Goal: Task Accomplishment & Management: Manage account settings

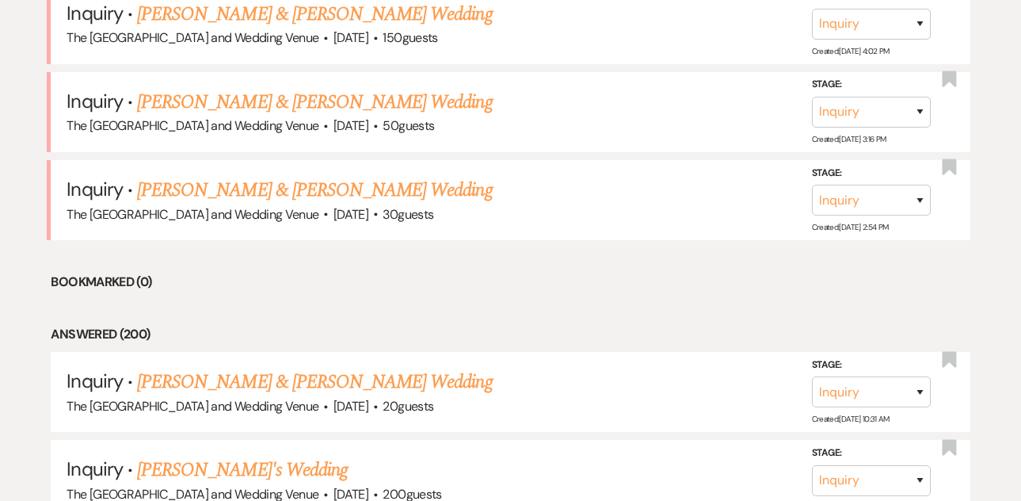
scroll to position [1583, 0]
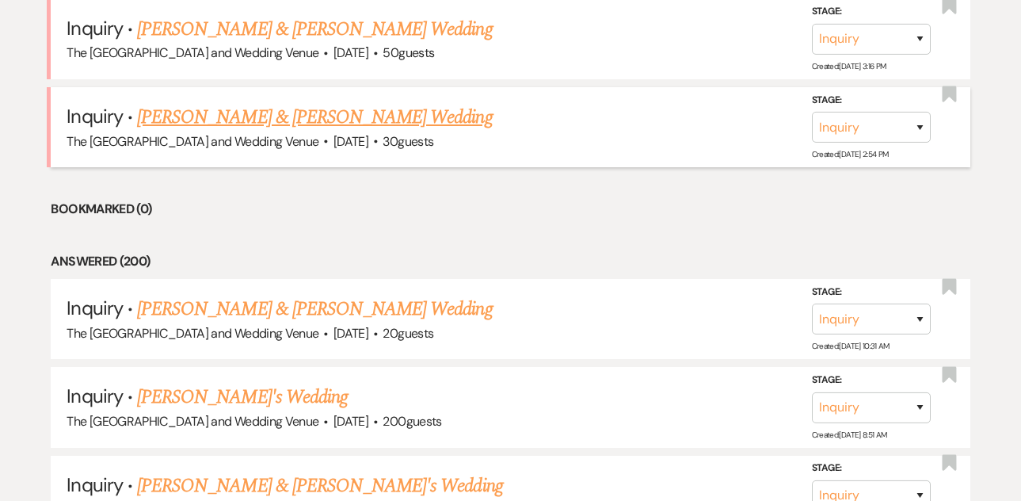
click at [356, 109] on link "[PERSON_NAME] & [PERSON_NAME] Wedding" at bounding box center [314, 117] width 355 height 29
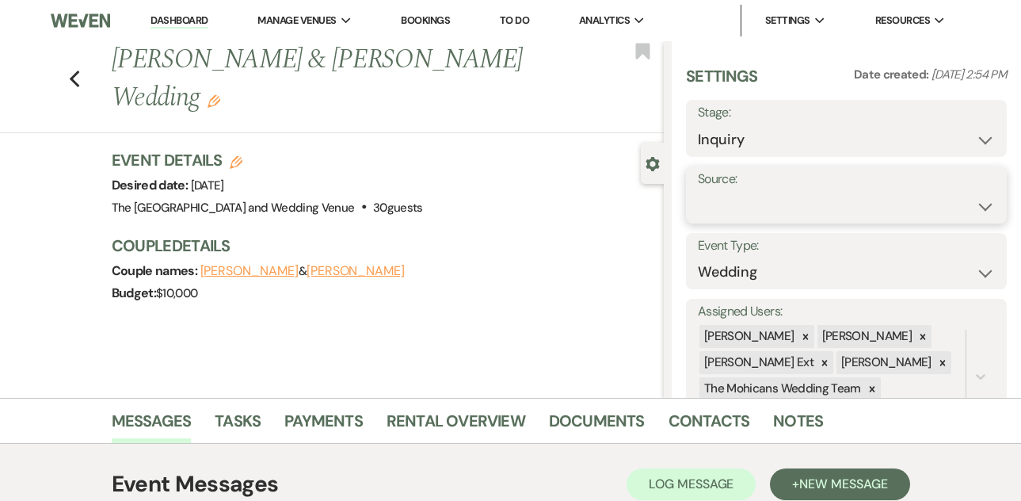
click at [734, 203] on select "Weven Venue Website Instagram Facebook Pinterest Google The Knot Wedding Wire H…" at bounding box center [846, 206] width 297 height 31
select select "5"
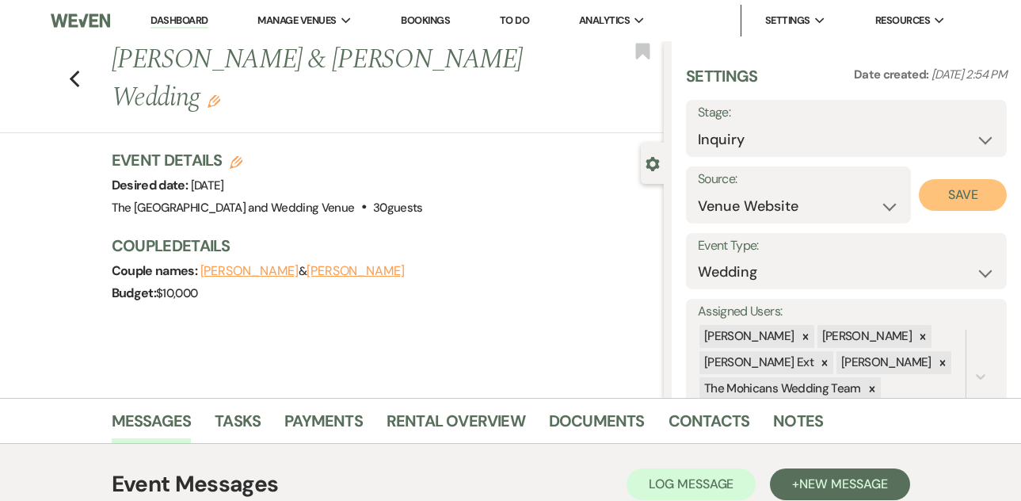
click at [926, 192] on button "Save" at bounding box center [963, 195] width 88 height 32
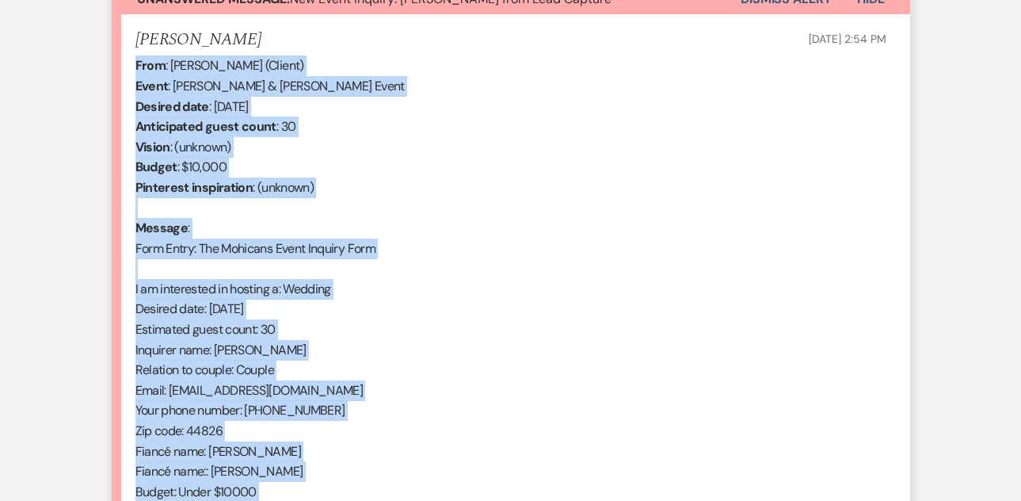
scroll to position [915, 0]
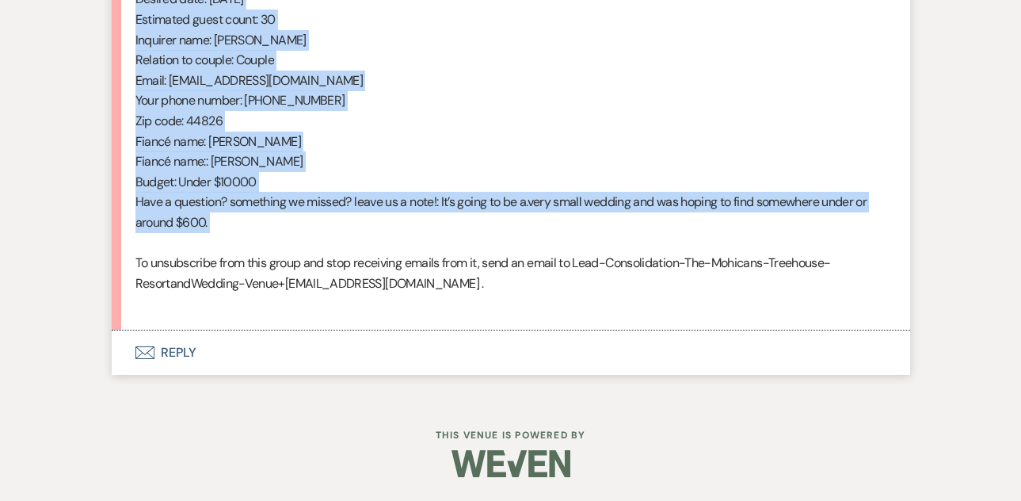
drag, startPoint x: 135, startPoint y: 329, endPoint x: 375, endPoint y: 247, distance: 253.5
click at [375, 247] on div "From : [PERSON_NAME] (Client) Event : [PERSON_NAME] & [PERSON_NAME] Event Desir…" at bounding box center [510, 30] width 751 height 568
copy div "From : [PERSON_NAME] (Client) Event : [PERSON_NAME] & [PERSON_NAME] Event Desir…"
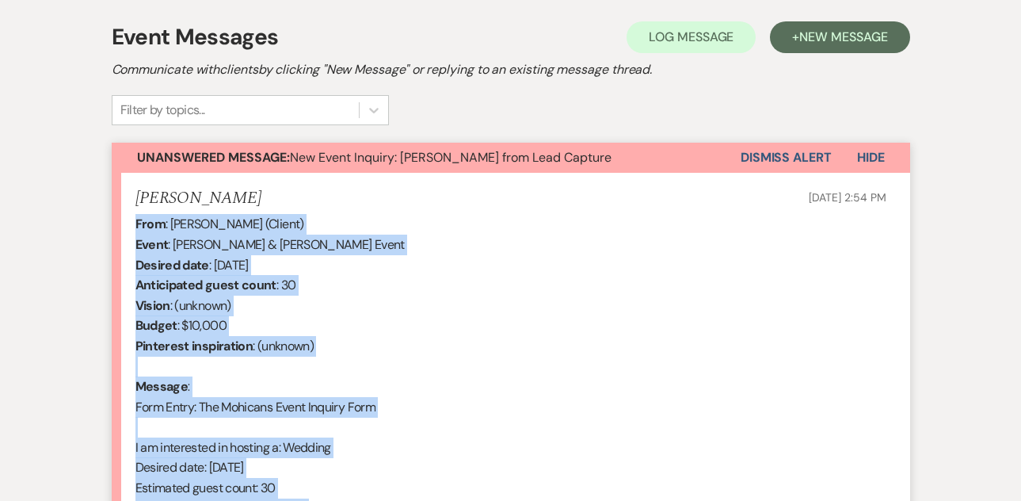
scroll to position [399, 0]
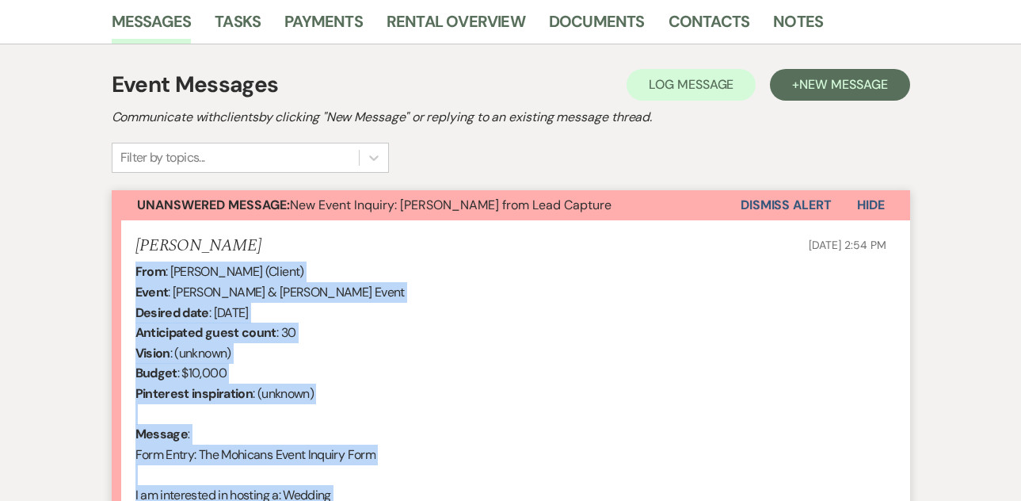
click at [765, 208] on button "Dismiss Alert" at bounding box center [786, 205] width 91 height 30
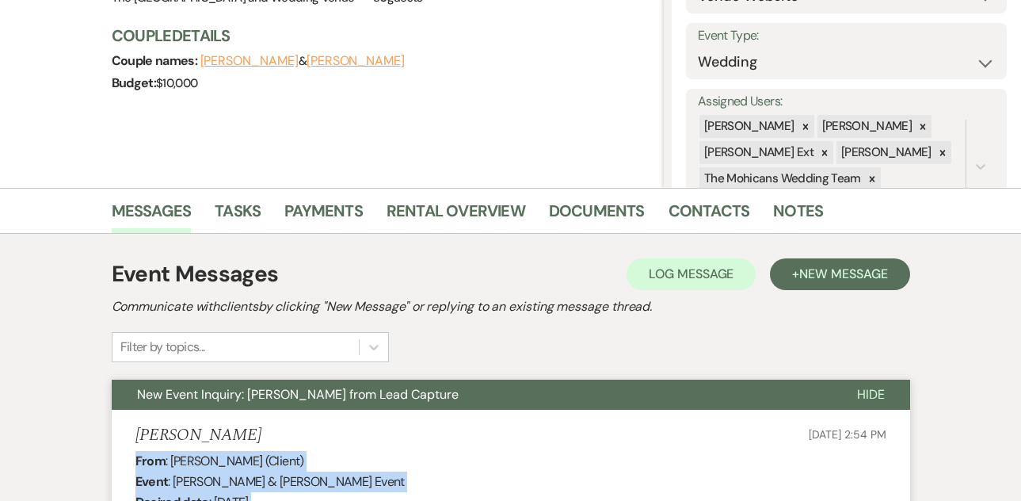
scroll to position [0, 0]
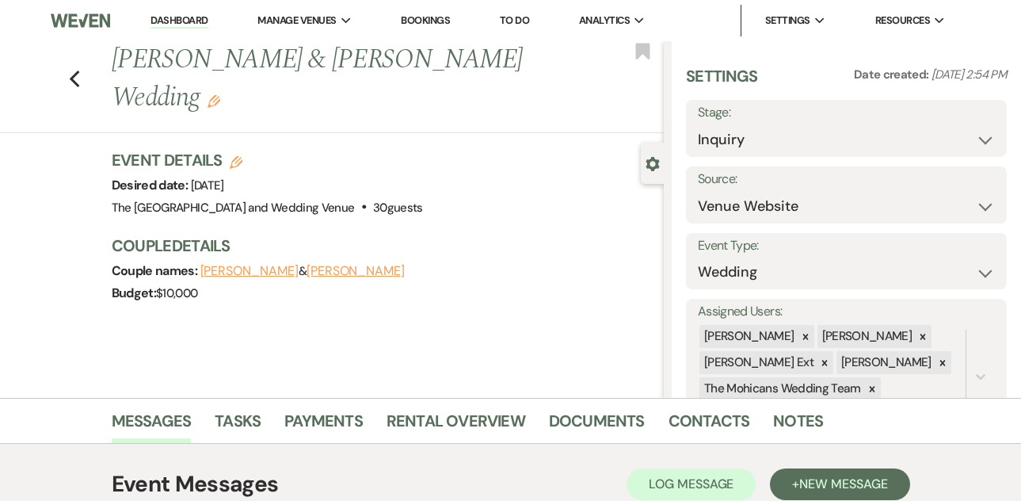
click at [183, 19] on link "Dashboard" at bounding box center [179, 20] width 57 height 15
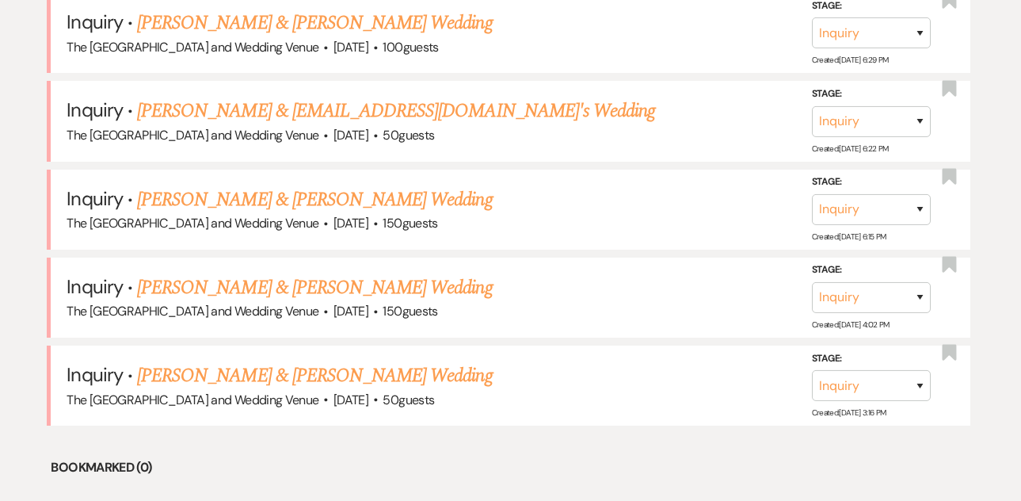
scroll to position [1326, 0]
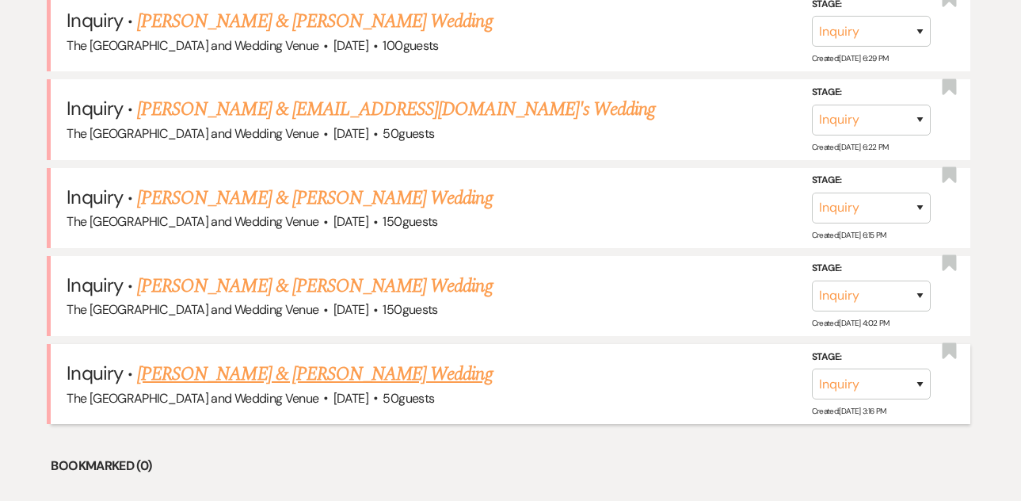
click at [261, 383] on link "[PERSON_NAME] & [PERSON_NAME] Wedding" at bounding box center [314, 374] width 355 height 29
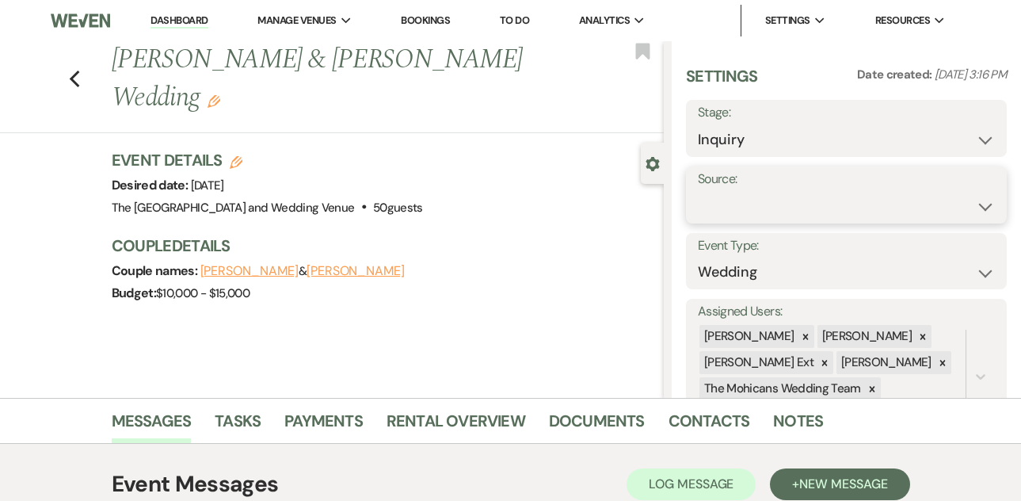
click at [776, 206] on select "Weven Venue Website Instagram Facebook Pinterest Google The Knot Wedding Wire H…" at bounding box center [846, 206] width 297 height 31
select select "5"
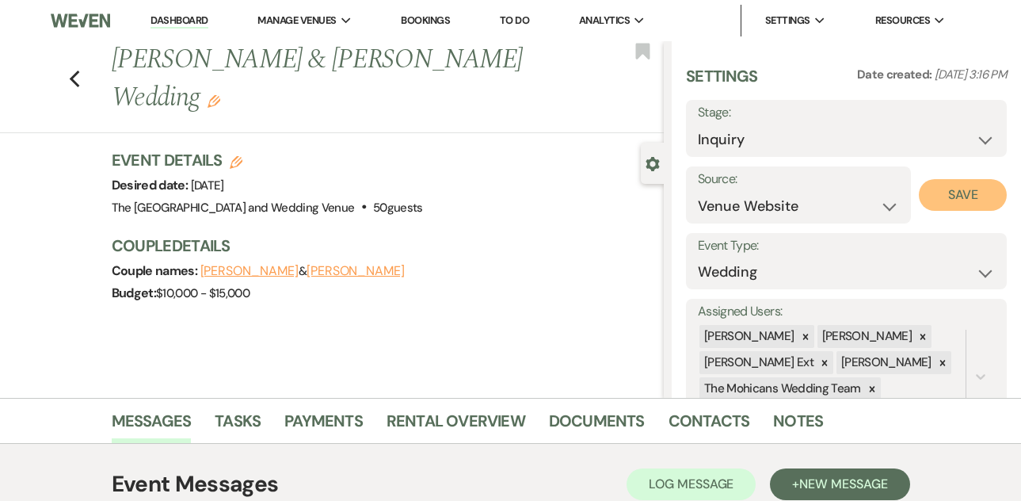
click at [933, 189] on button "Save" at bounding box center [963, 195] width 88 height 32
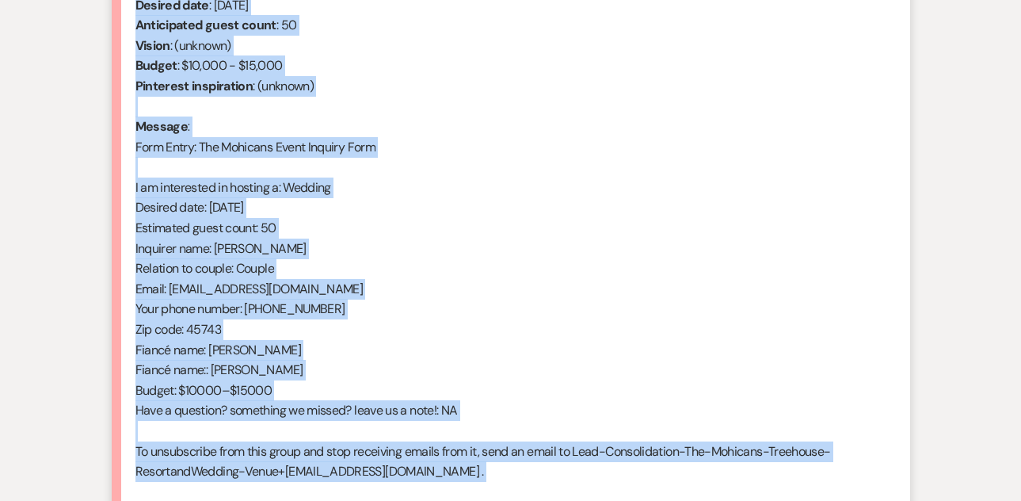
scroll to position [725, 0]
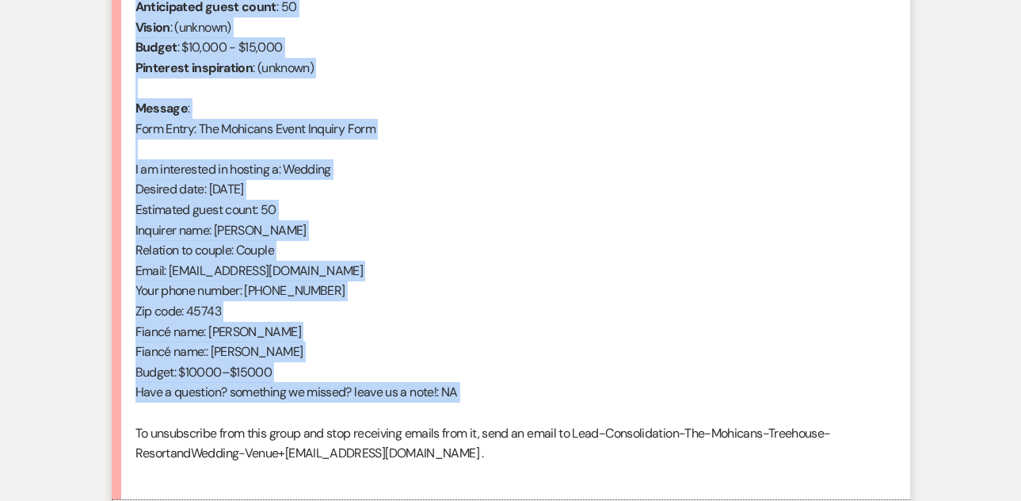
drag, startPoint x: 135, startPoint y: 29, endPoint x: 350, endPoint y: 420, distance: 446.4
click at [350, 420] on div "From : [PERSON_NAME] (Client) Event : [PERSON_NAME] & [PERSON_NAME] Event Desir…" at bounding box center [510, 209] width 751 height 547
copy div "From : [PERSON_NAME] (Client) Event : [PERSON_NAME] & [PERSON_NAME] Event Desir…"
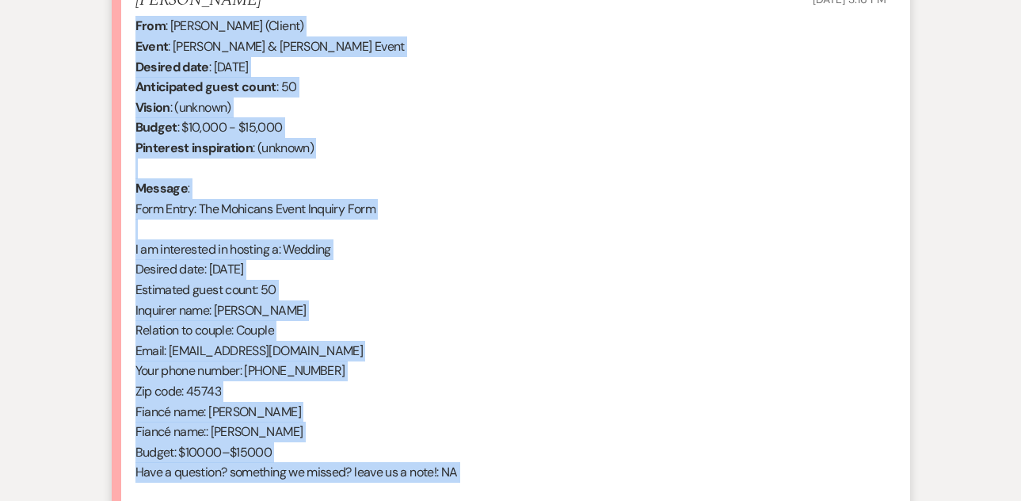
scroll to position [389, 0]
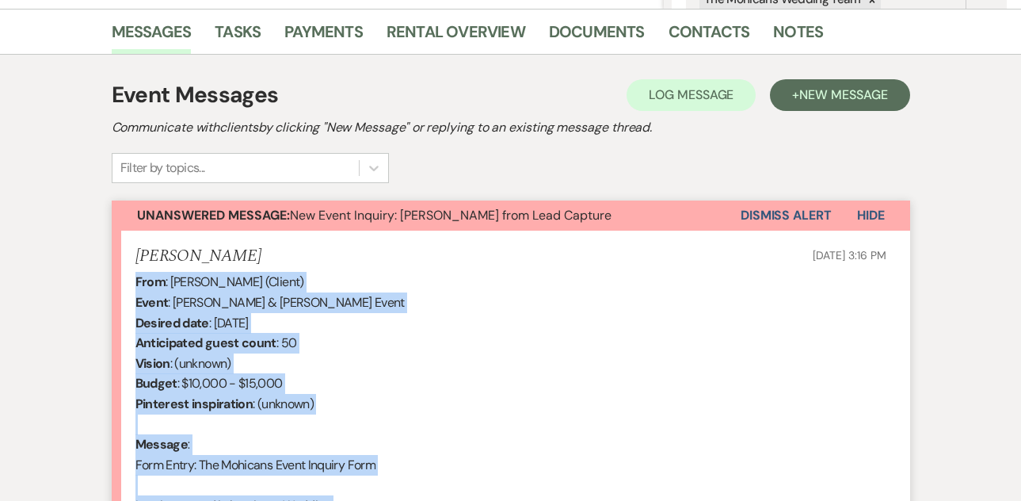
click at [786, 215] on button "Dismiss Alert" at bounding box center [786, 215] width 91 height 30
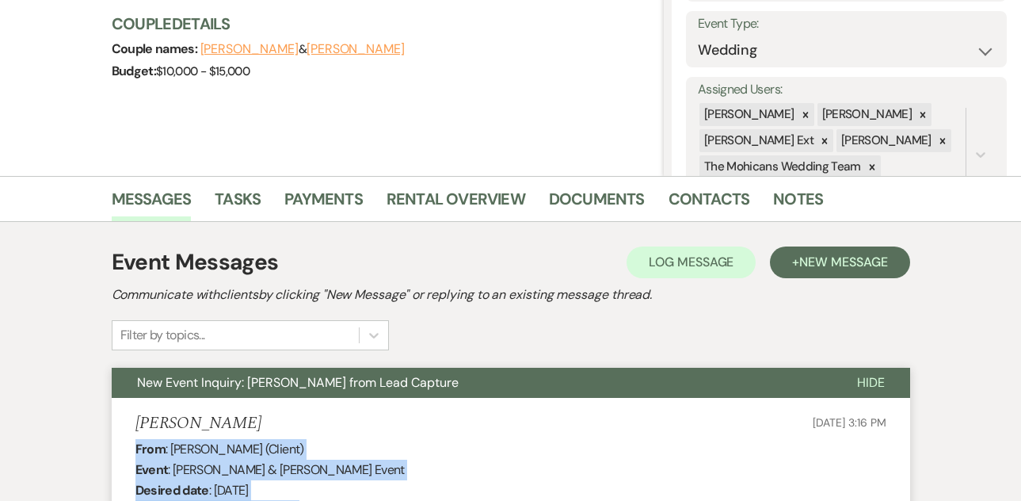
scroll to position [0, 0]
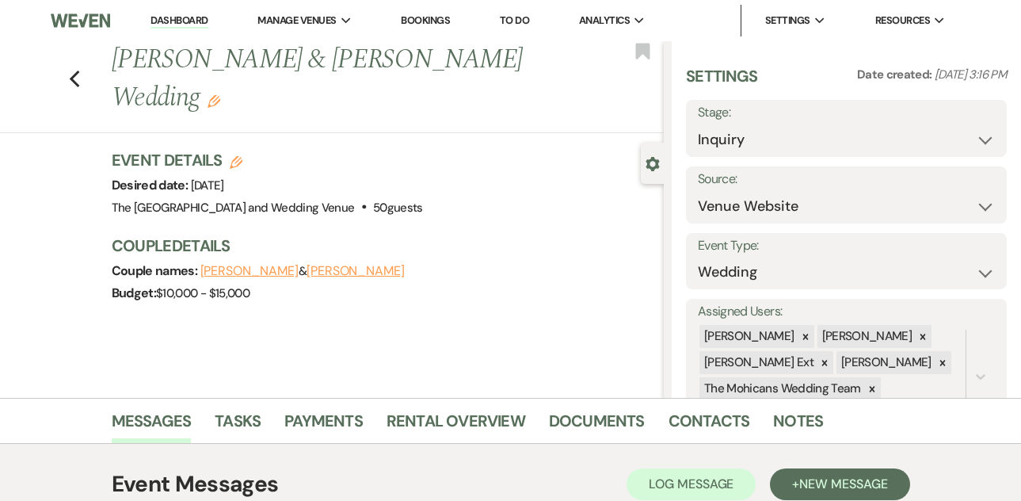
click at [179, 13] on link "Dashboard" at bounding box center [179, 20] width 57 height 15
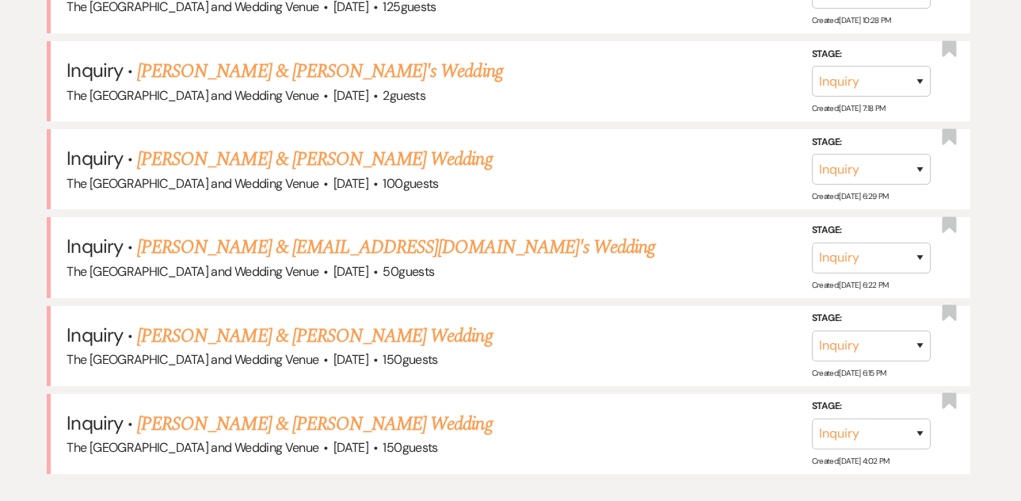
scroll to position [1257, 0]
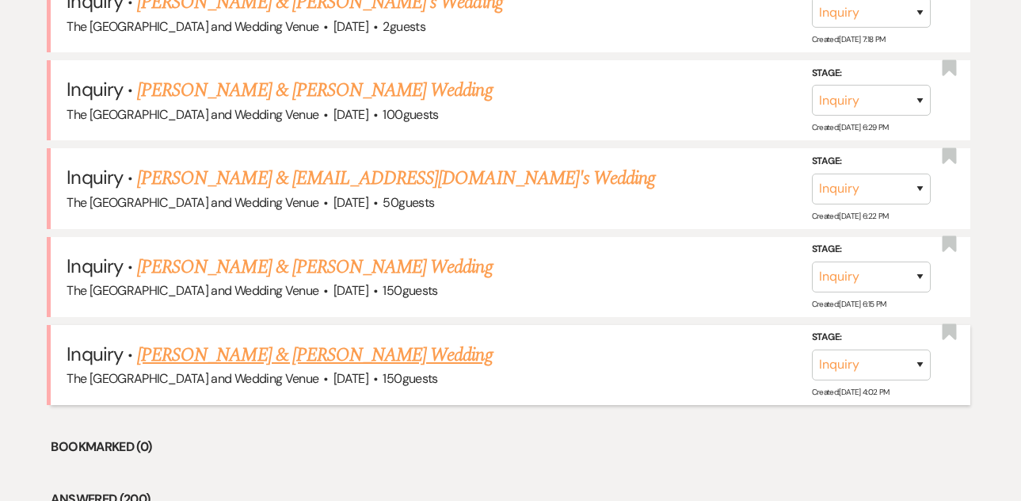
click at [339, 345] on link "[PERSON_NAME] & [PERSON_NAME] Wedding" at bounding box center [314, 355] width 355 height 29
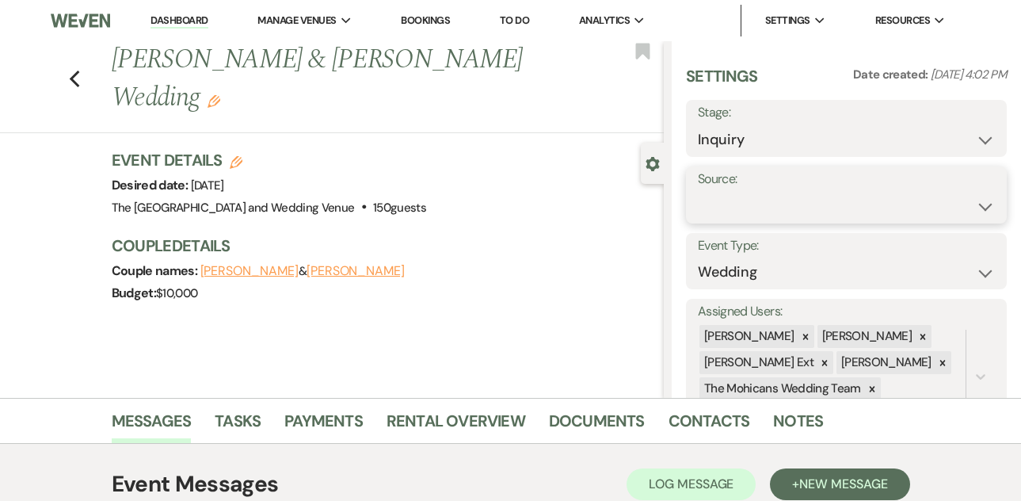
click at [732, 212] on select "Weven Venue Website Instagram Facebook Pinterest Google The Knot Wedding Wire H…" at bounding box center [846, 206] width 297 height 31
select select "5"
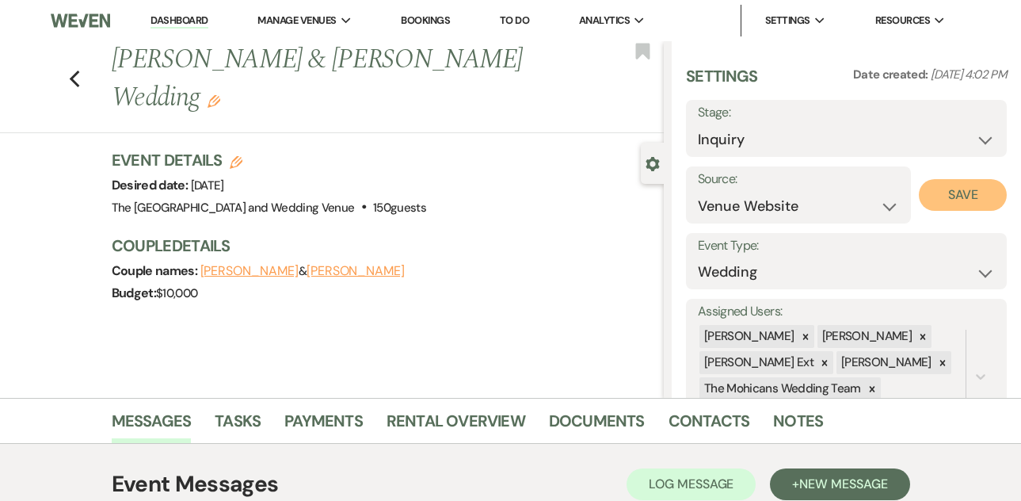
click at [936, 195] on button "Save" at bounding box center [963, 195] width 88 height 32
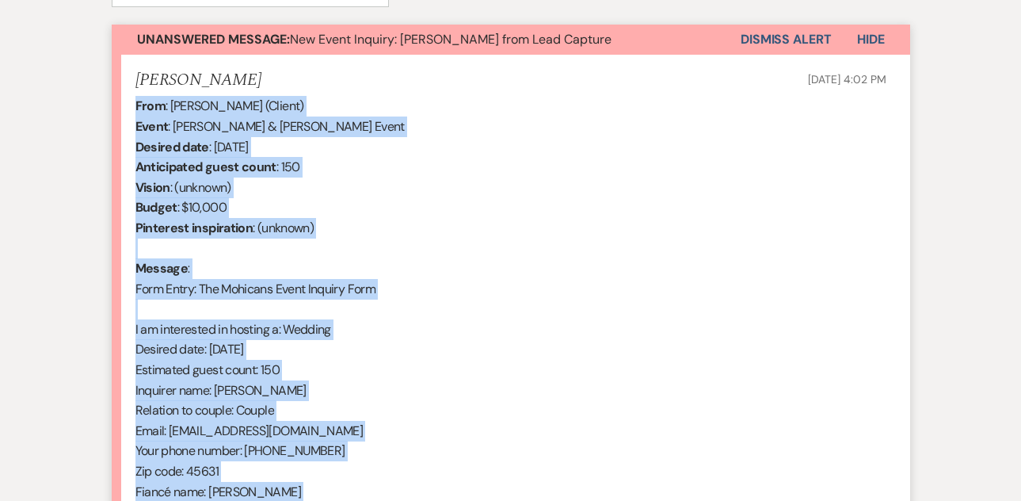
scroll to position [894, 0]
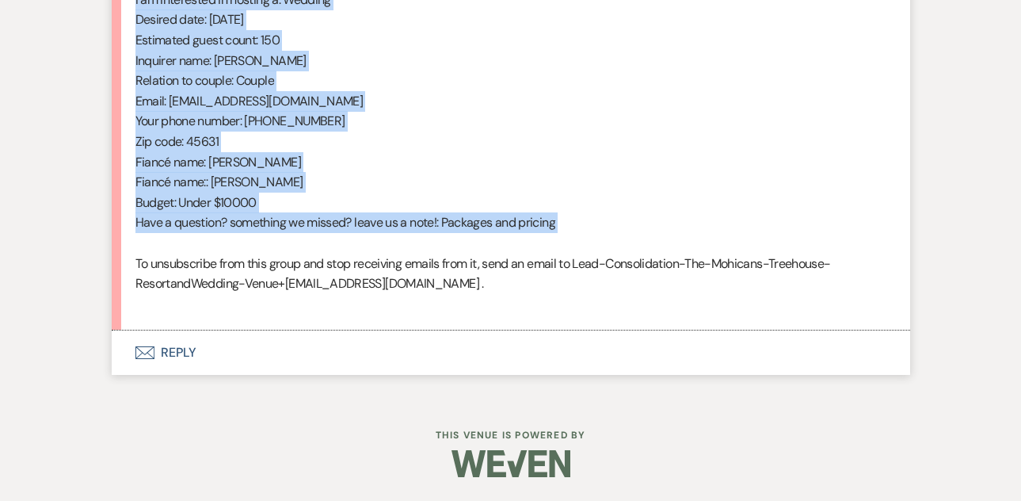
drag, startPoint x: 134, startPoint y: 321, endPoint x: 322, endPoint y: 241, distance: 204.1
click at [322, 241] on li "[PERSON_NAME] [DATE] 4:02 PM From : [PERSON_NAME] (Client) Event : [PERSON_NAME…" at bounding box center [511, 28] width 799 height 606
copy div "From : [PERSON_NAME] (Client) Event : [PERSON_NAME] & [PERSON_NAME] Event Desir…"
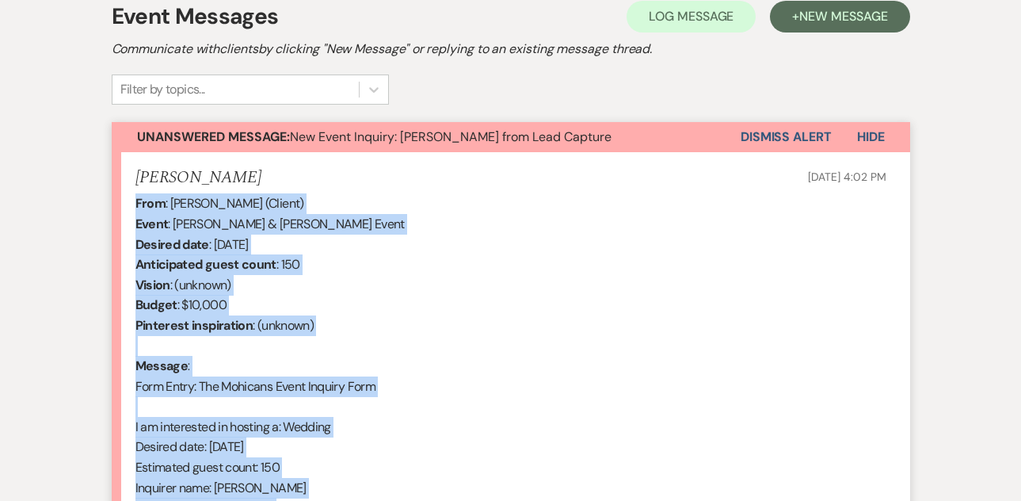
scroll to position [452, 0]
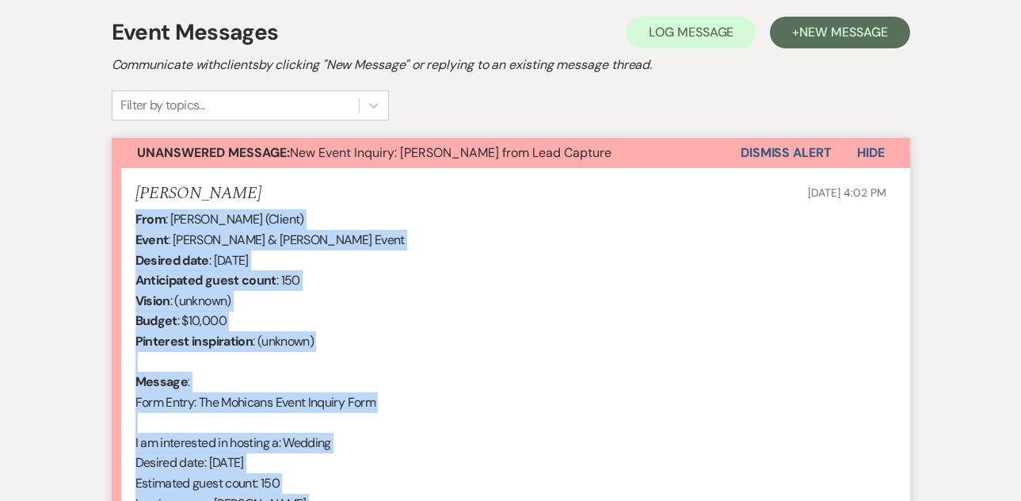
click at [793, 158] on button "Dismiss Alert" at bounding box center [786, 153] width 91 height 30
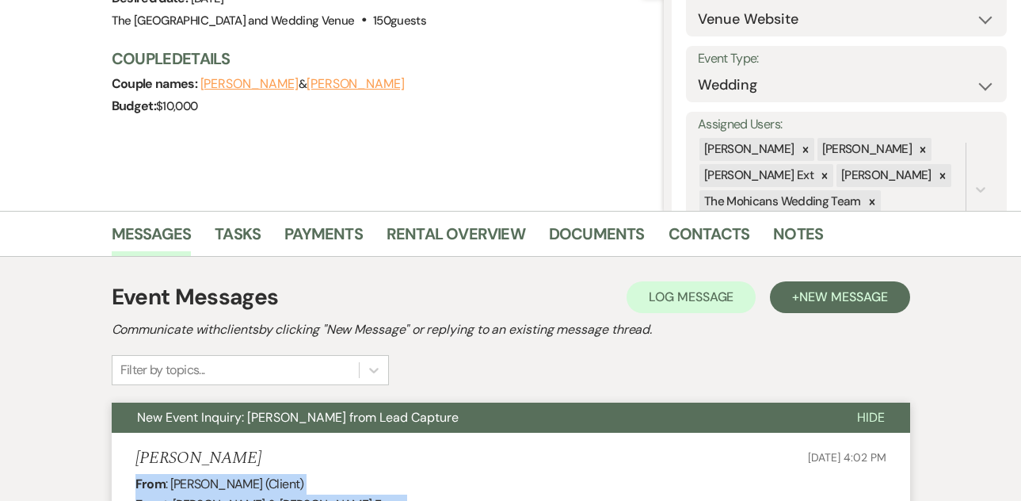
scroll to position [0, 0]
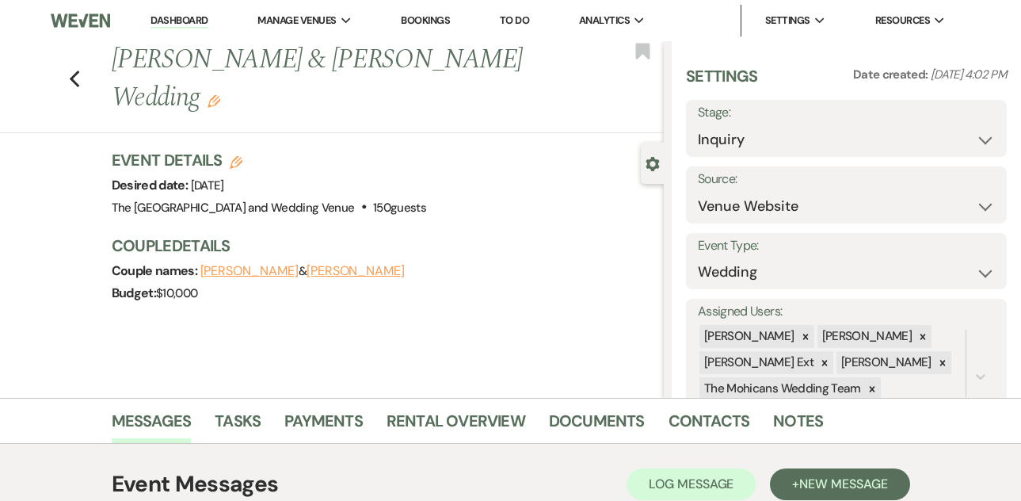
click at [185, 20] on link "Dashboard" at bounding box center [179, 20] width 57 height 15
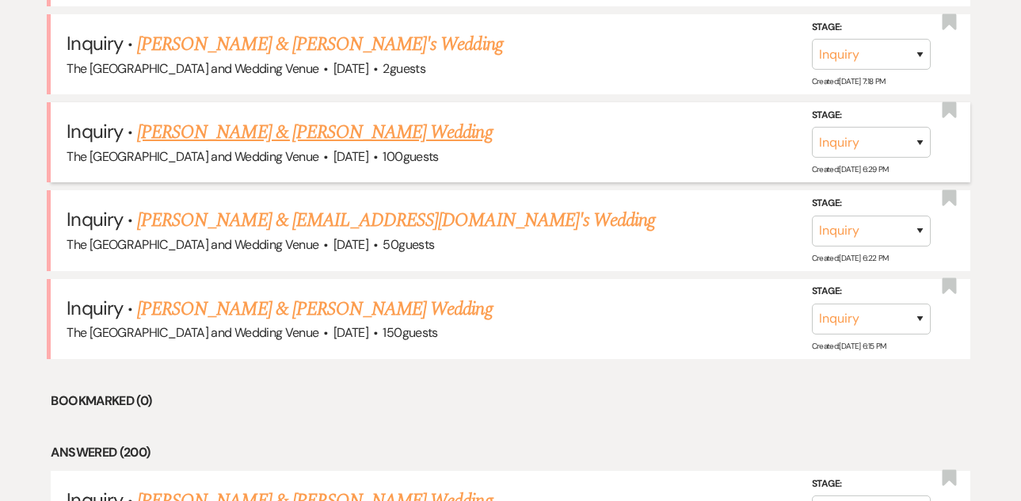
scroll to position [1317, 0]
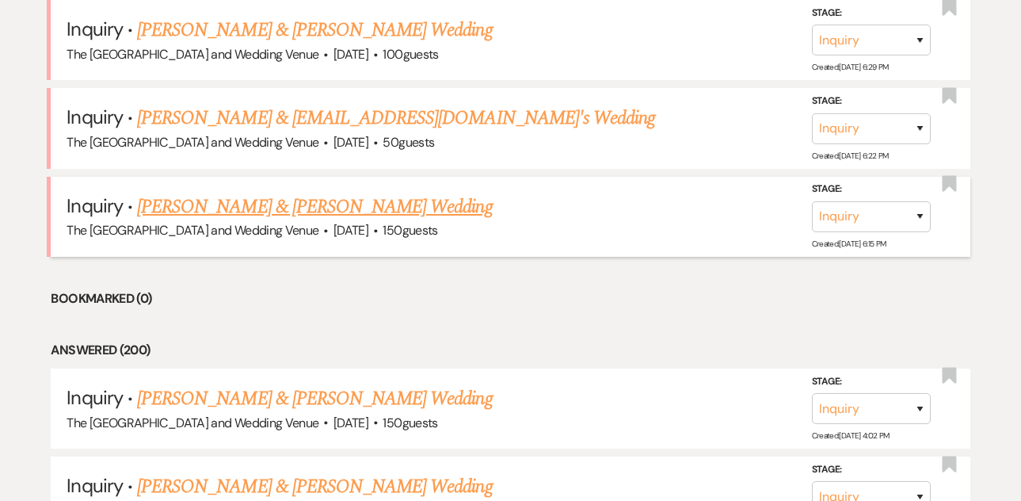
click at [317, 206] on link "[PERSON_NAME] & [PERSON_NAME] Wedding" at bounding box center [314, 206] width 355 height 29
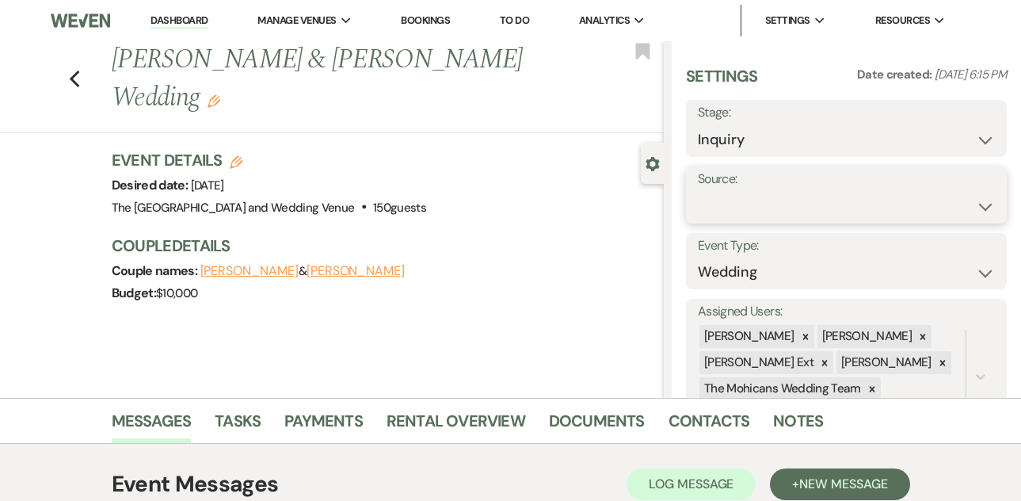
click at [780, 194] on select "Weven Venue Website Instagram Facebook Pinterest Google The Knot Wedding Wire H…" at bounding box center [846, 206] width 297 height 31
select select "5"
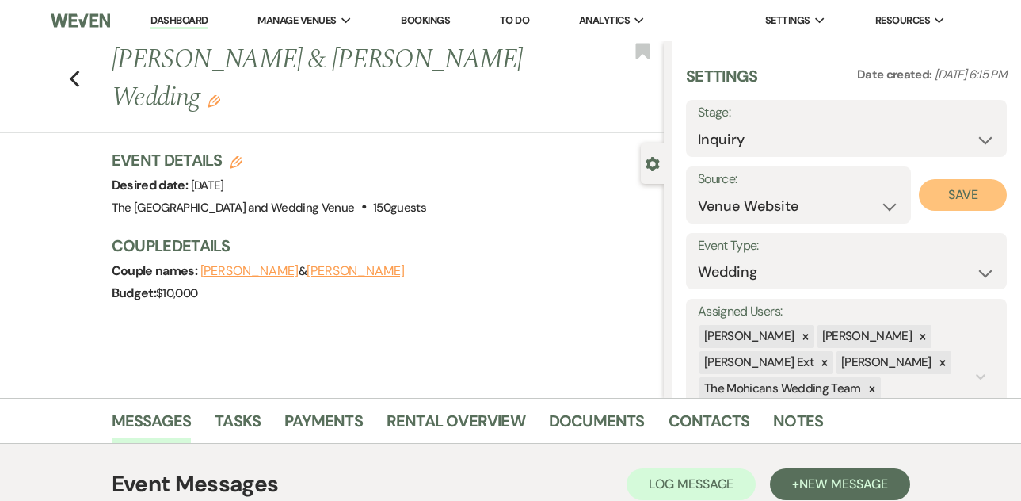
click at [947, 197] on button "Save" at bounding box center [963, 195] width 88 height 32
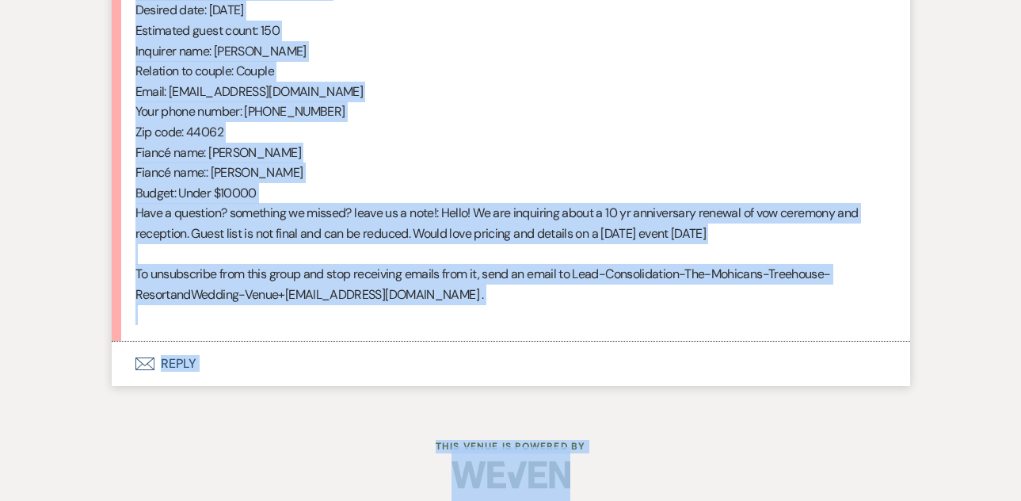
scroll to position [915, 0]
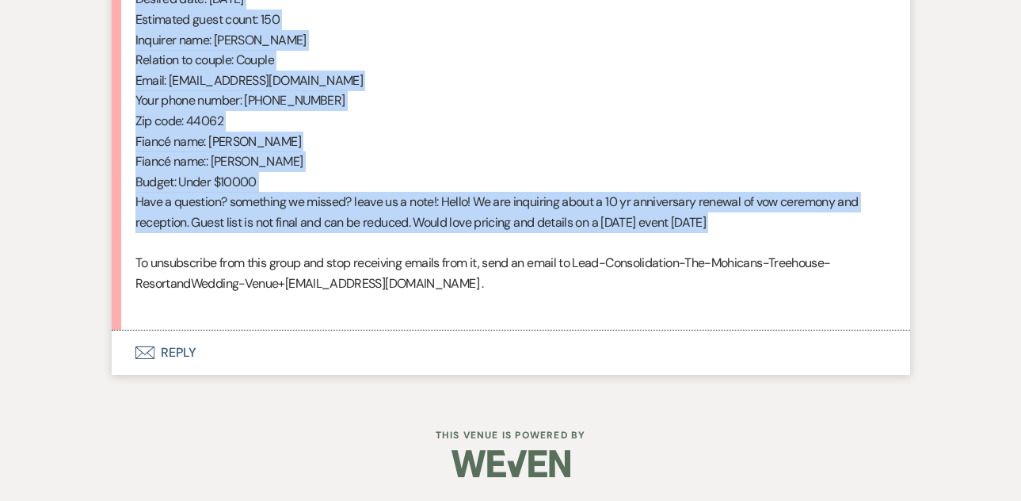
drag, startPoint x: 136, startPoint y: 209, endPoint x: 372, endPoint y: 244, distance: 237.8
click at [372, 244] on div "From : [PERSON_NAME] (Client) Event : [PERSON_NAME] & [PERSON_NAME] Event Desir…" at bounding box center [510, 30] width 751 height 568
copy div "From : [PERSON_NAME] (Client) Event : [PERSON_NAME] & [PERSON_NAME] Event Desir…"
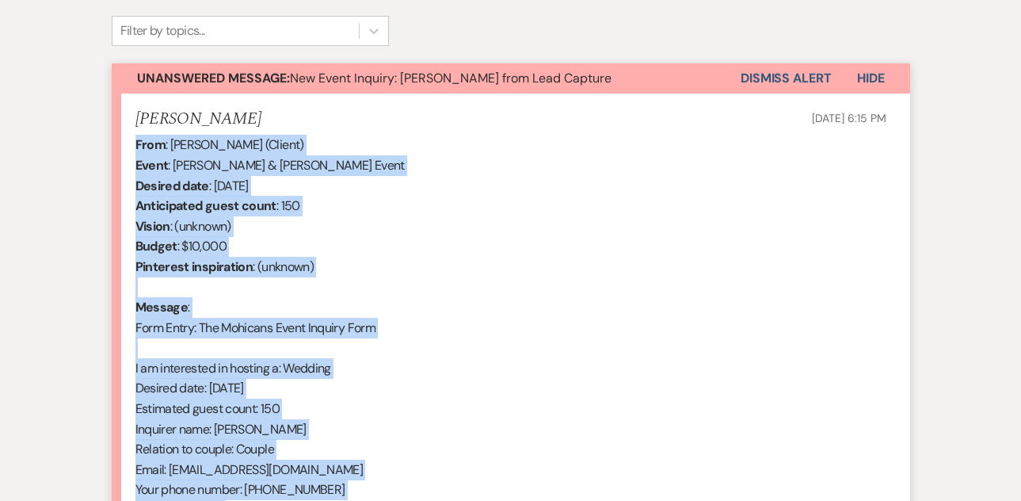
click at [783, 76] on button "Dismiss Alert" at bounding box center [786, 78] width 91 height 30
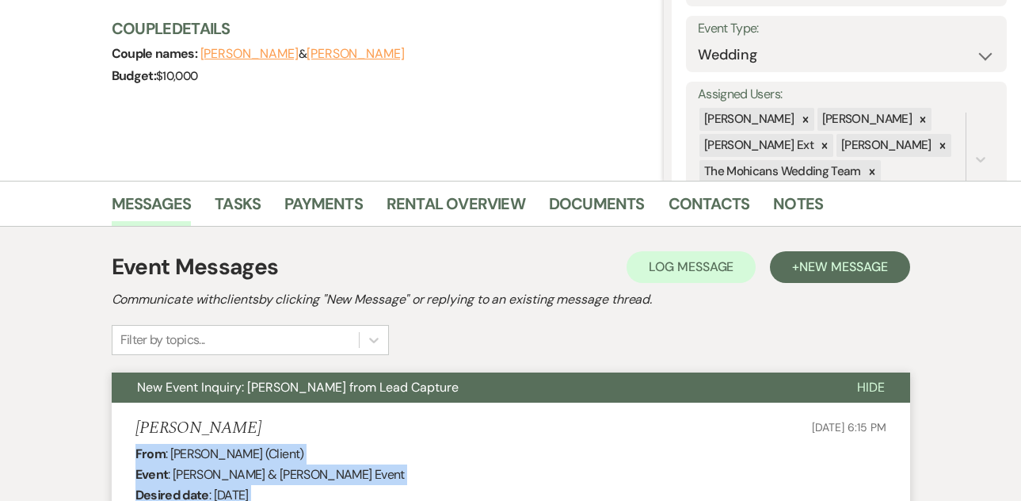
scroll to position [0, 0]
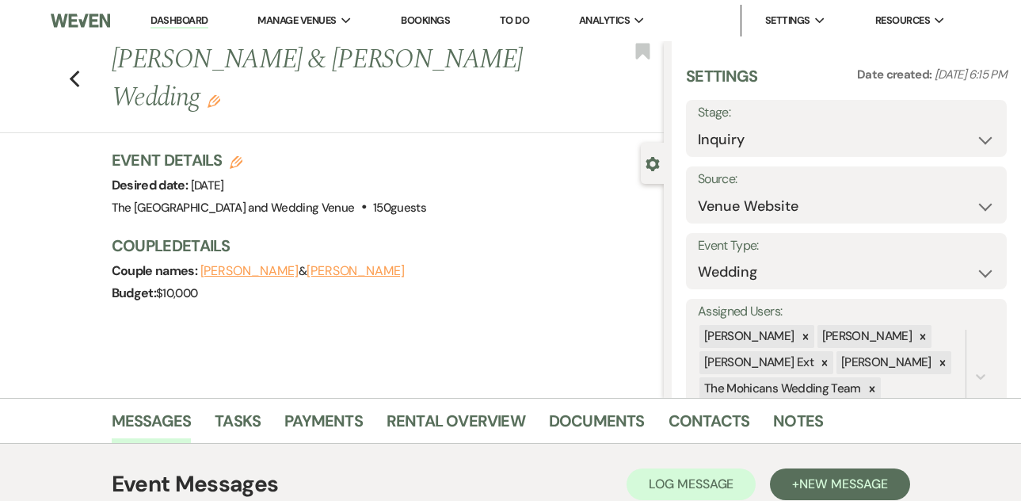
click at [192, 18] on link "Dashboard" at bounding box center [179, 20] width 57 height 15
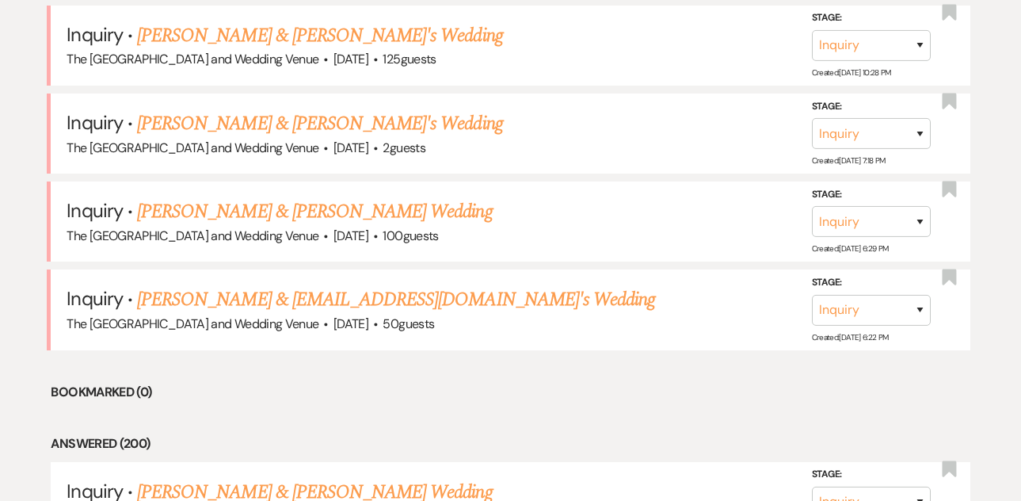
scroll to position [1252, 0]
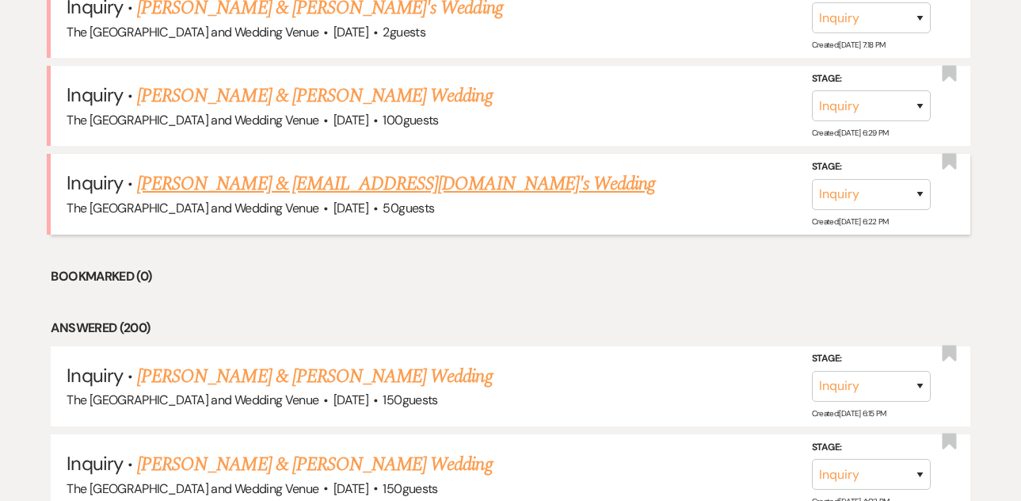
click at [341, 181] on link "[PERSON_NAME] & [EMAIL_ADDRESS][DOMAIN_NAME]'s Wedding" at bounding box center [396, 184] width 518 height 29
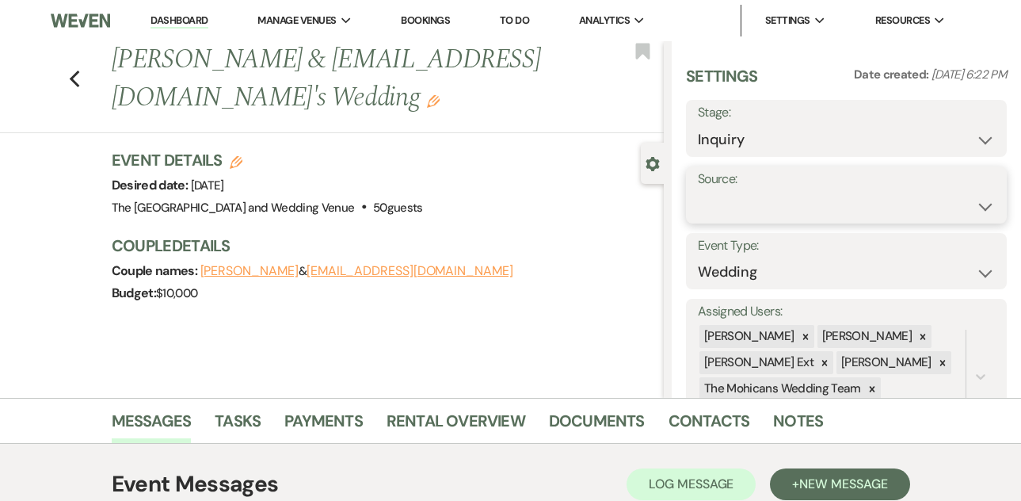
click at [829, 195] on select "Weven Venue Website Instagram Facebook Pinterest Google The Knot Wedding Wire H…" at bounding box center [846, 206] width 297 height 31
select select "5"
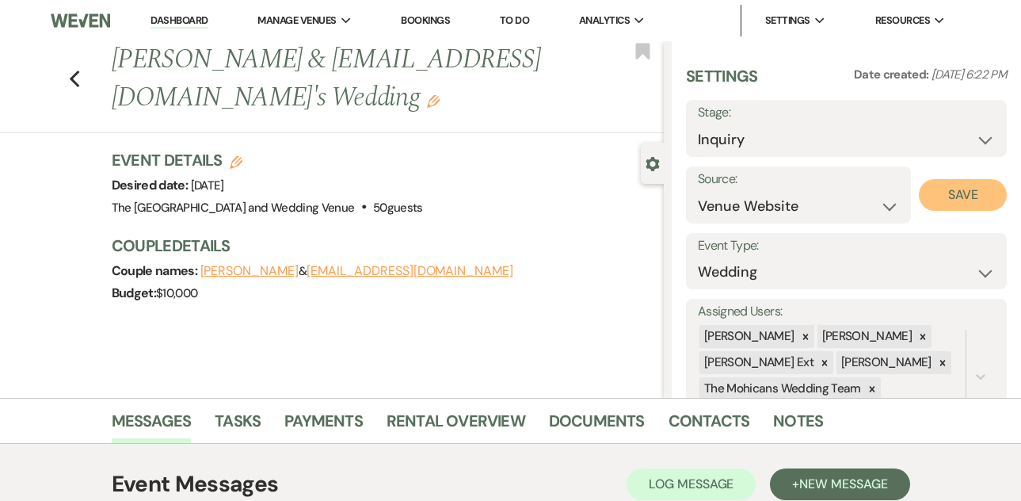
click at [949, 205] on button "Save" at bounding box center [963, 195] width 88 height 32
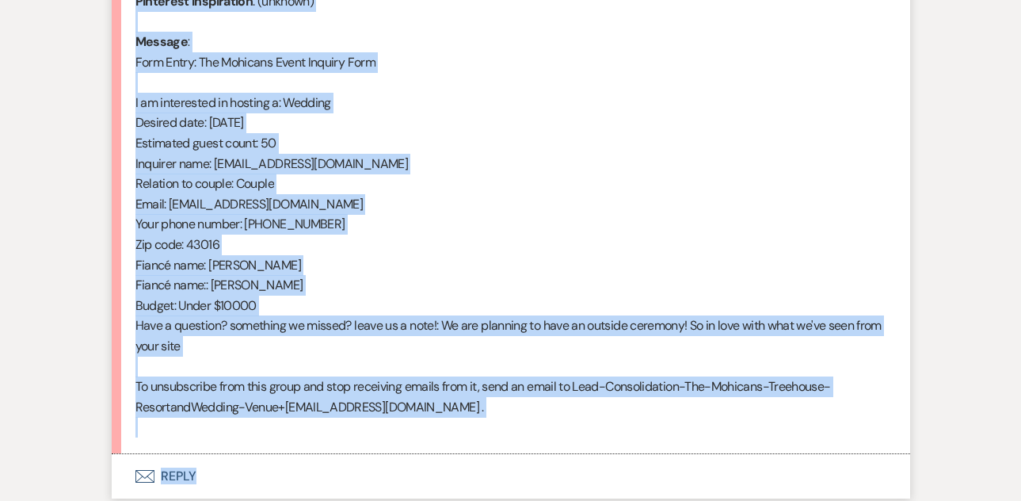
scroll to position [858, 0]
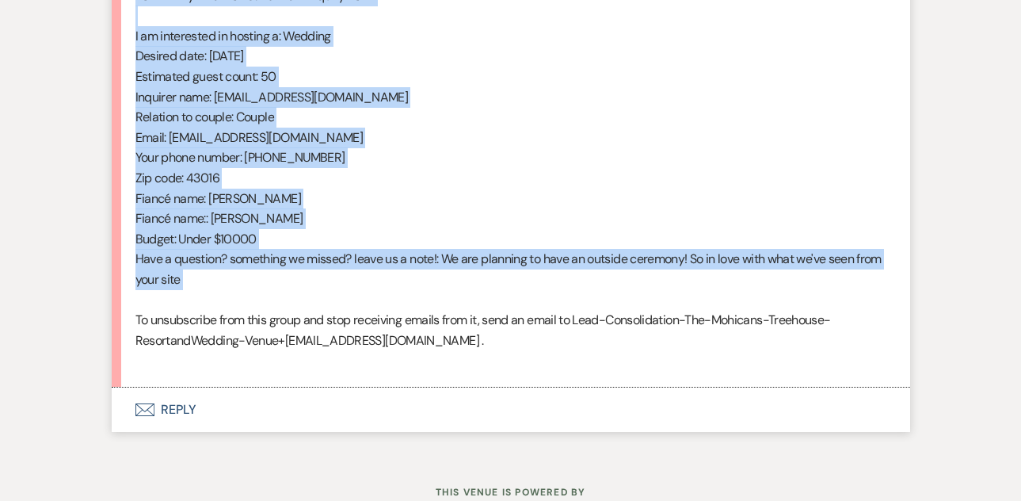
drag, startPoint x: 134, startPoint y: 343, endPoint x: 325, endPoint y: 296, distance: 196.6
click at [325, 296] on div "From : [PERSON_NAME] (Client) Event : [PERSON_NAME] & [EMAIL_ADDRESS][DOMAIN_NA…" at bounding box center [510, 87] width 751 height 568
copy div "From : [PERSON_NAME] (Client) Event : [PERSON_NAME] & [EMAIL_ADDRESS][DOMAIN_NA…"
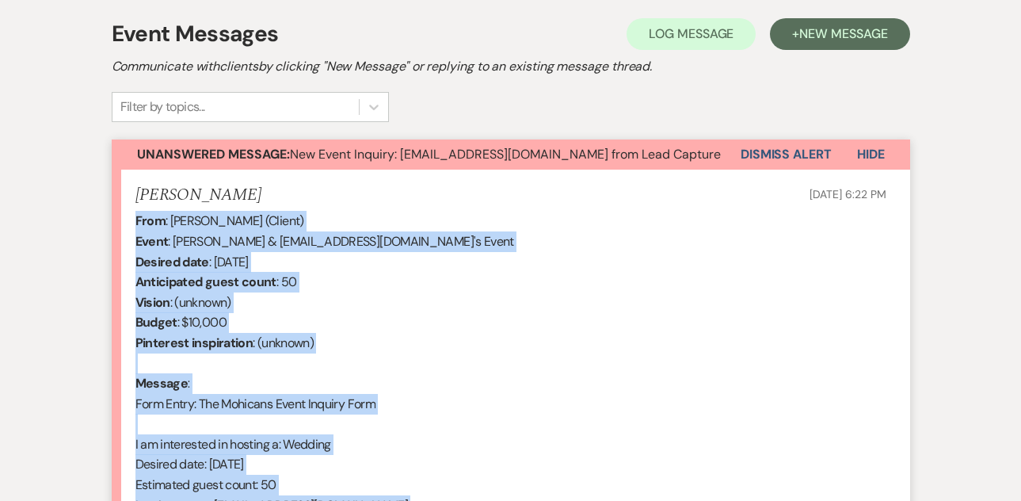
scroll to position [358, 0]
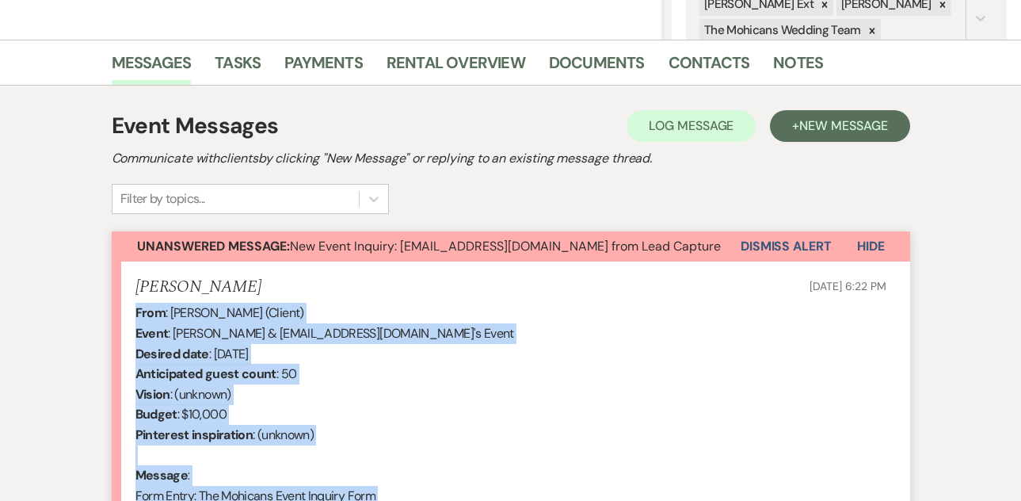
click at [779, 244] on button "Dismiss Alert" at bounding box center [786, 246] width 91 height 30
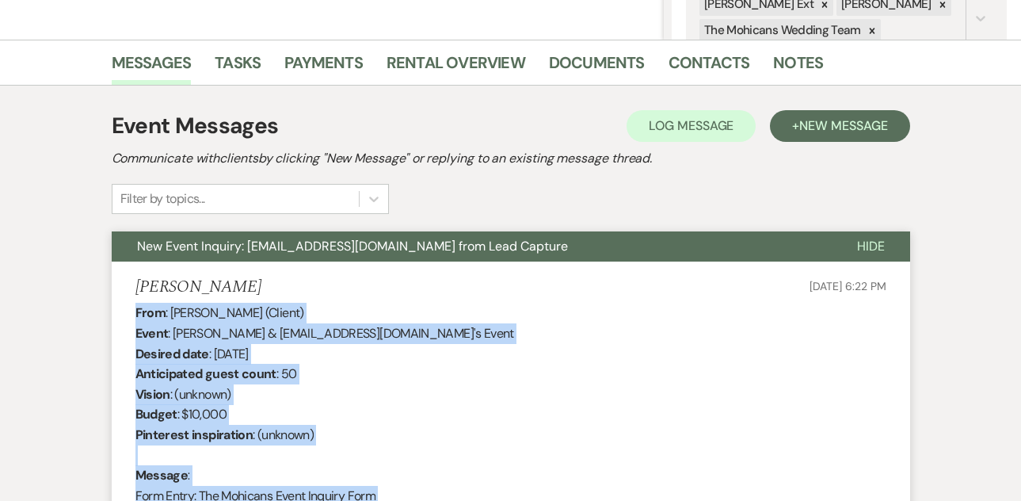
scroll to position [0, 0]
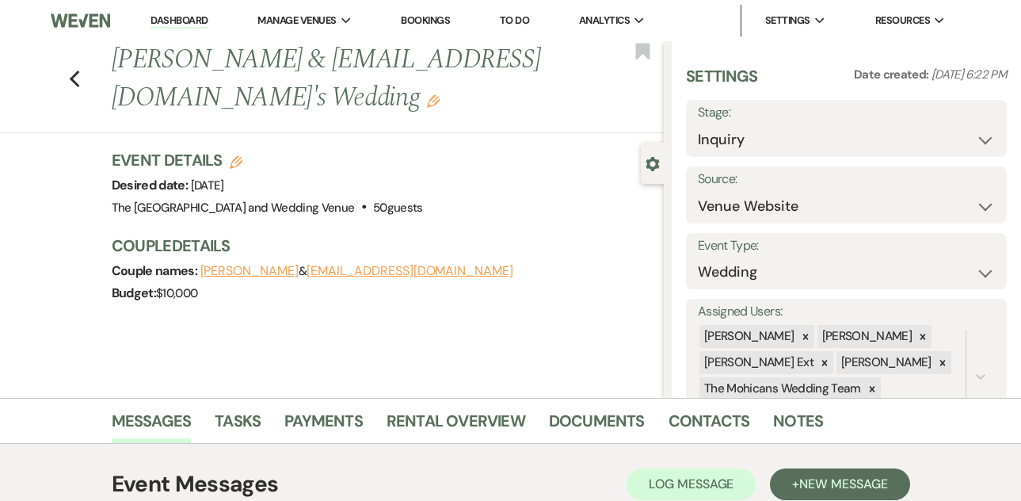
click at [177, 17] on link "Dashboard" at bounding box center [179, 20] width 57 height 15
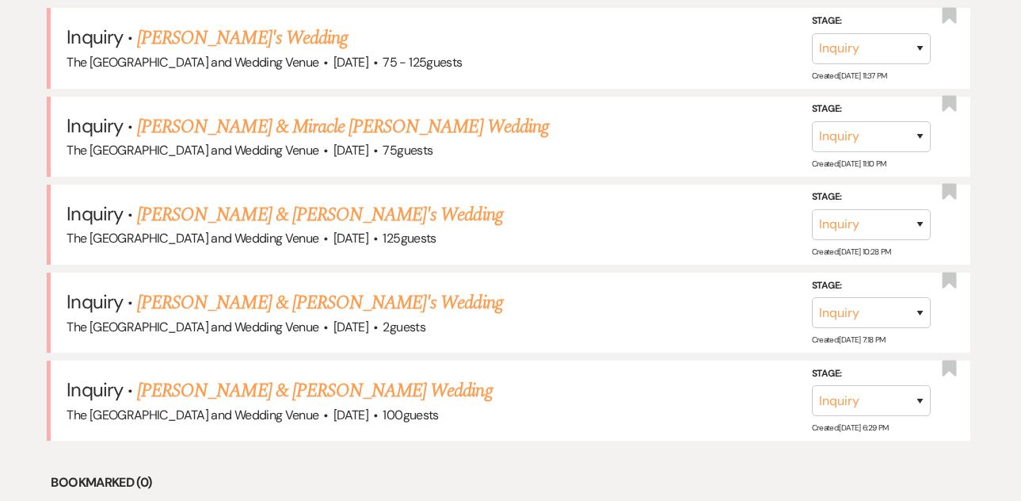
scroll to position [1012, 0]
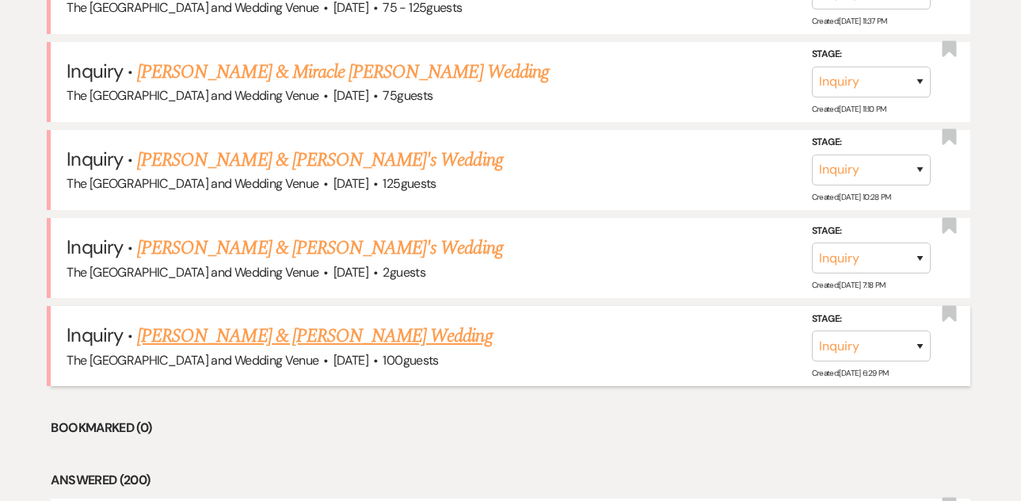
click at [261, 330] on link "[PERSON_NAME] & [PERSON_NAME] Wedding" at bounding box center [314, 336] width 355 height 29
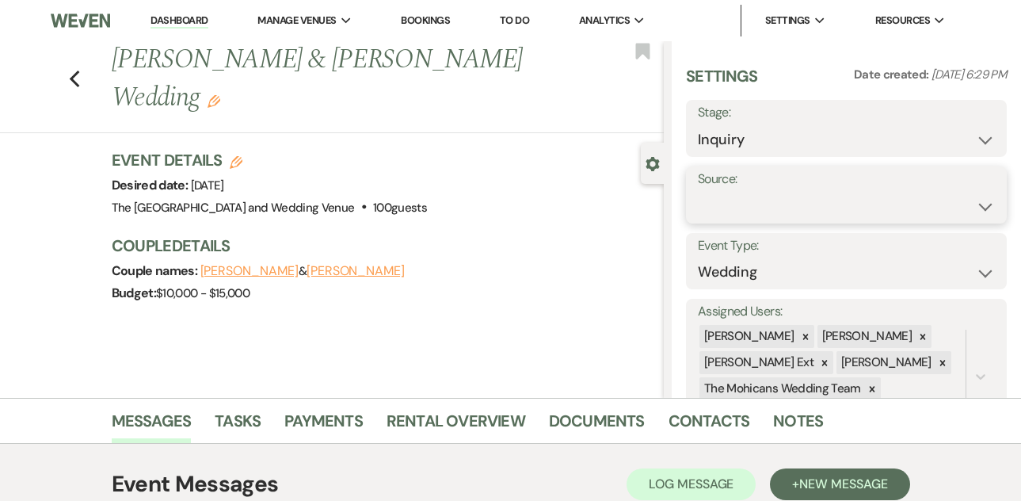
click at [818, 192] on select "Weven Venue Website Instagram Facebook Pinterest Google The Knot Wedding Wire H…" at bounding box center [846, 206] width 297 height 31
select select "5"
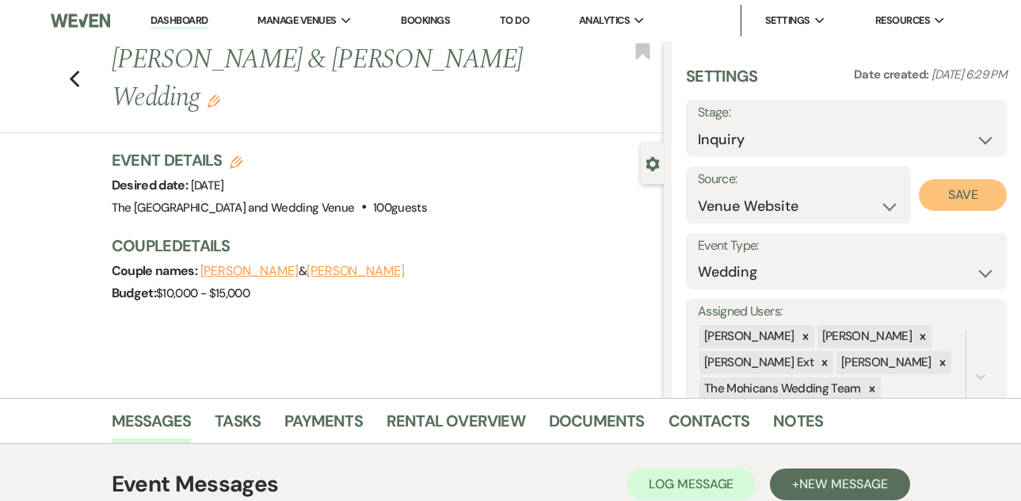
click at [941, 201] on button "Save" at bounding box center [963, 195] width 88 height 32
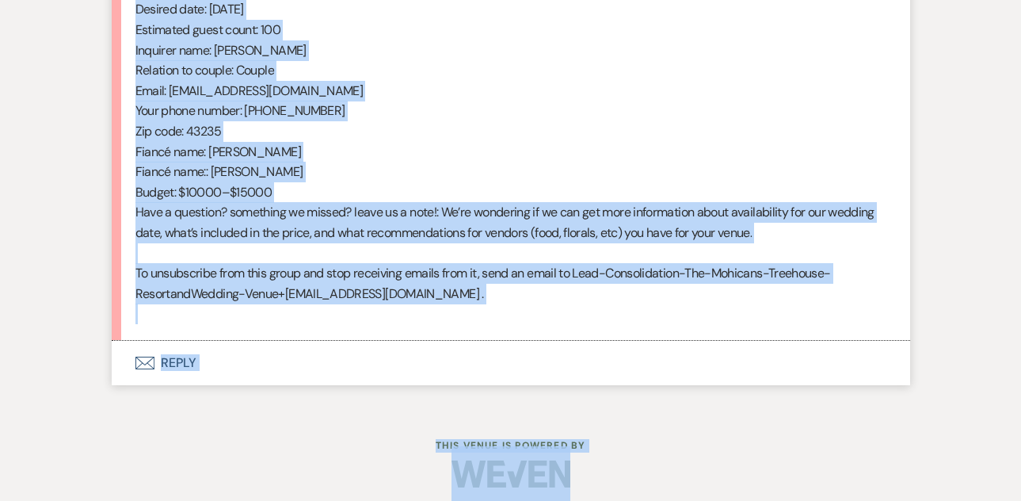
scroll to position [915, 0]
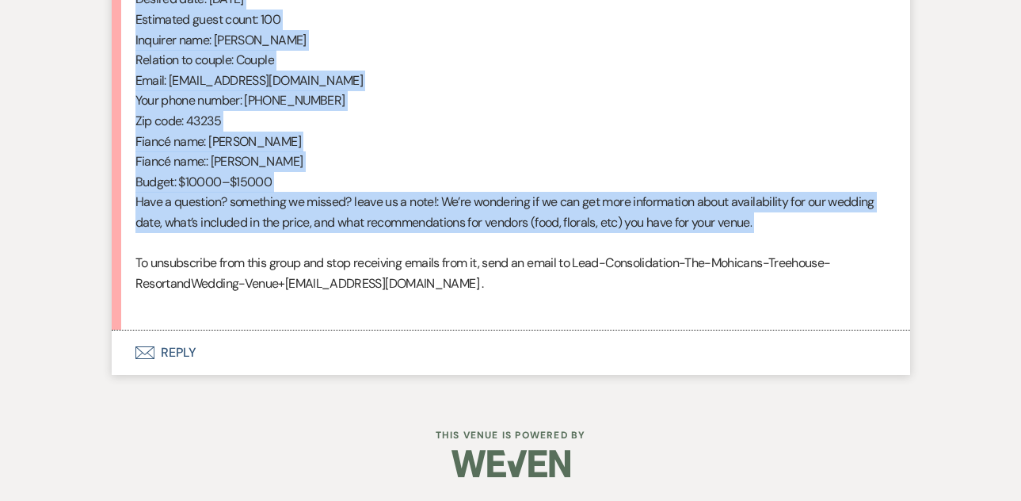
drag, startPoint x: 138, startPoint y: 249, endPoint x: 383, endPoint y: 250, distance: 244.8
click at [383, 250] on div "From : [PERSON_NAME] (Client) Event : [PERSON_NAME] & [PERSON_NAME] Event Desir…" at bounding box center [510, 30] width 751 height 568
copy div "From : [PERSON_NAME] (Client) Event : [PERSON_NAME] & [PERSON_NAME] Event Desir…"
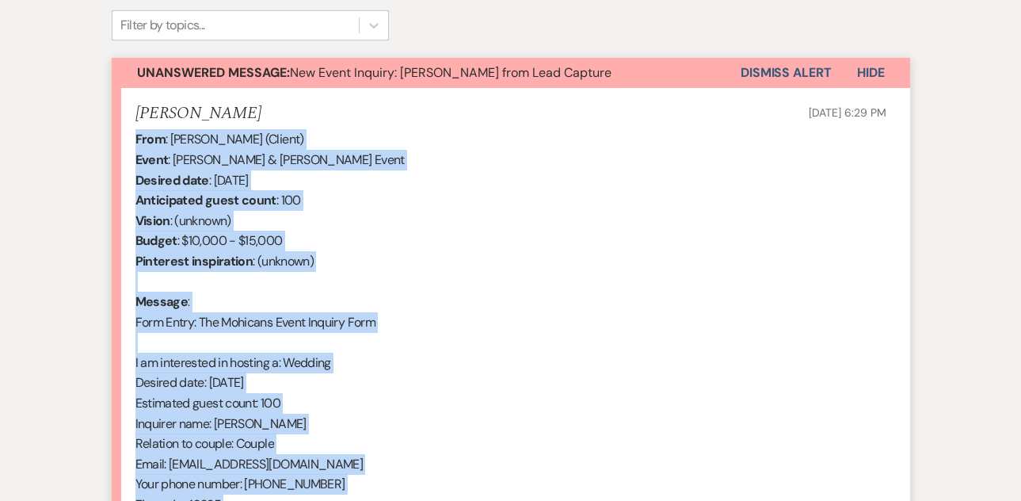
scroll to position [488, 0]
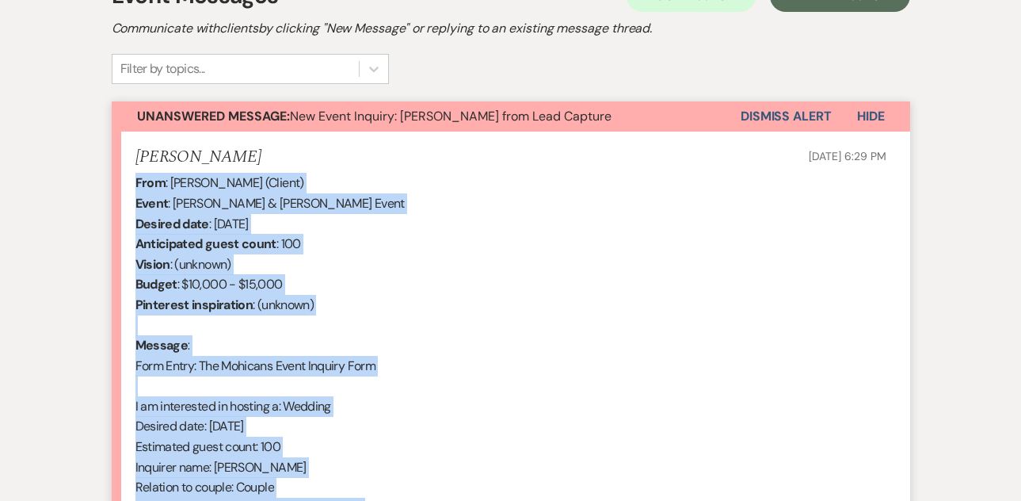
click at [760, 121] on button "Dismiss Alert" at bounding box center [786, 116] width 91 height 30
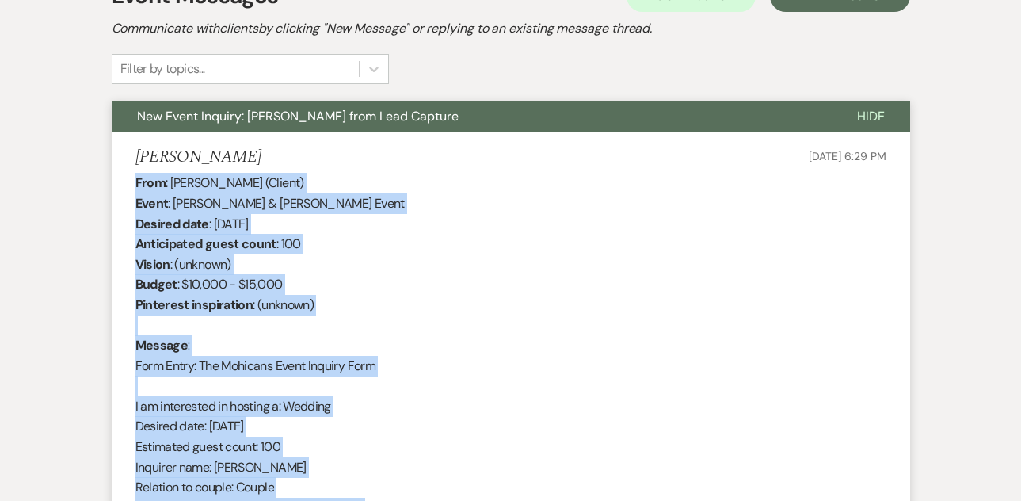
scroll to position [0, 0]
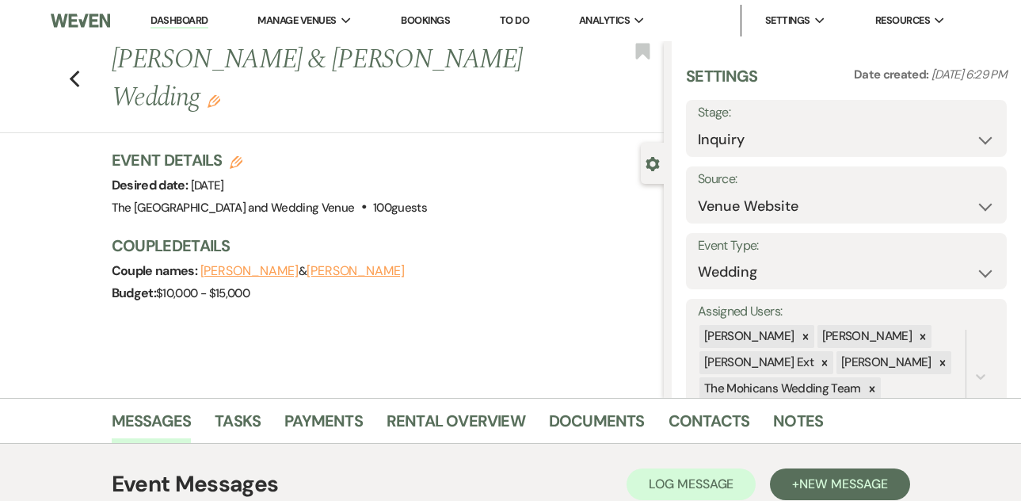
click at [176, 17] on link "Dashboard" at bounding box center [179, 20] width 57 height 15
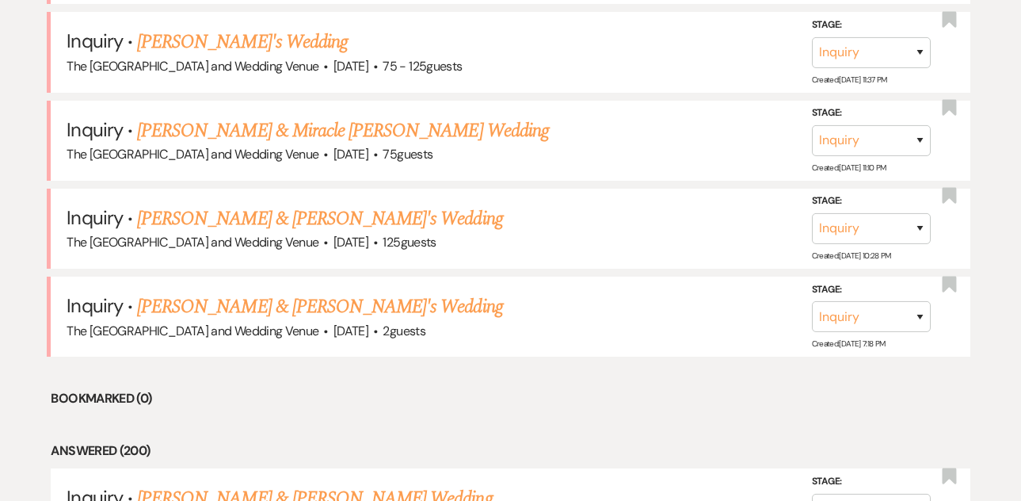
scroll to position [962, 0]
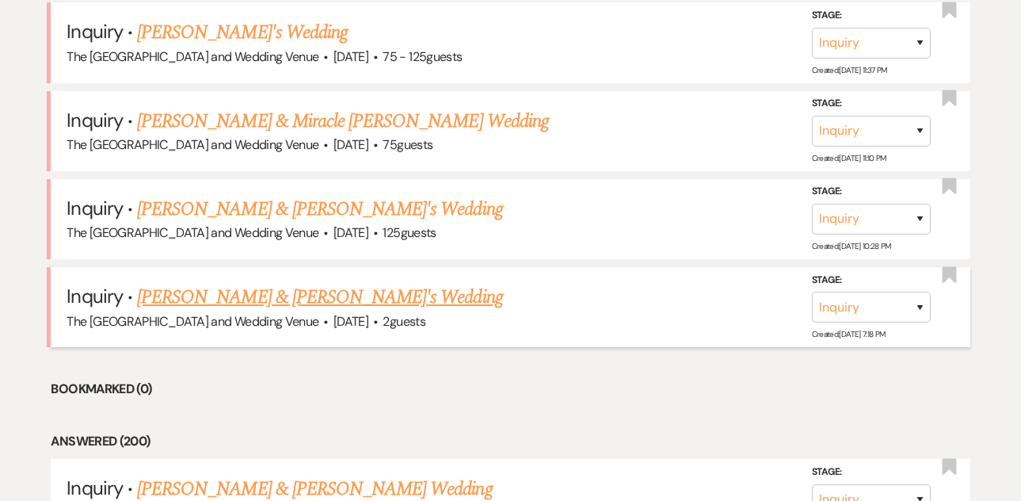
click at [272, 294] on link "[PERSON_NAME] & [PERSON_NAME]'s Wedding" at bounding box center [320, 297] width 366 height 29
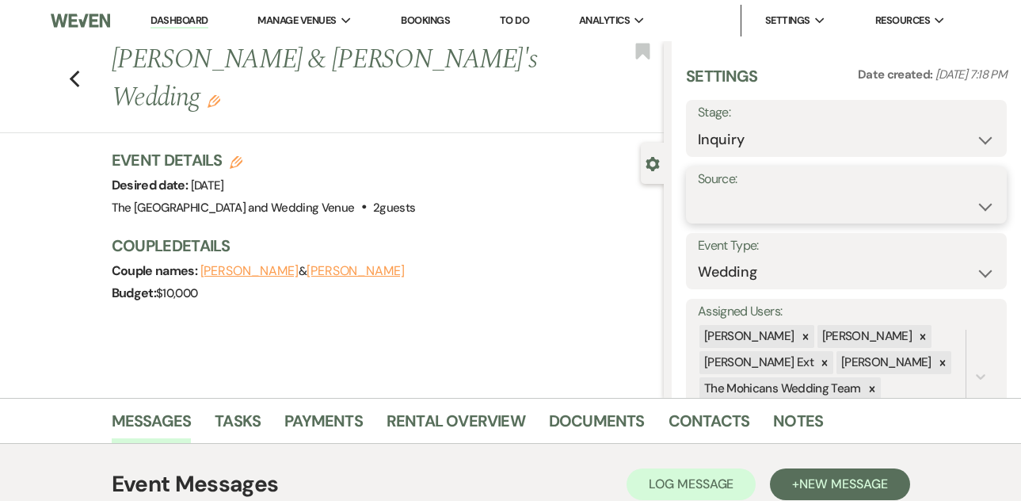
click at [721, 200] on select "Weven Venue Website Instagram Facebook Pinterest Google The Knot Wedding Wire H…" at bounding box center [846, 206] width 297 height 31
select select "5"
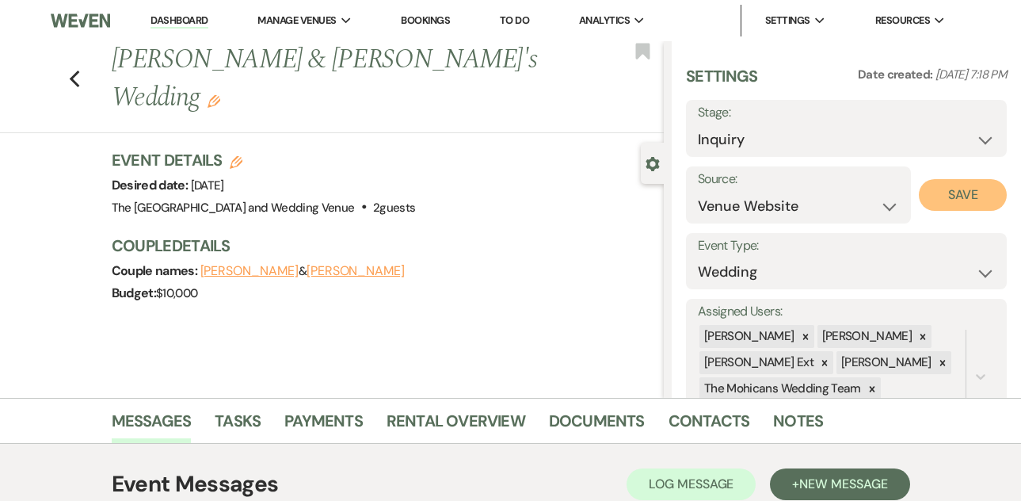
click at [958, 199] on button "Save" at bounding box center [963, 195] width 88 height 32
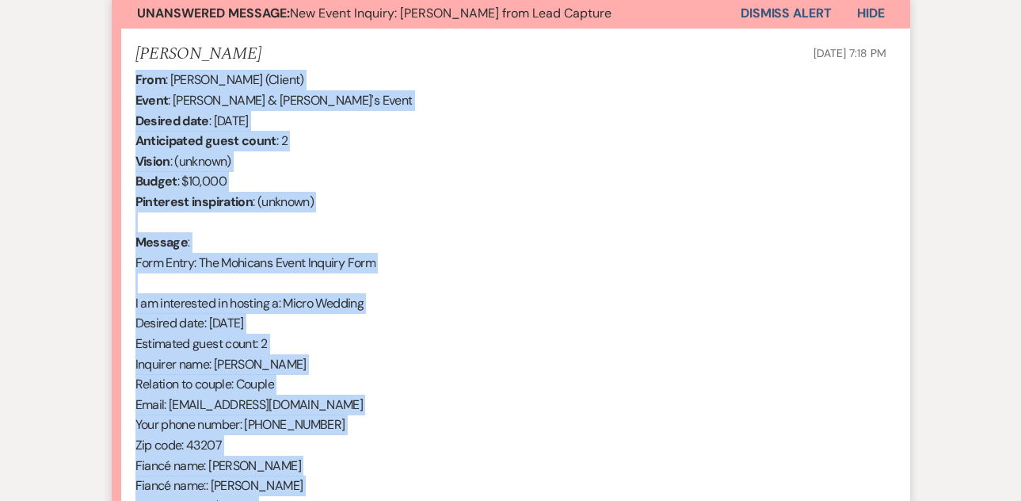
scroll to position [673, 0]
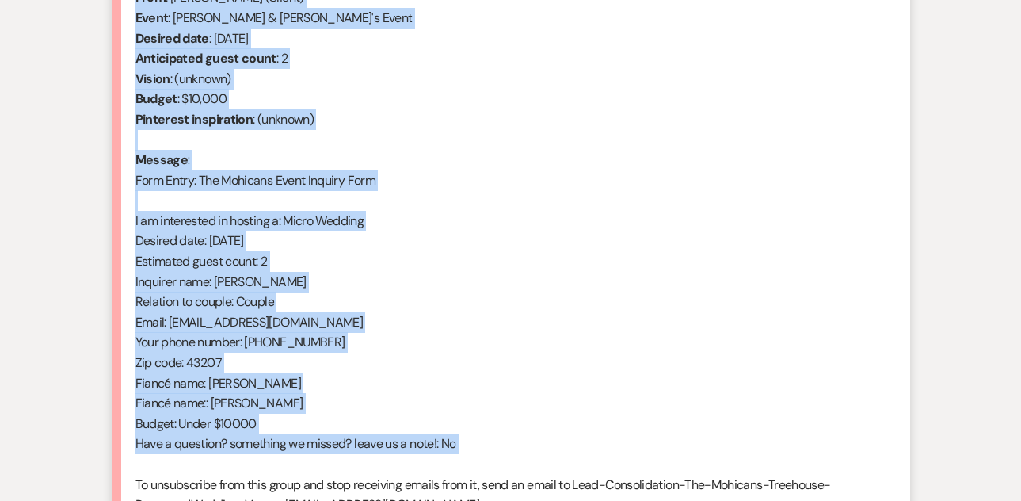
drag, startPoint x: 134, startPoint y: 298, endPoint x: 311, endPoint y: 459, distance: 240.0
click at [311, 459] on li "[PERSON_NAME] [DATE] 7:18 PM From : [PERSON_NAME] (Client) Event : [PERSON_NAME…" at bounding box center [511, 249] width 799 height 606
copy div "From : [PERSON_NAME] (Client) Event : [PERSON_NAME] & [PERSON_NAME]'s Event Des…"
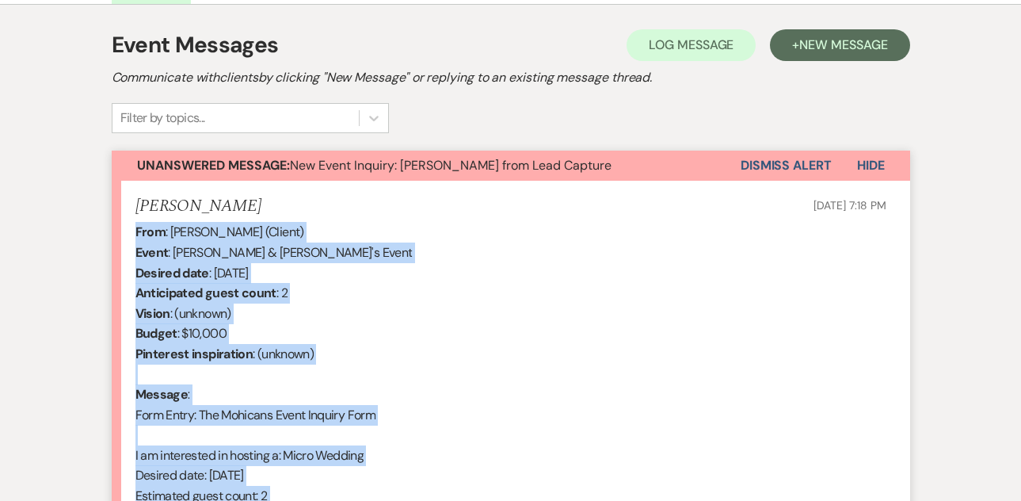
scroll to position [413, 0]
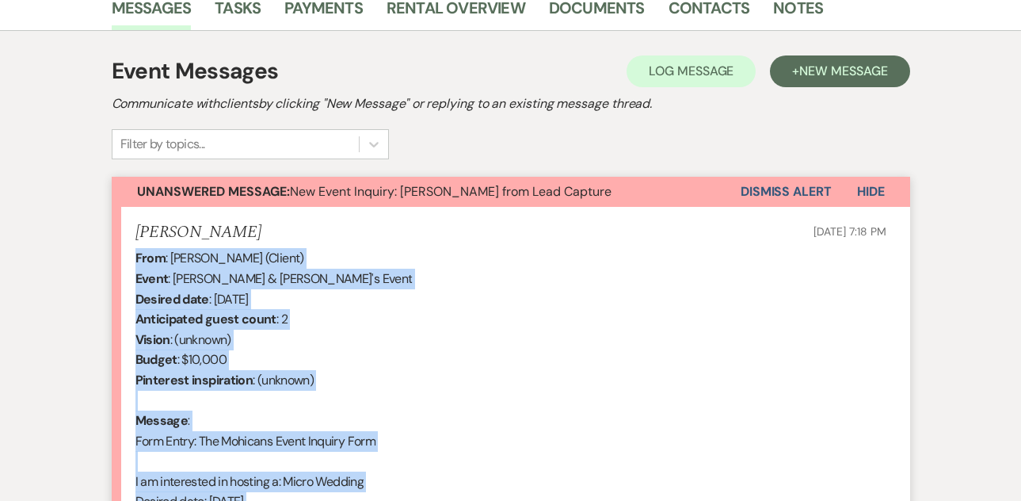
click at [762, 192] on button "Dismiss Alert" at bounding box center [786, 192] width 91 height 30
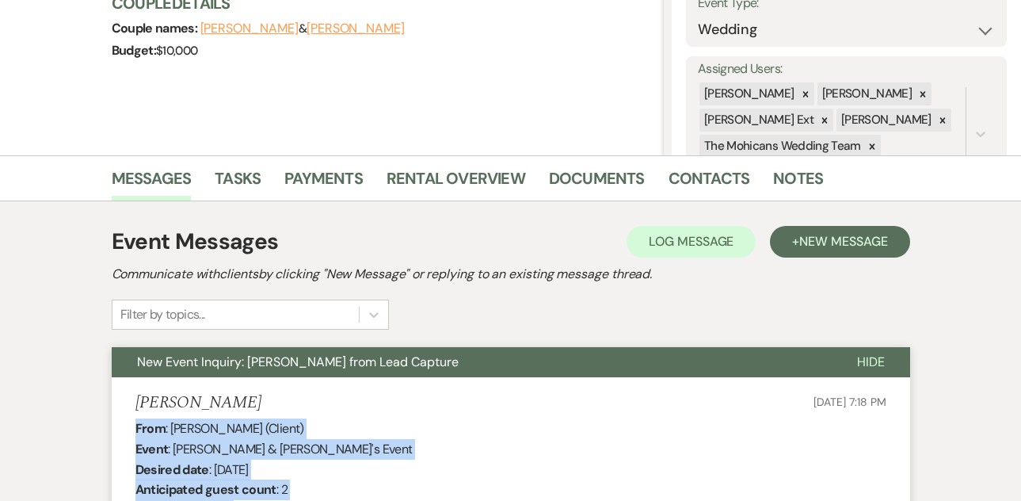
scroll to position [0, 0]
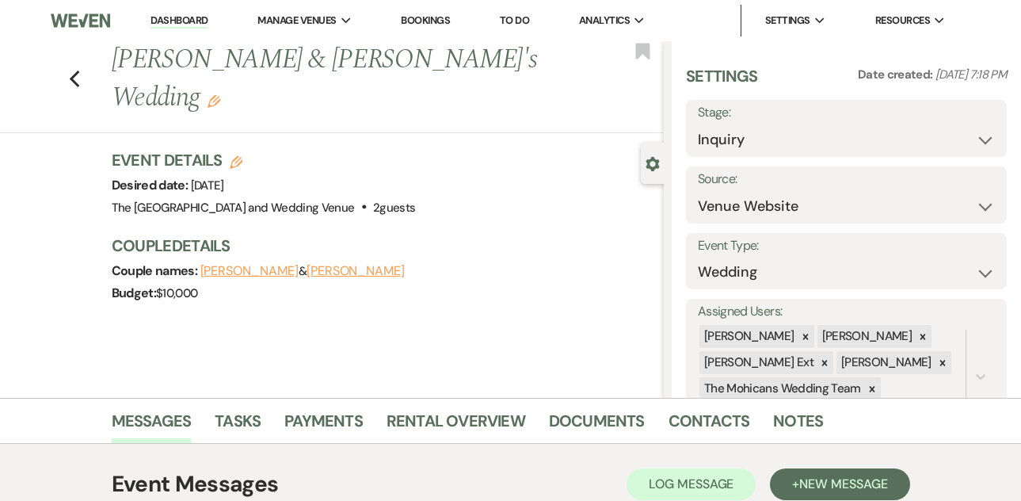
click at [182, 27] on link "Dashboard" at bounding box center [179, 20] width 57 height 15
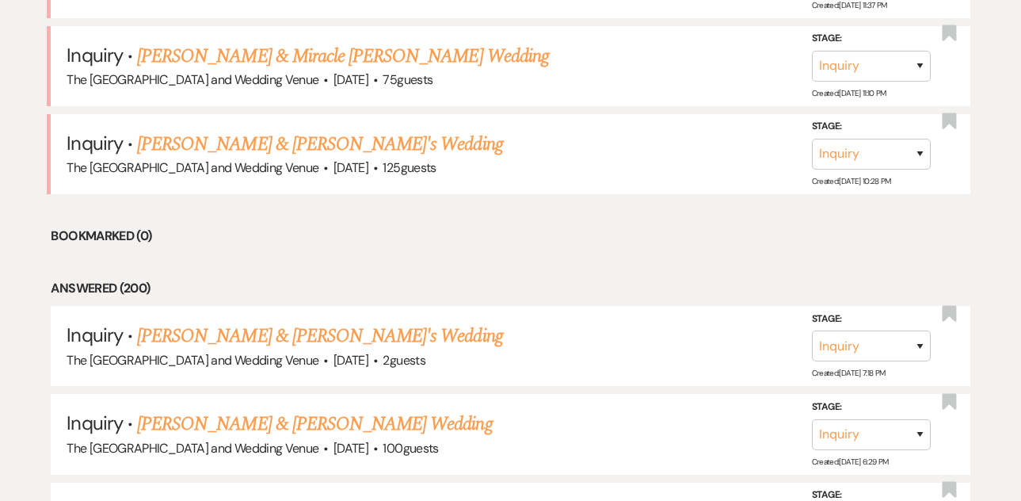
scroll to position [1051, 0]
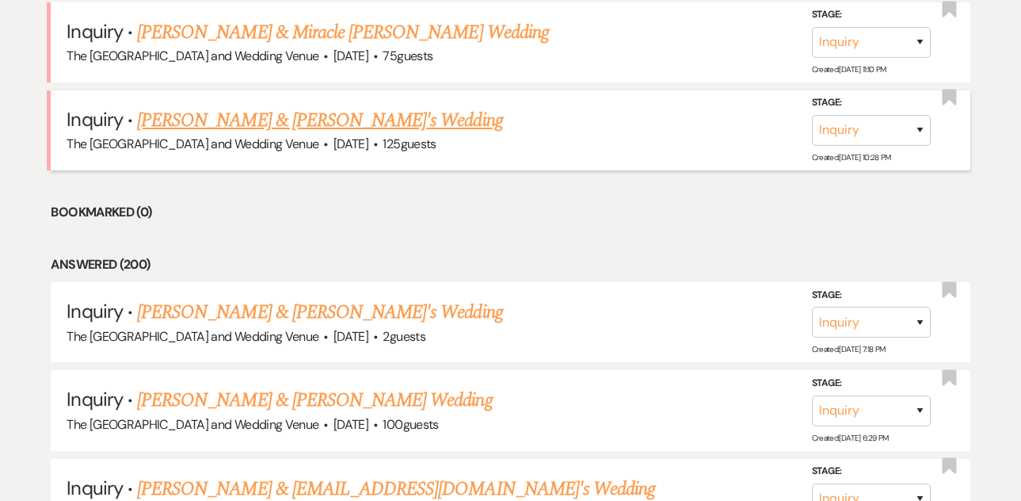
click at [247, 124] on link "[PERSON_NAME] & [PERSON_NAME]'s Wedding" at bounding box center [320, 120] width 366 height 29
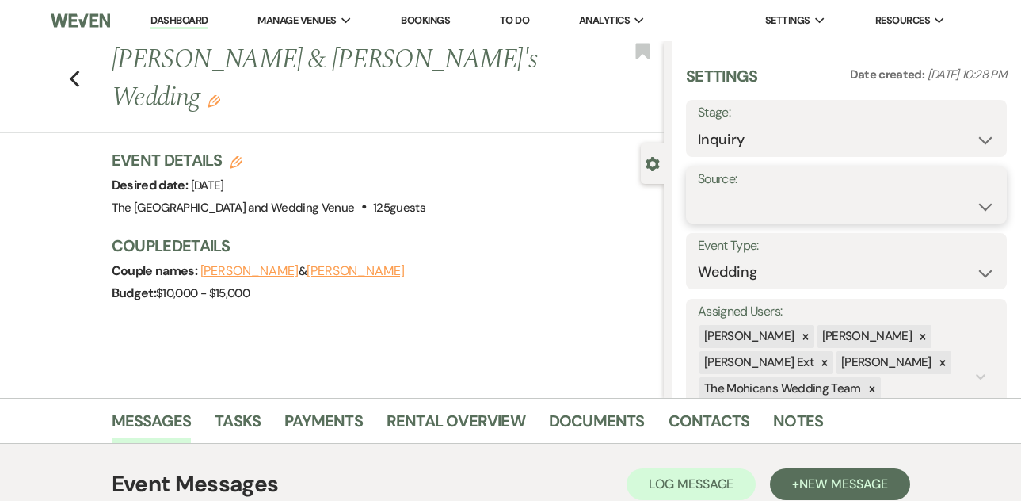
click at [722, 204] on select "Weven Venue Website Instagram Facebook Pinterest Google The Knot Wedding Wire H…" at bounding box center [846, 206] width 297 height 31
select select "5"
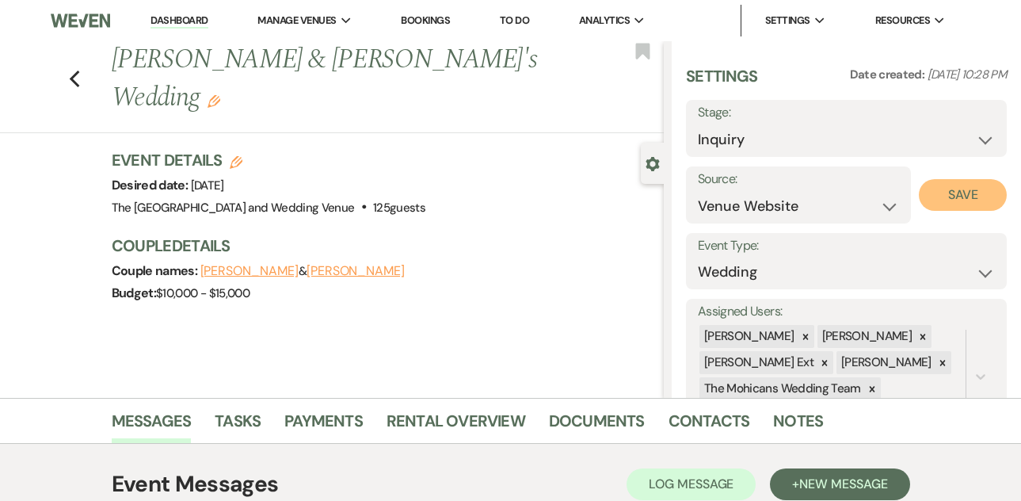
click at [924, 196] on button "Save" at bounding box center [963, 195] width 88 height 32
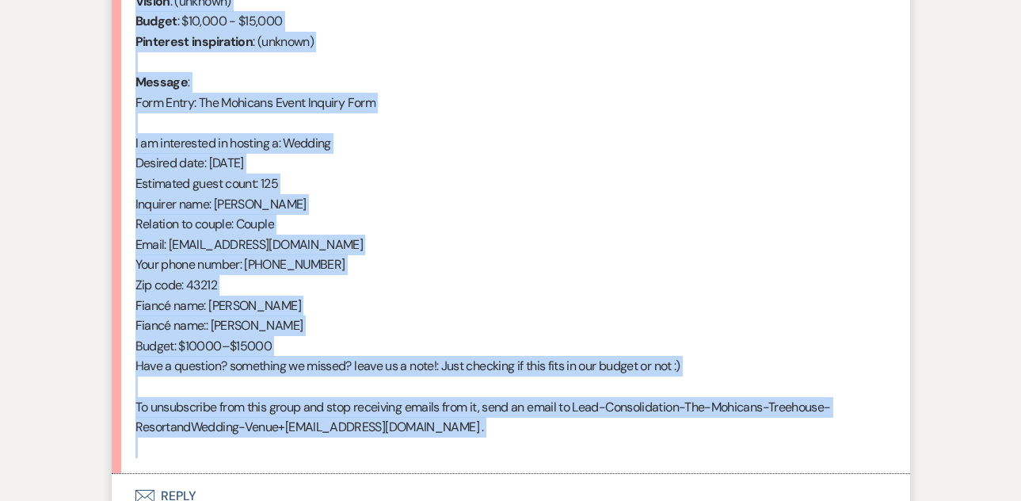
scroll to position [894, 0]
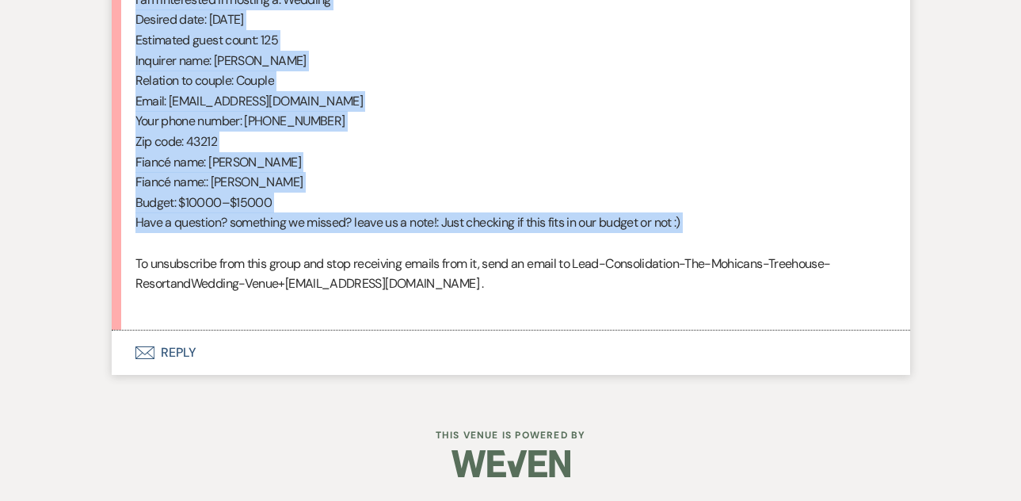
drag, startPoint x: 133, startPoint y: 294, endPoint x: 368, endPoint y: 247, distance: 239.9
click at [368, 247] on li "Mae [DATE] 10:28 PM From : [PERSON_NAME] (Client) Event : [PERSON_NAME] & [PERS…" at bounding box center [511, 28] width 799 height 606
copy div "From : [PERSON_NAME] (Client) Event : [PERSON_NAME] & [PERSON_NAME]'s Event Des…"
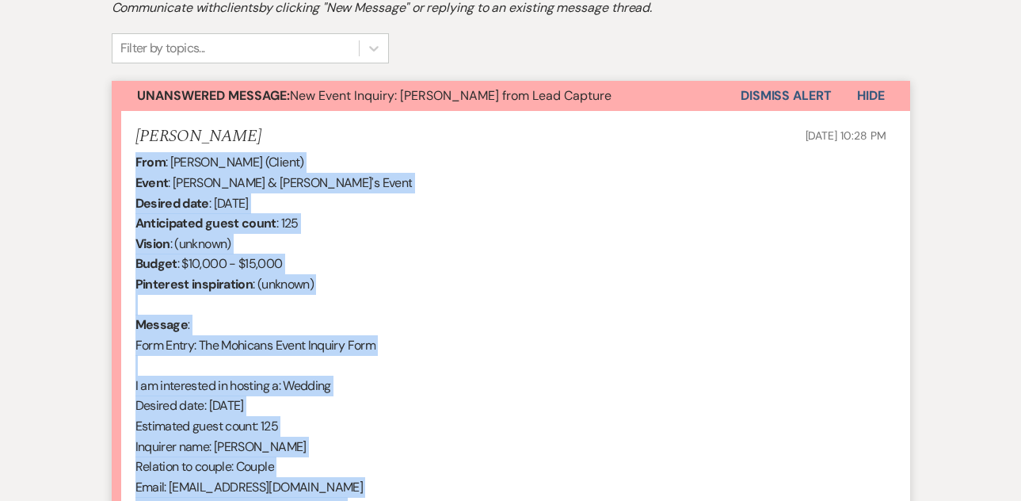
scroll to position [505, 0]
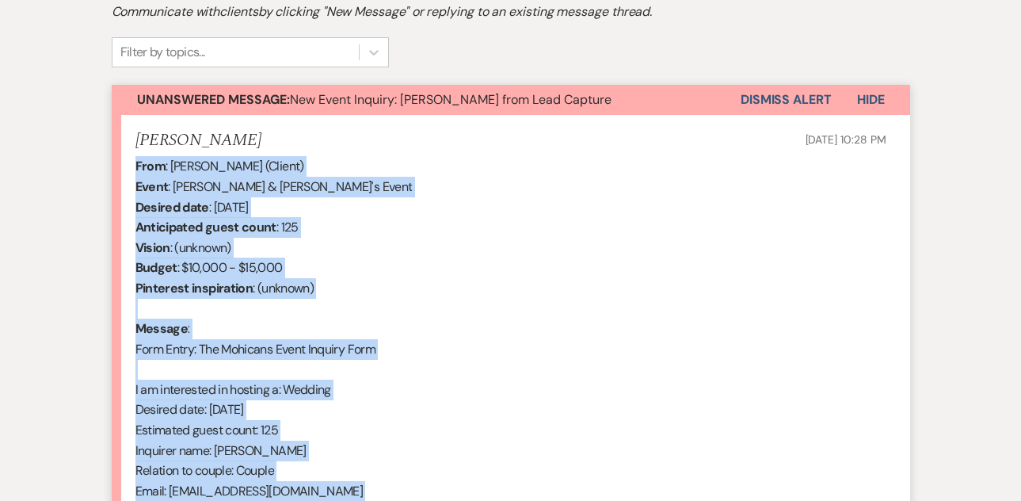
click at [774, 100] on button "Dismiss Alert" at bounding box center [786, 100] width 91 height 30
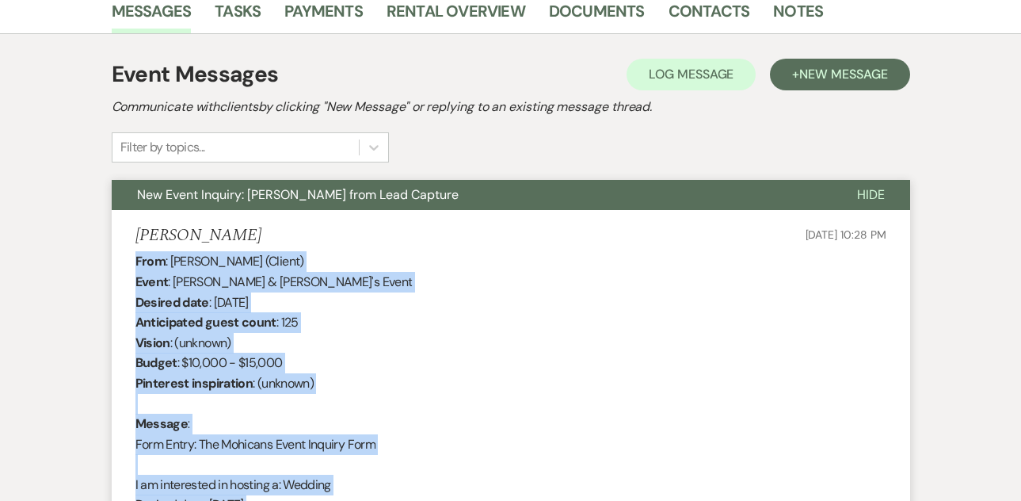
scroll to position [0, 0]
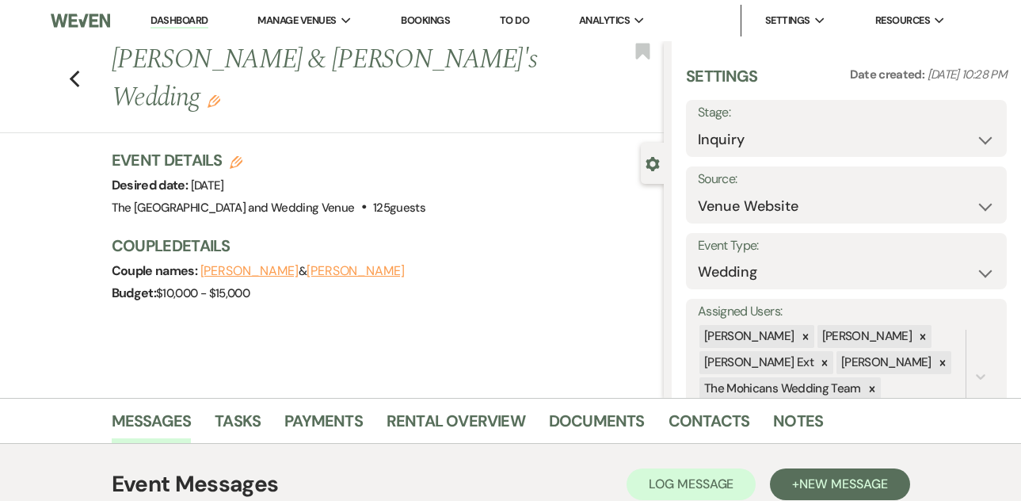
click at [177, 15] on link "Dashboard" at bounding box center [179, 20] width 57 height 15
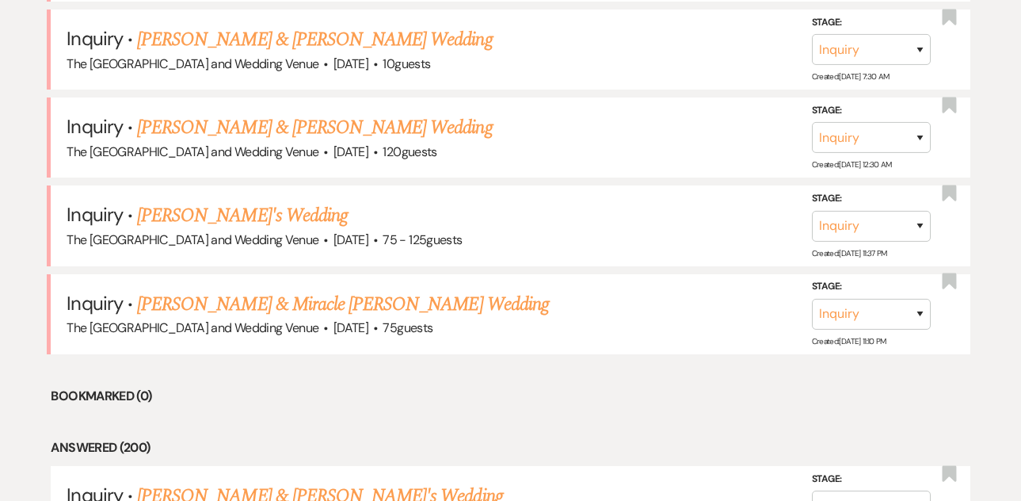
scroll to position [810, 0]
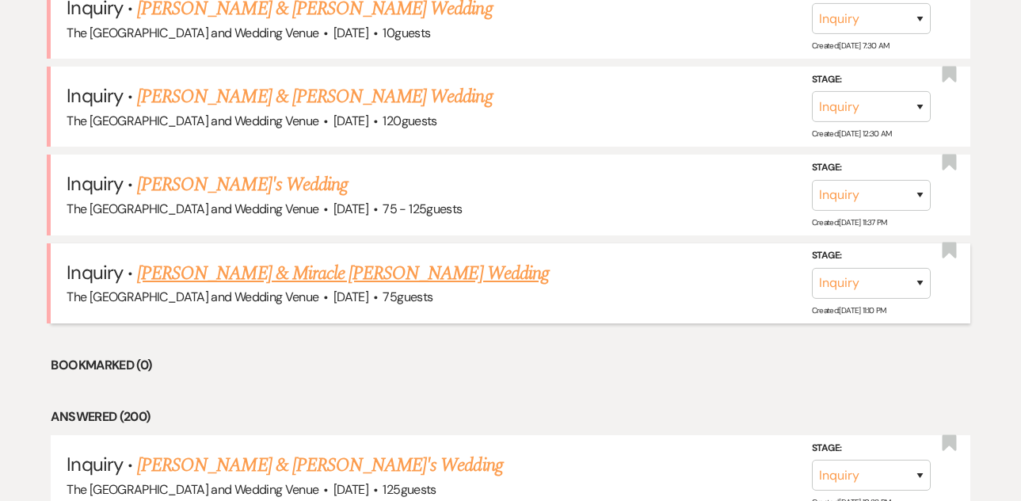
click at [301, 275] on link "[PERSON_NAME] & Miracle [PERSON_NAME] Wedding" at bounding box center [343, 273] width 412 height 29
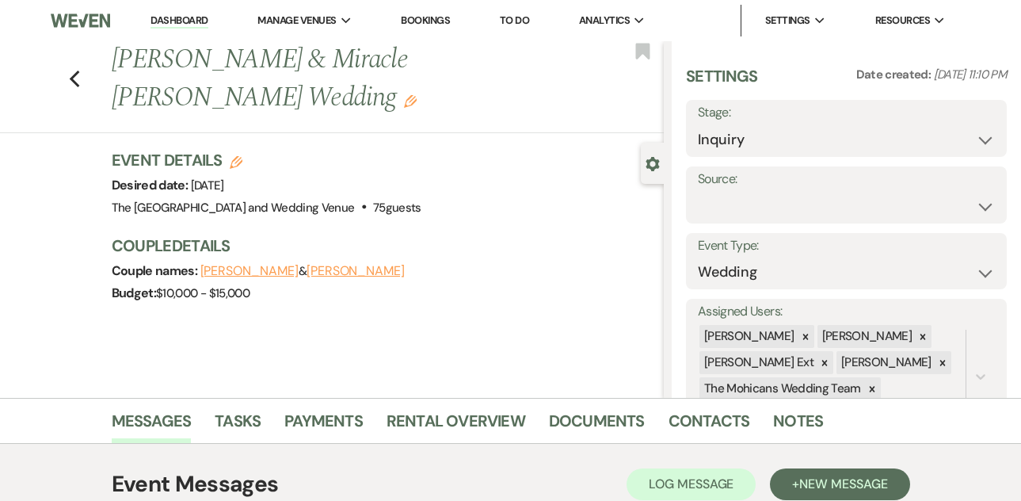
click at [825, 189] on label "Source:" at bounding box center [846, 179] width 297 height 23
click at [825, 207] on select "Weven Venue Website Instagram Facebook Pinterest Google The Knot Wedding Wire H…" at bounding box center [846, 206] width 297 height 31
select select "5"
click at [947, 206] on button "Save" at bounding box center [963, 195] width 88 height 32
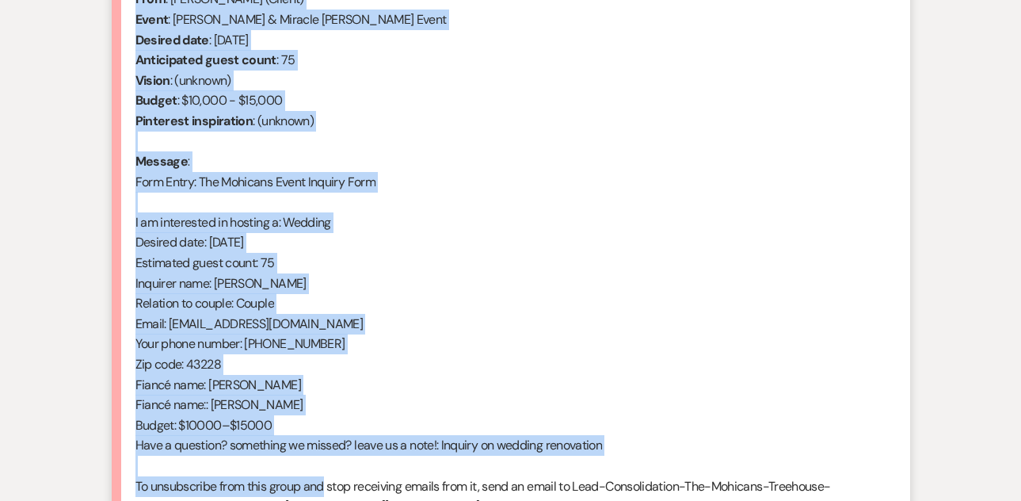
scroll to position [677, 0]
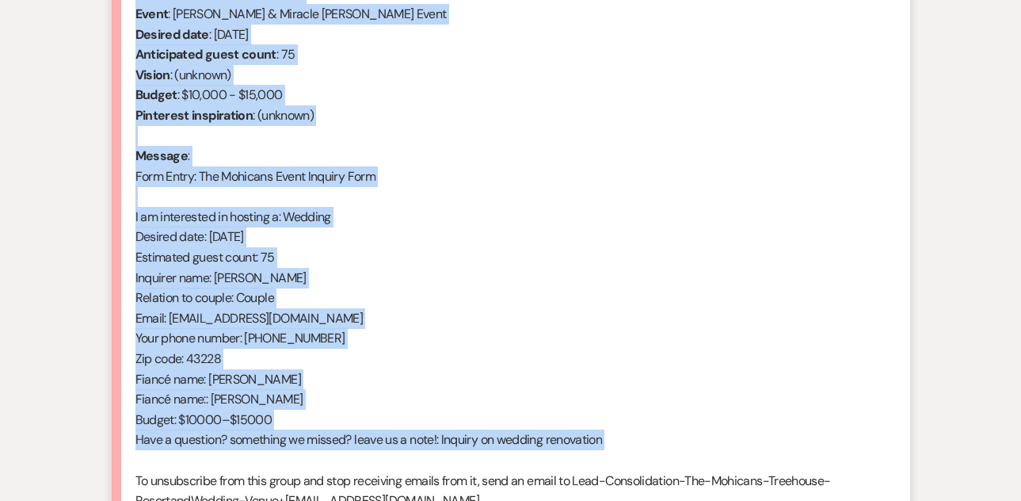
drag, startPoint x: 133, startPoint y: 250, endPoint x: 337, endPoint y: 463, distance: 294.7
click at [337, 463] on li "[PERSON_NAME] [DATE] 11:10 PM From : [PERSON_NAME] (Client) Event : [PERSON_NAM…" at bounding box center [511, 245] width 799 height 606
copy div "From : [PERSON_NAME] (Client) Event : [PERSON_NAME] & [PERSON_NAME] Event Desir…"
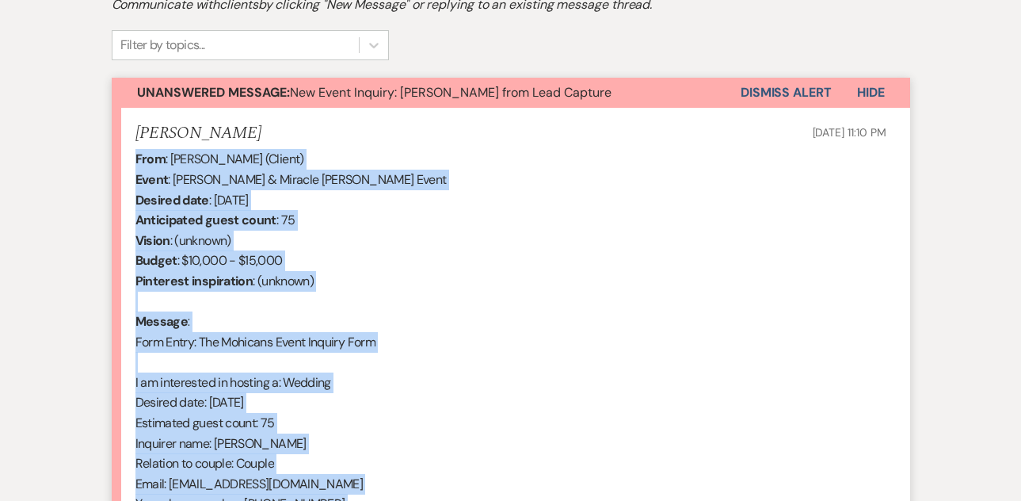
scroll to position [515, 0]
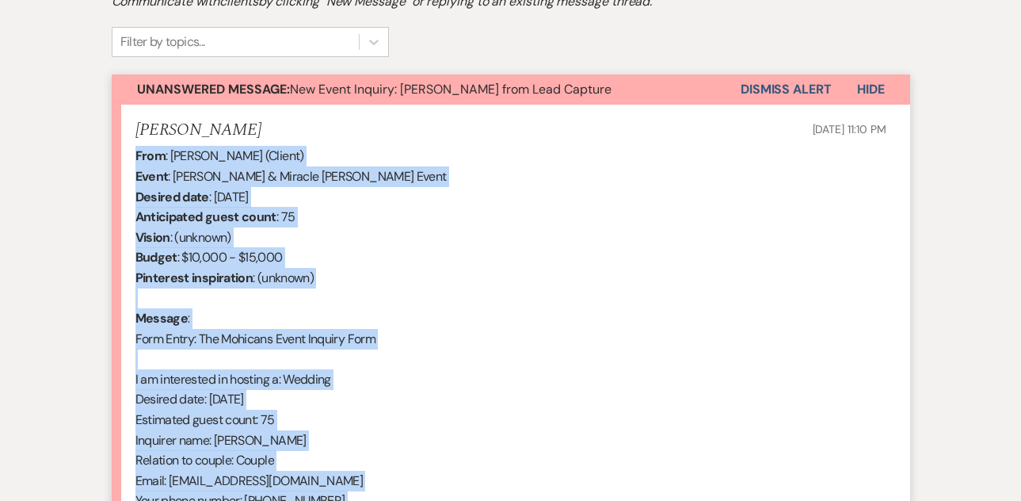
click at [760, 83] on button "Dismiss Alert" at bounding box center [786, 89] width 91 height 30
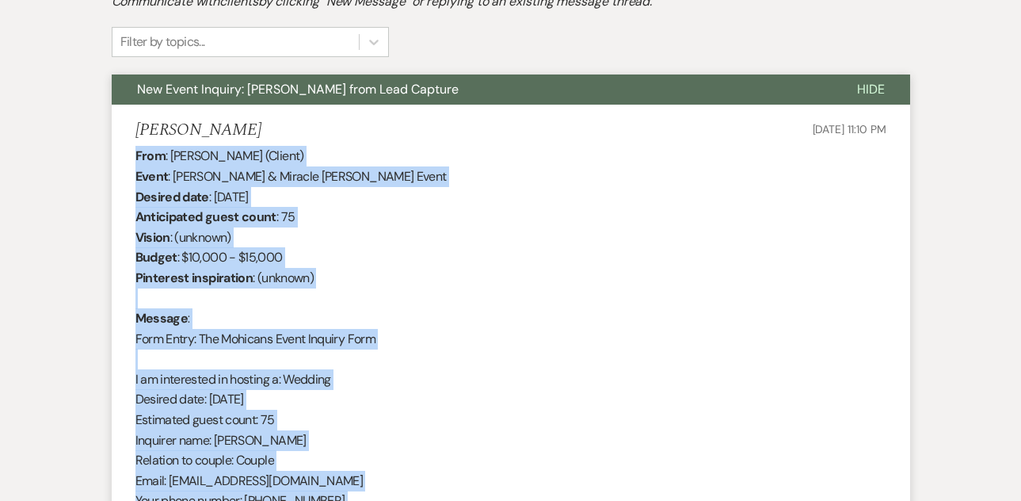
scroll to position [0, 0]
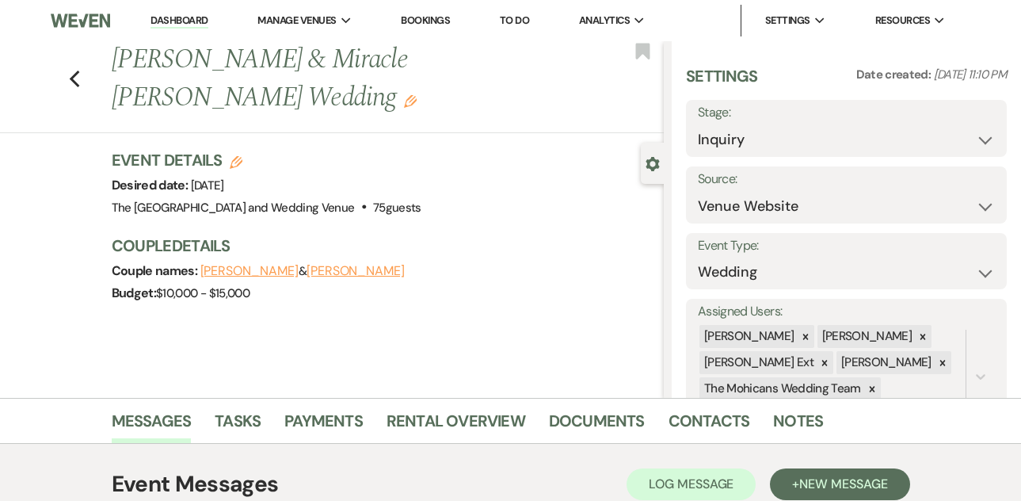
click at [173, 14] on link "Dashboard" at bounding box center [179, 20] width 57 height 15
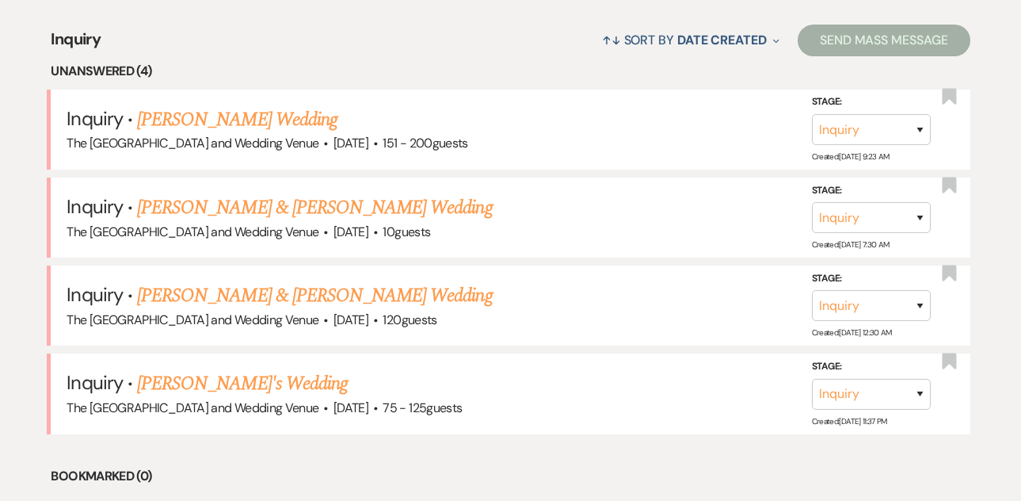
scroll to position [654, 0]
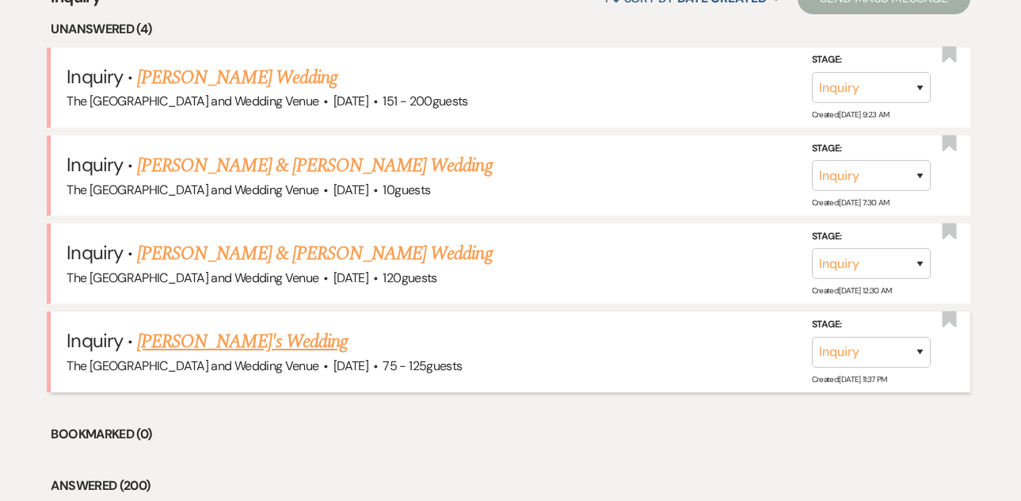
click at [193, 348] on link "[PERSON_NAME]'s Wedding" at bounding box center [242, 341] width 211 height 29
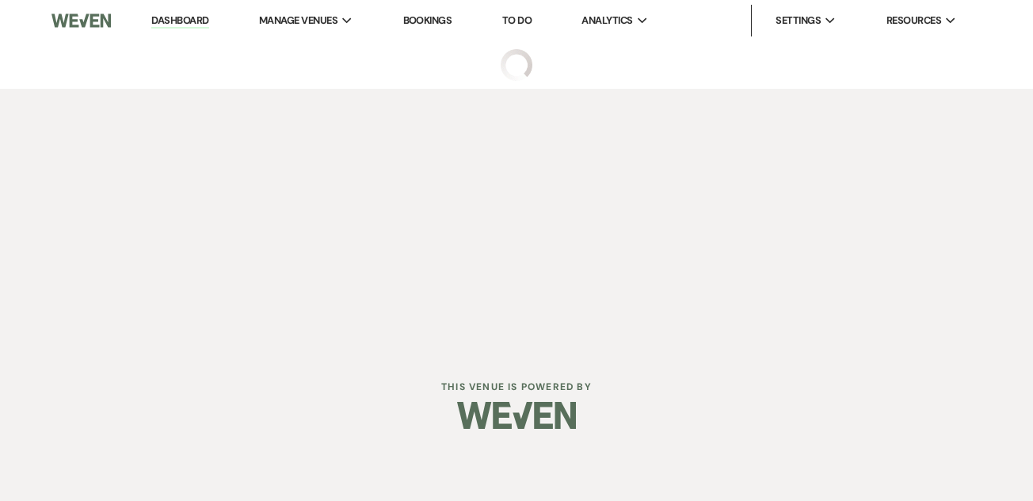
select select "3"
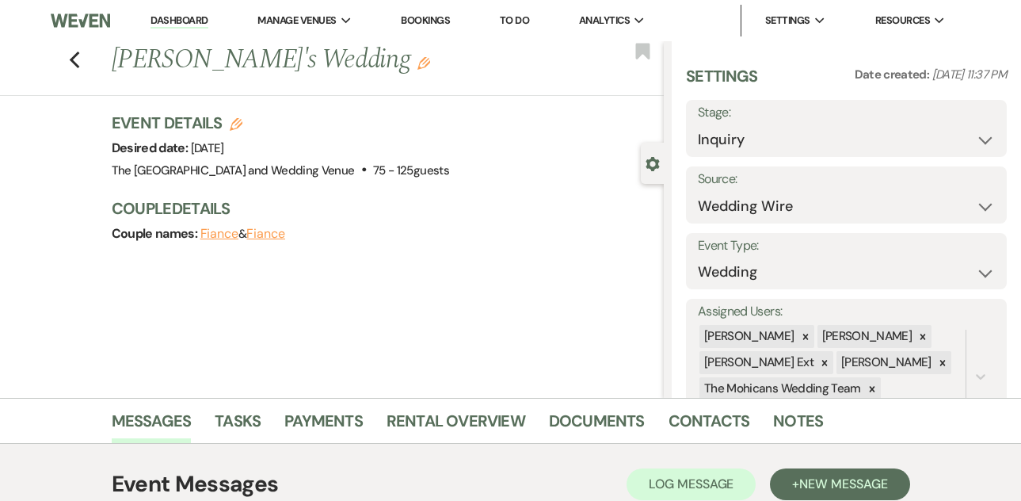
click at [181, 20] on link "Dashboard" at bounding box center [179, 20] width 57 height 15
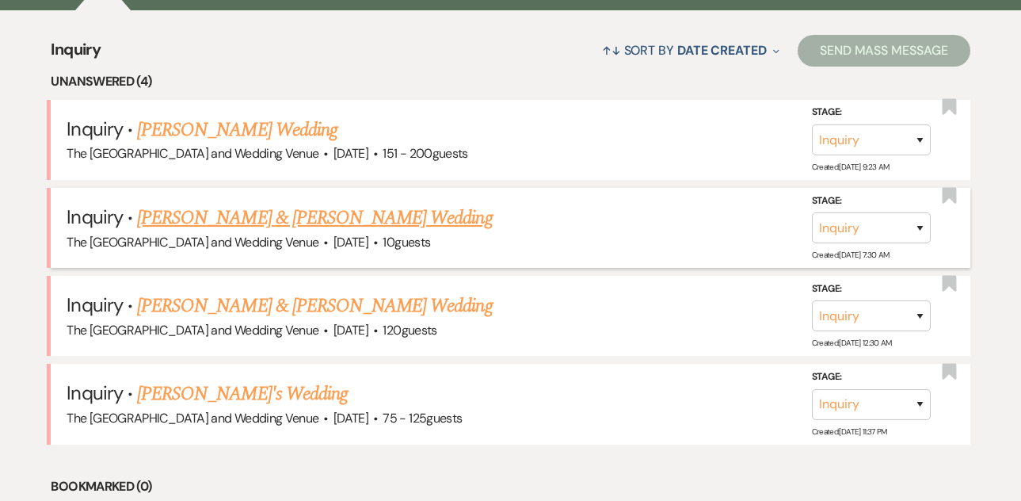
scroll to position [602, 0]
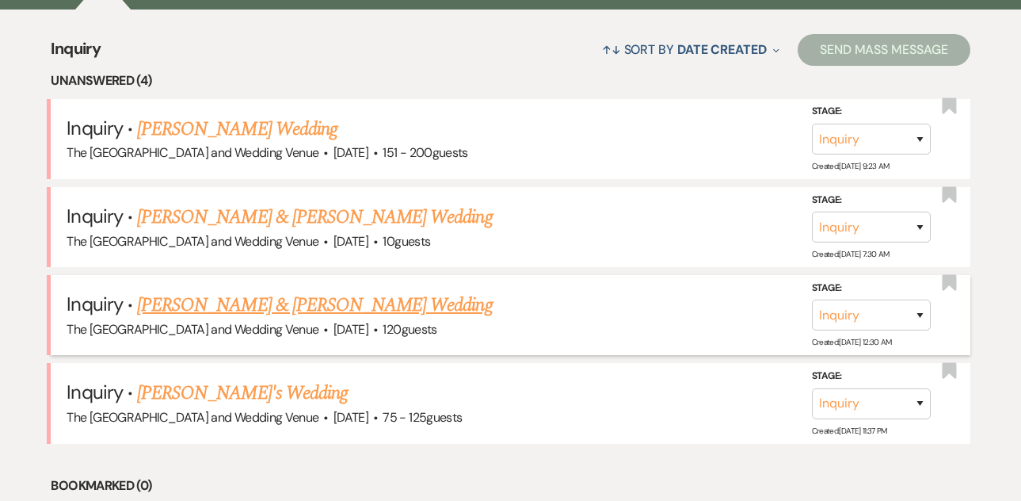
click at [253, 299] on link "[PERSON_NAME] & [PERSON_NAME] Wedding" at bounding box center [314, 305] width 355 height 29
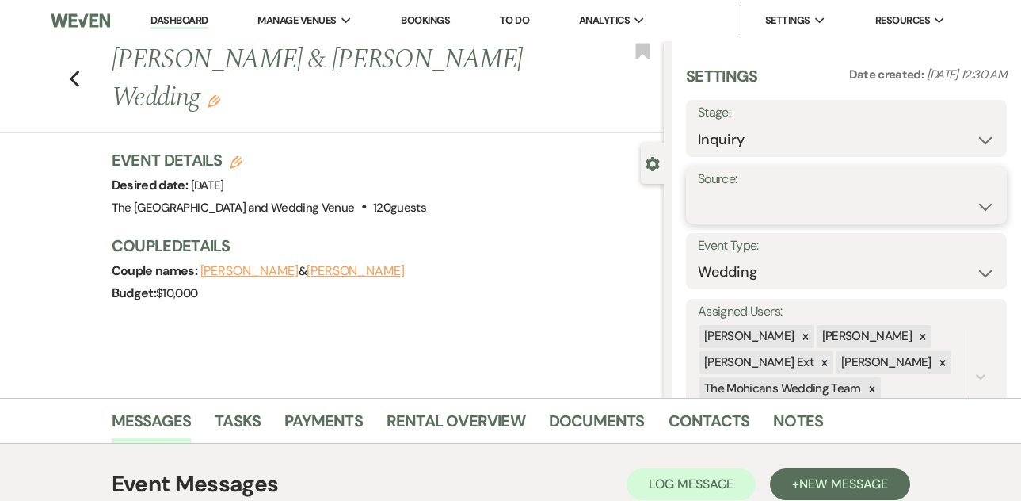
click at [714, 204] on select "Weven Venue Website Instagram Facebook Pinterest Google The Knot Wedding Wire H…" at bounding box center [846, 206] width 297 height 31
select select "5"
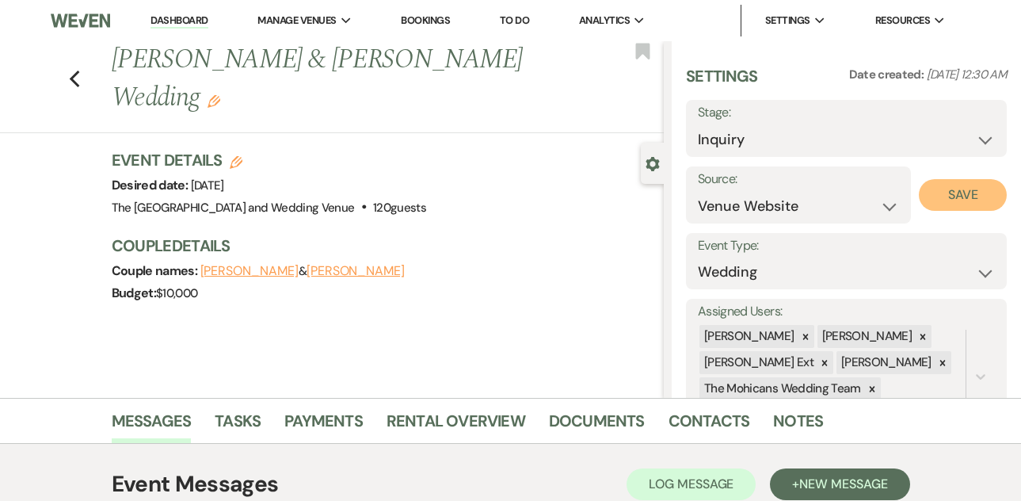
click at [930, 201] on button "Save" at bounding box center [963, 195] width 88 height 32
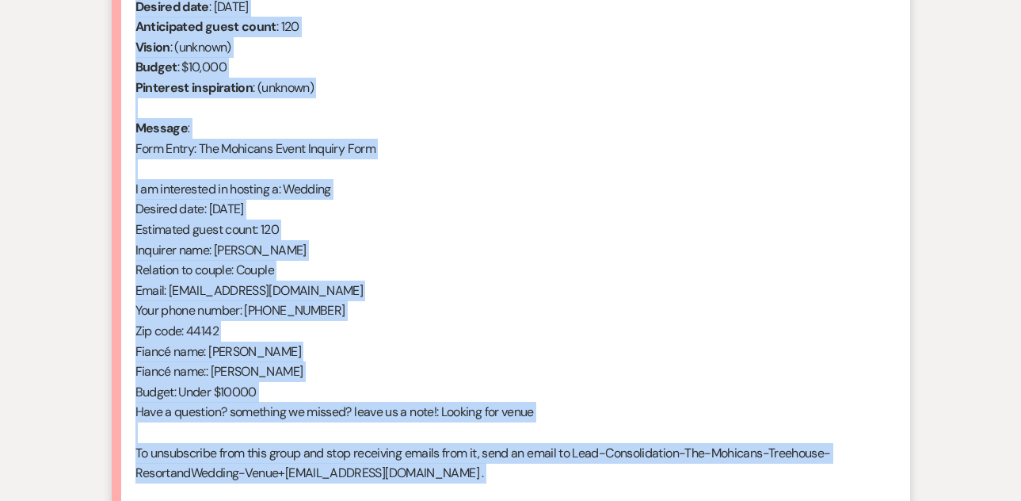
scroll to position [719, 0]
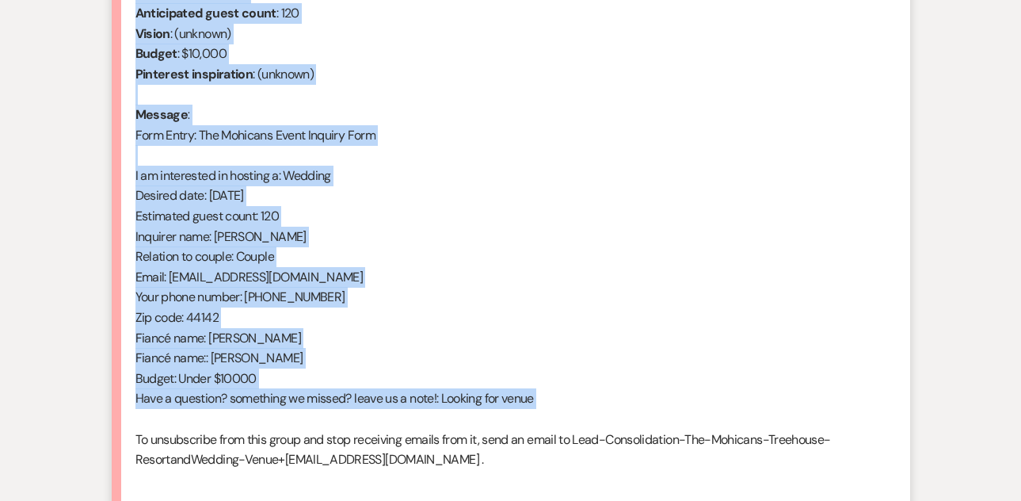
drag, startPoint x: 135, startPoint y: 242, endPoint x: 361, endPoint y: 419, distance: 286.7
click at [361, 419] on div "From : [PERSON_NAME] (Client) Event : [PERSON_NAME] & [PERSON_NAME] Event Desir…" at bounding box center [510, 215] width 751 height 547
copy div "From : [PERSON_NAME] (Client) Event : [PERSON_NAME] & [PERSON_NAME] Event Desir…"
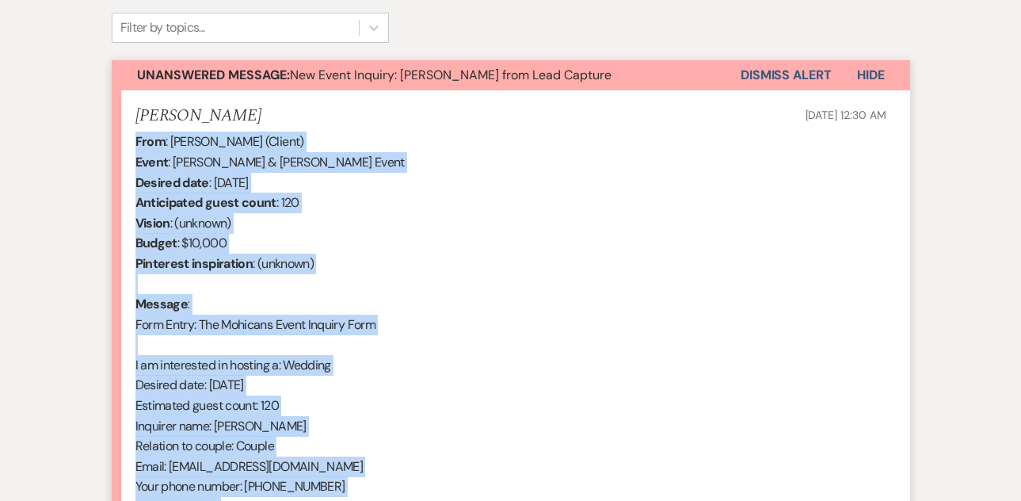
scroll to position [509, 0]
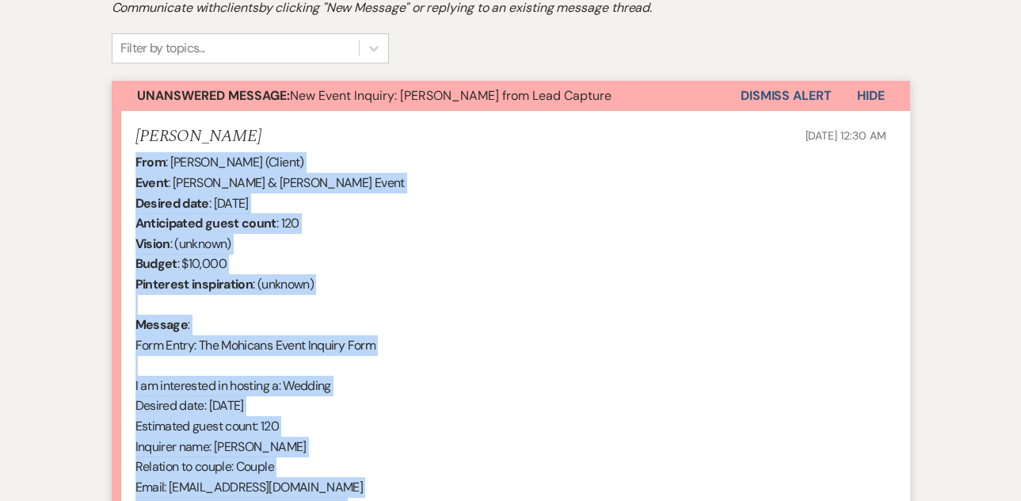
click at [782, 97] on button "Dismiss Alert" at bounding box center [786, 96] width 91 height 30
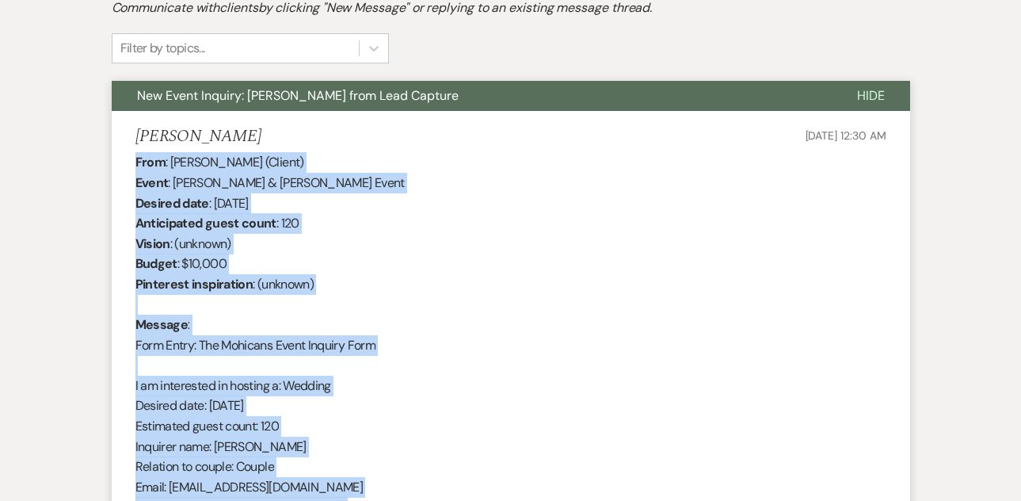
scroll to position [0, 0]
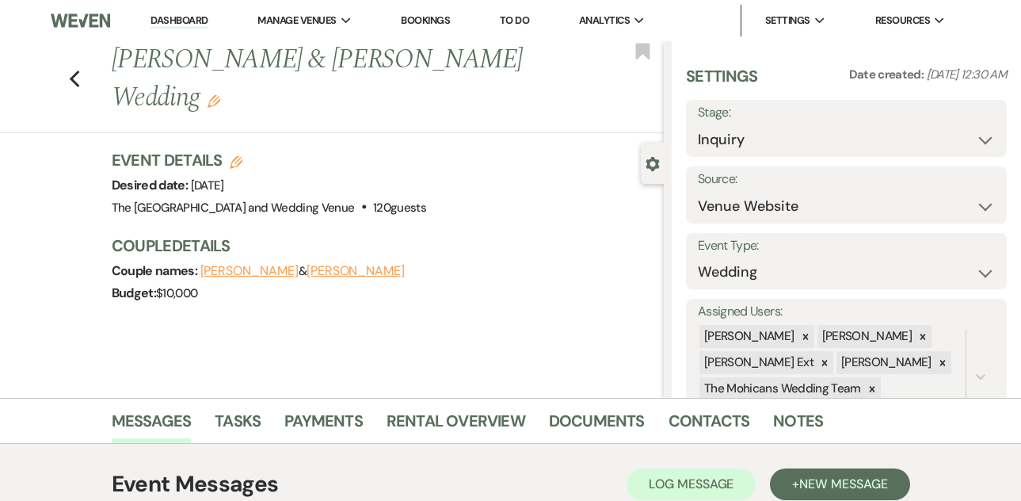
click at [184, 13] on link "Dashboard" at bounding box center [179, 20] width 57 height 15
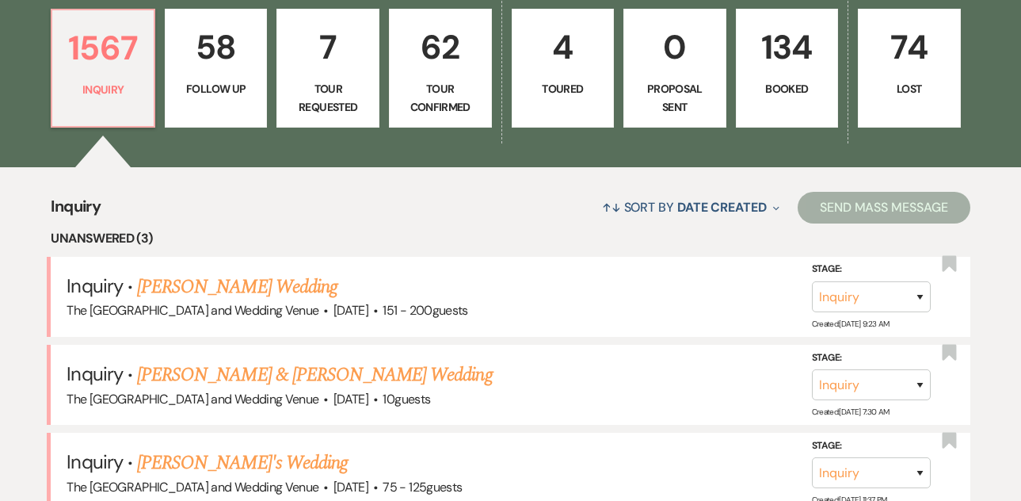
scroll to position [541, 0]
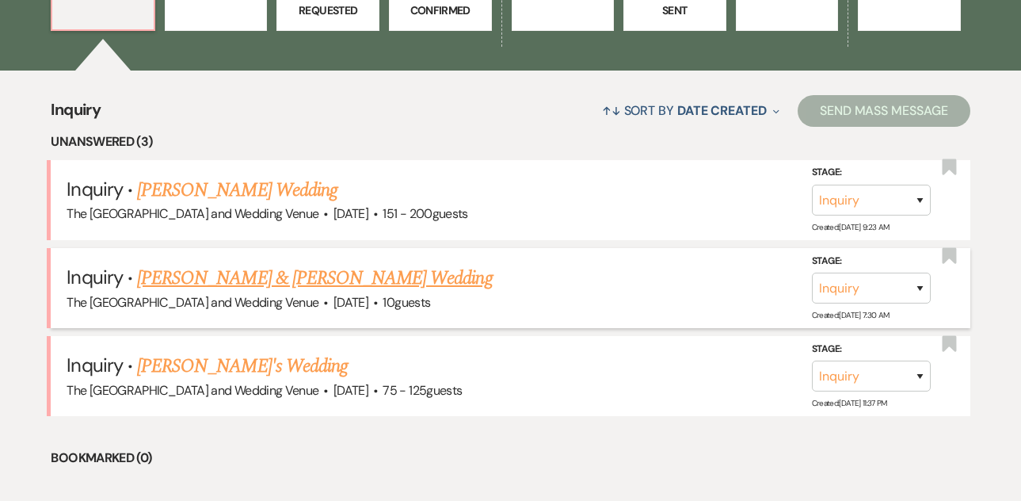
click at [378, 271] on link "[PERSON_NAME] & [PERSON_NAME] Wedding" at bounding box center [314, 278] width 355 height 29
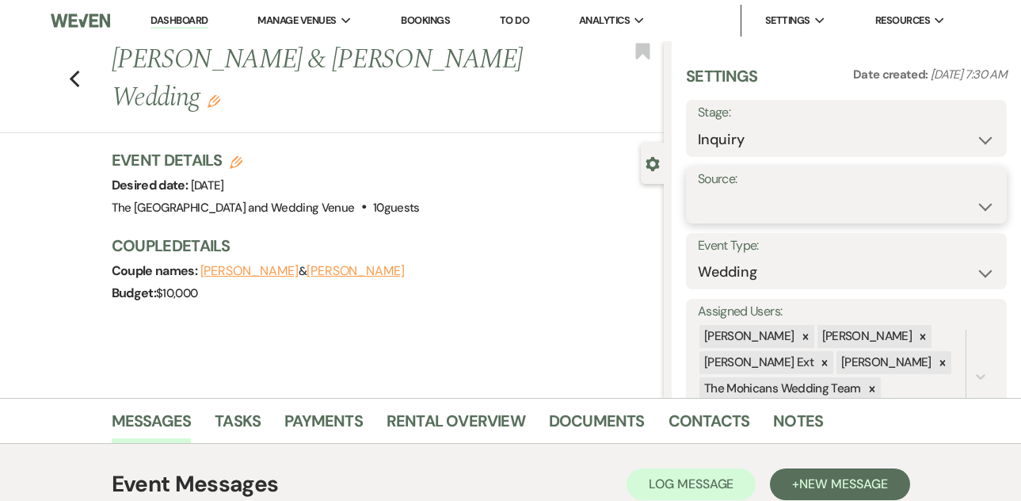
click at [776, 212] on select "Weven Venue Website Instagram Facebook Pinterest Google The Knot Wedding Wire H…" at bounding box center [846, 206] width 297 height 31
select select "5"
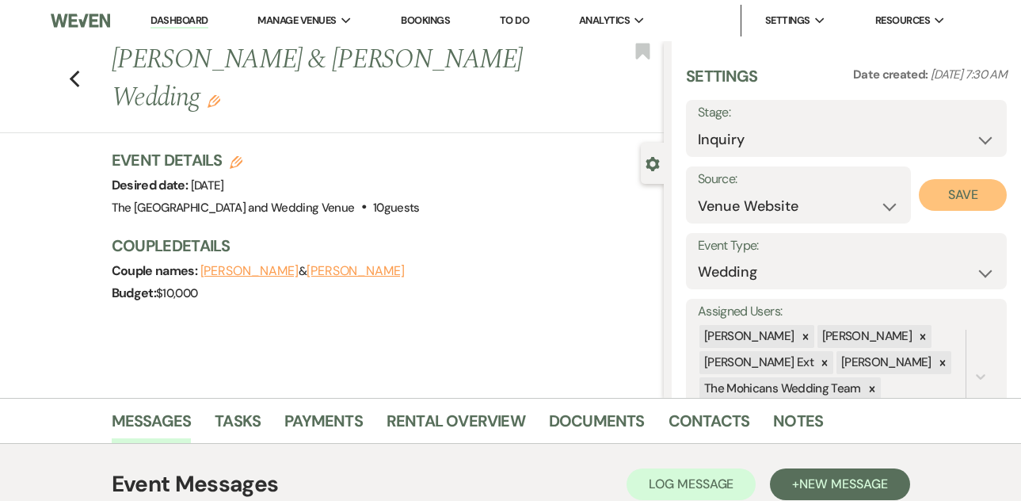
click at [956, 194] on button "Save" at bounding box center [963, 195] width 88 height 32
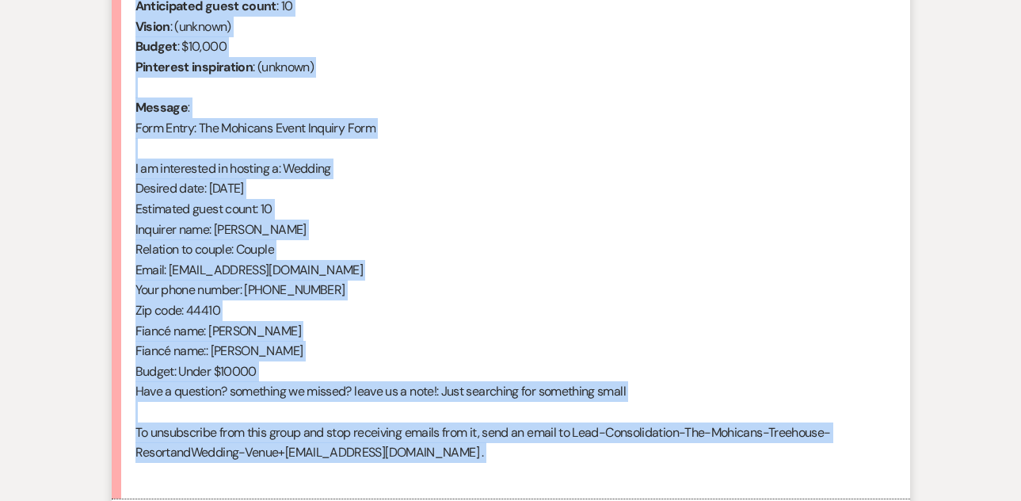
scroll to position [854, 0]
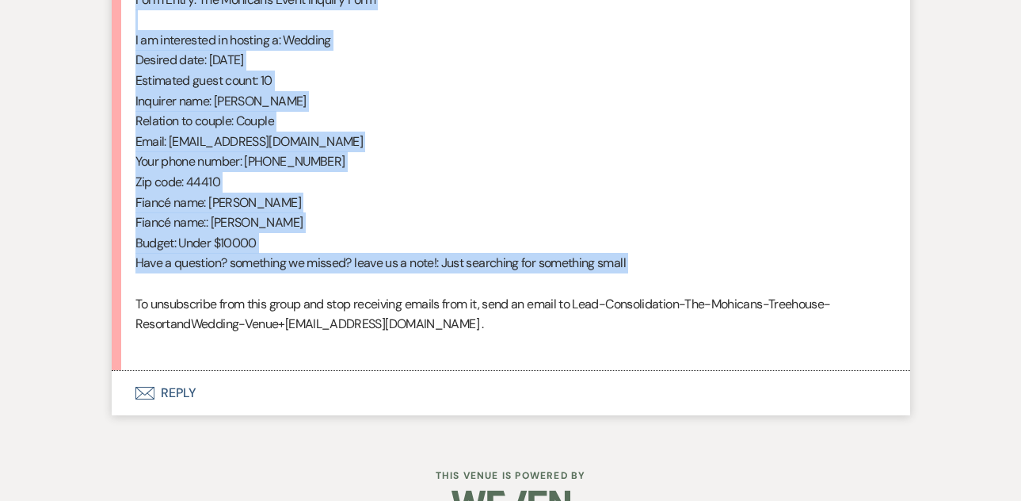
drag, startPoint x: 139, startPoint y: 241, endPoint x: 325, endPoint y: 289, distance: 192.3
click at [325, 289] on div "From : [PERSON_NAME] (Client) Event : [PERSON_NAME] & [PERSON_NAME] Event Desir…" at bounding box center [510, 80] width 751 height 547
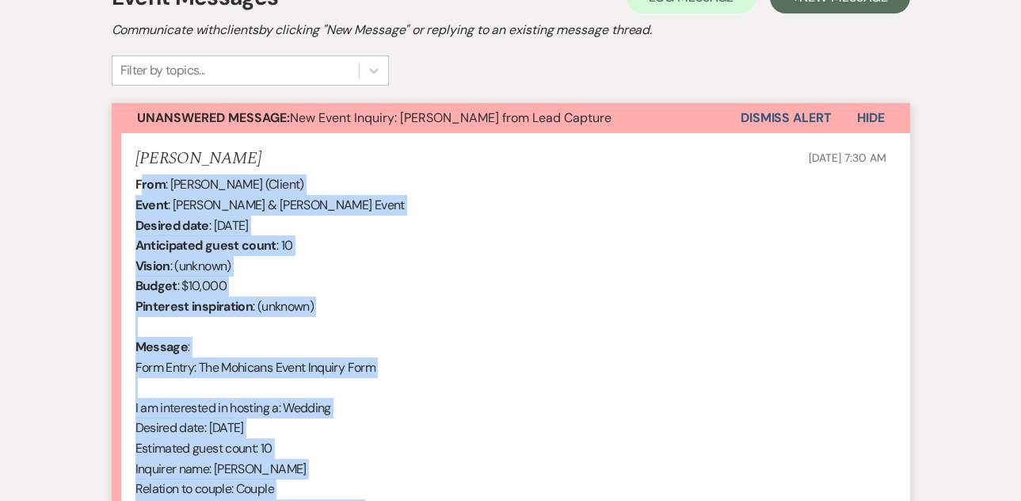
scroll to position [412, 0]
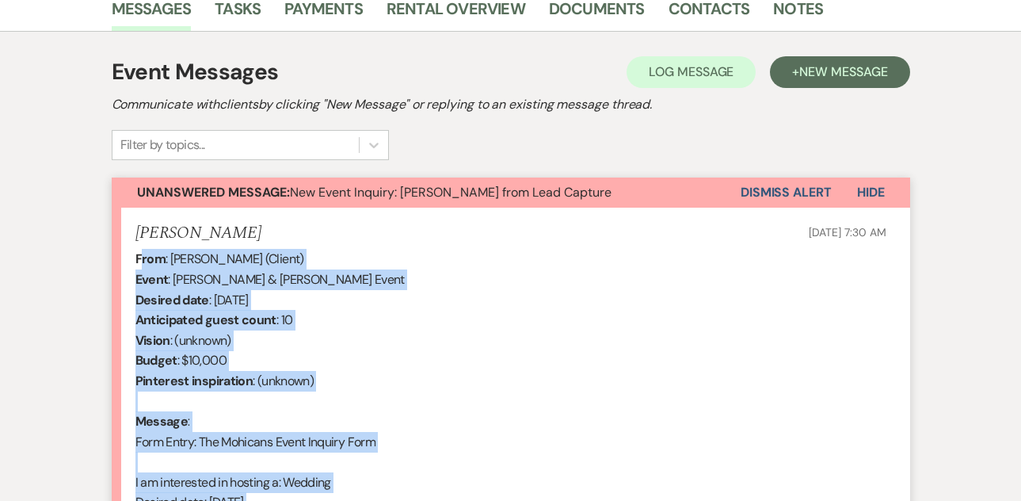
click at [743, 196] on button "Dismiss Alert" at bounding box center [786, 192] width 91 height 30
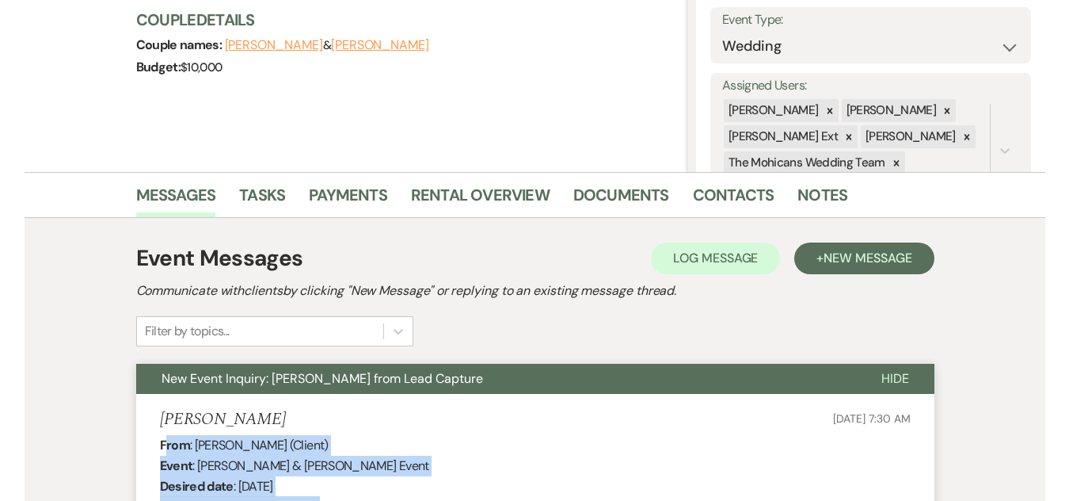
scroll to position [0, 0]
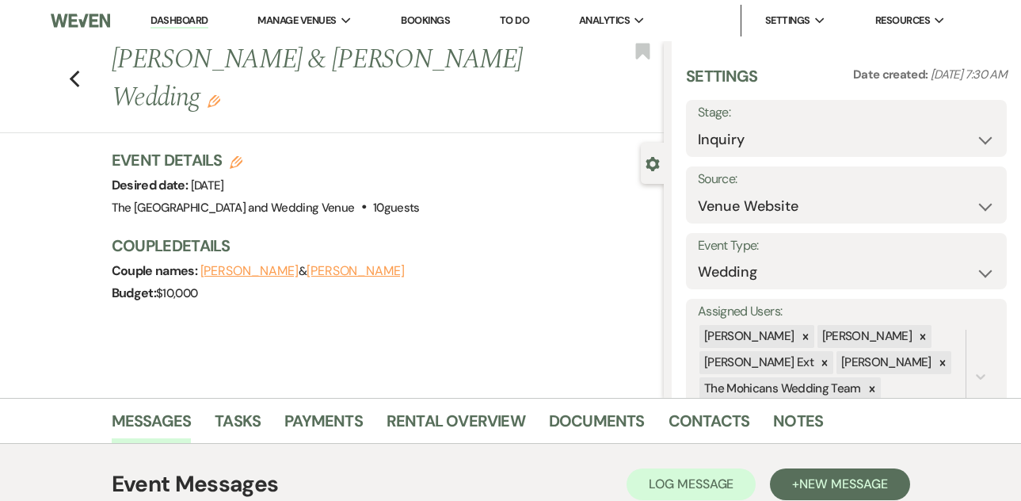
click at [173, 21] on link "Dashboard" at bounding box center [179, 20] width 57 height 15
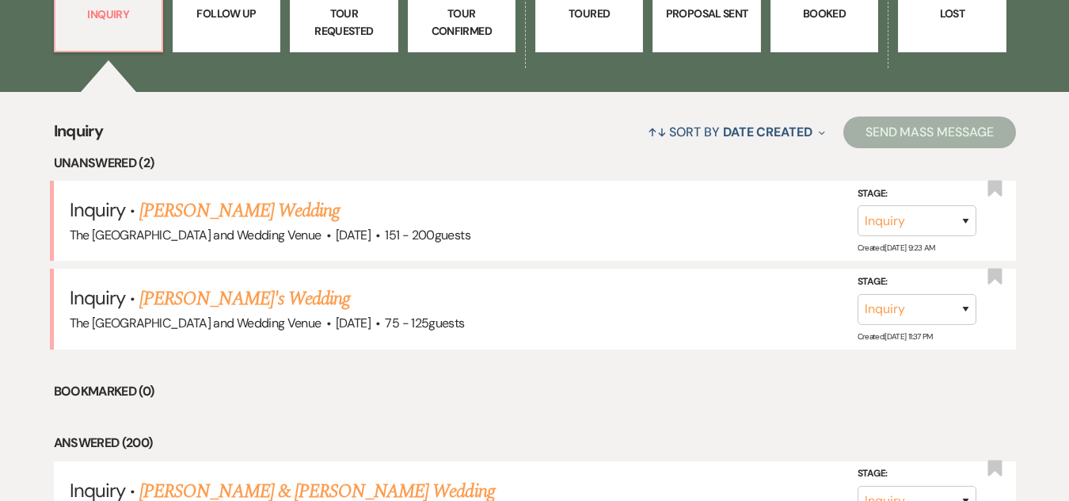
scroll to position [571, 0]
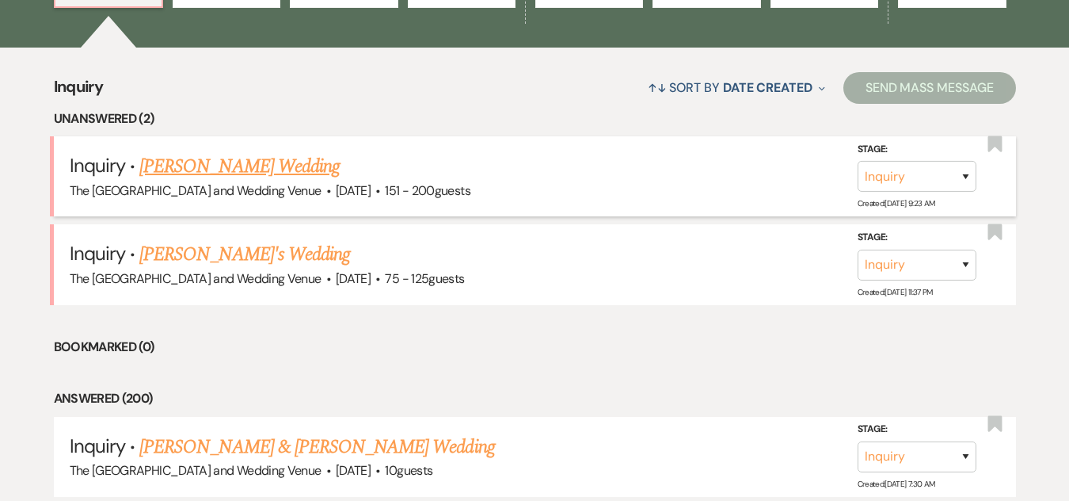
click at [229, 166] on link "[PERSON_NAME] Wedding" at bounding box center [239, 166] width 200 height 29
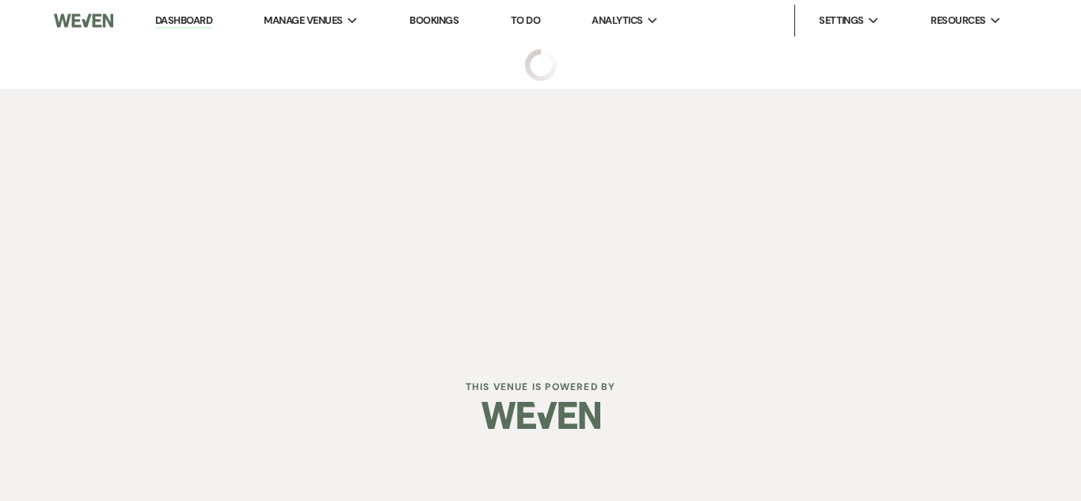
select select "2"
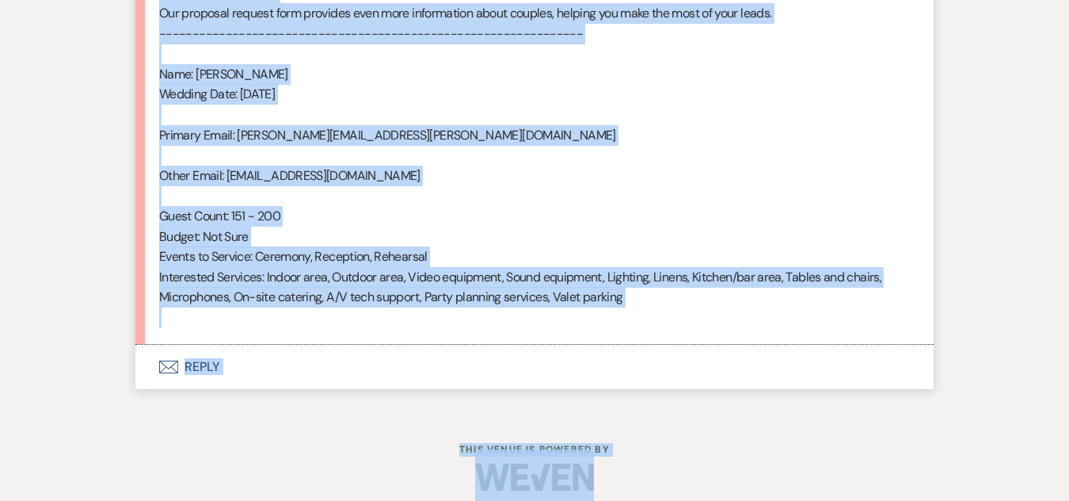
scroll to position [1138, 0]
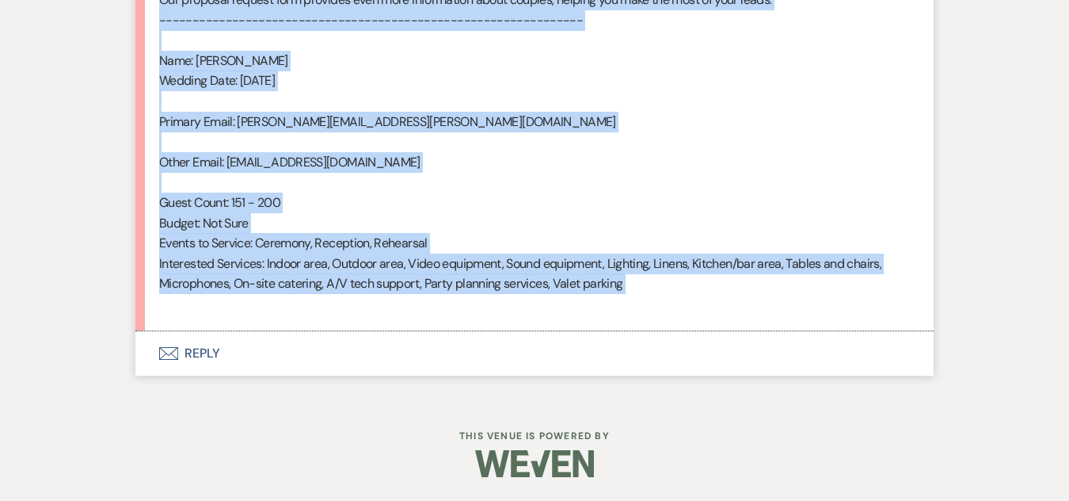
drag, startPoint x: 161, startPoint y: 370, endPoint x: 412, endPoint y: 295, distance: 261.9
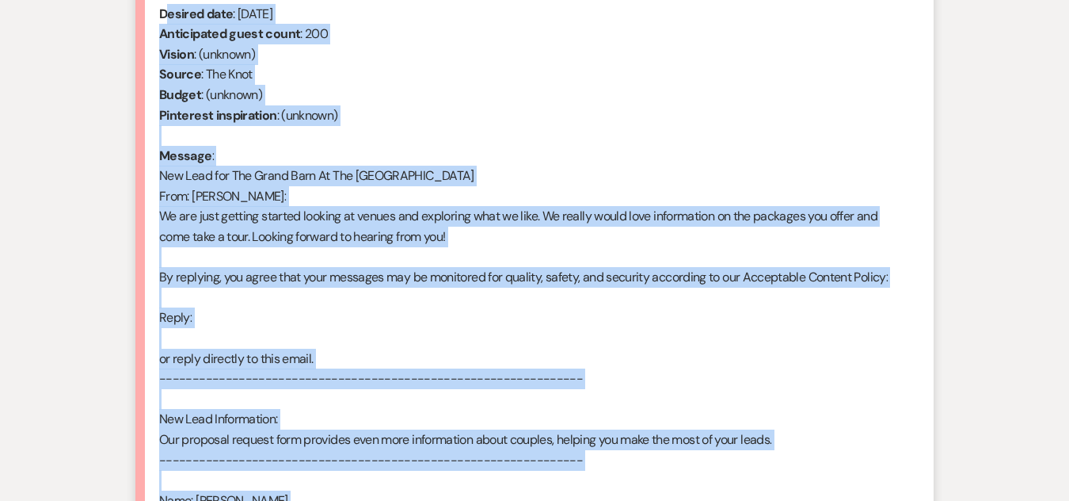
scroll to position [630, 0]
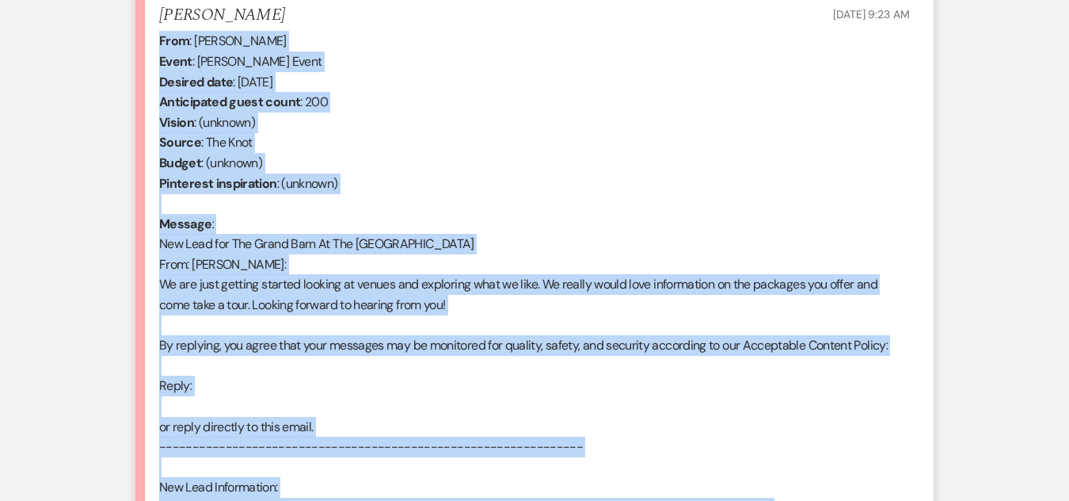
drag, startPoint x: 304, startPoint y: 201, endPoint x: 153, endPoint y: 41, distance: 220.2
click at [153, 42] on li "[PERSON_NAME] [DATE] 9:23 AM From : [PERSON_NAME] Event : [PERSON_NAME] Event D…" at bounding box center [534, 414] width 799 height 849
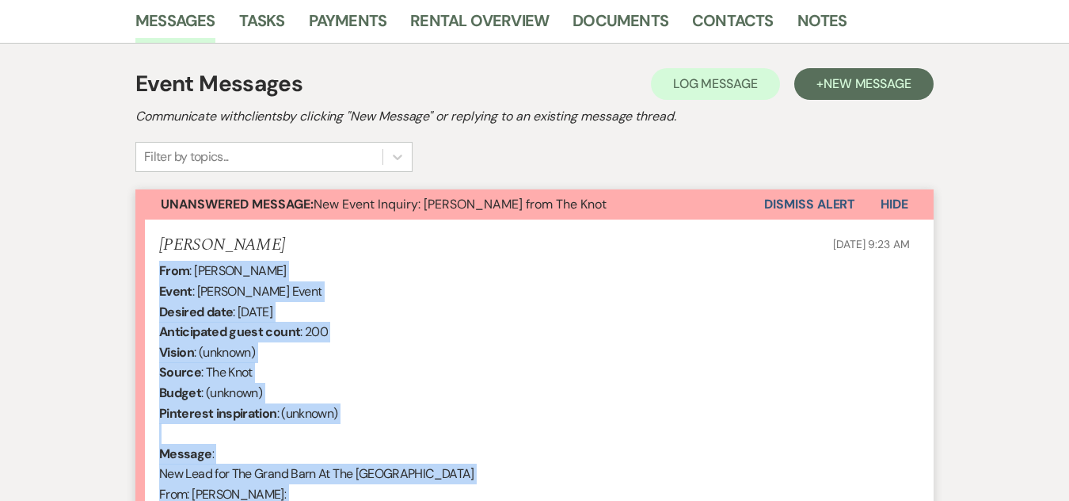
scroll to position [383, 0]
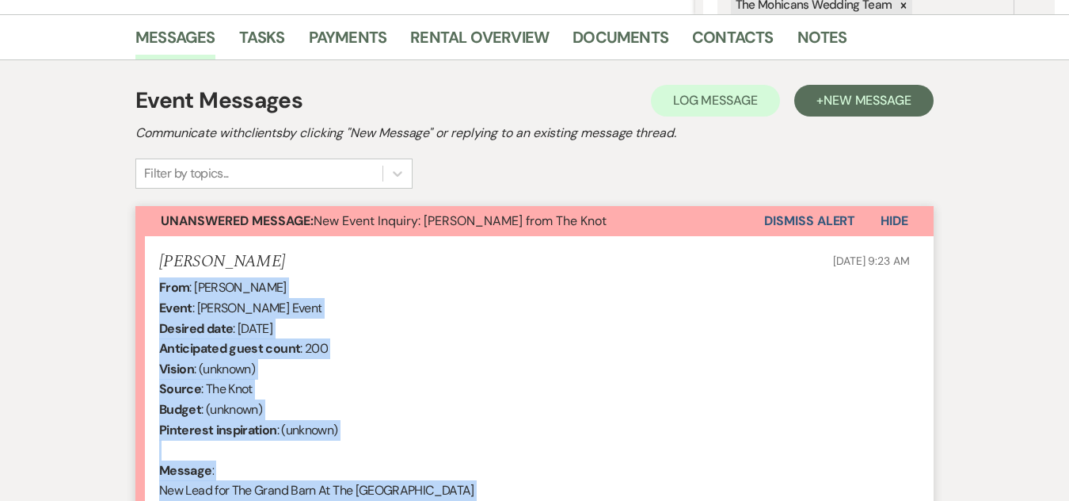
click at [782, 222] on button "Dismiss Alert" at bounding box center [809, 221] width 91 height 30
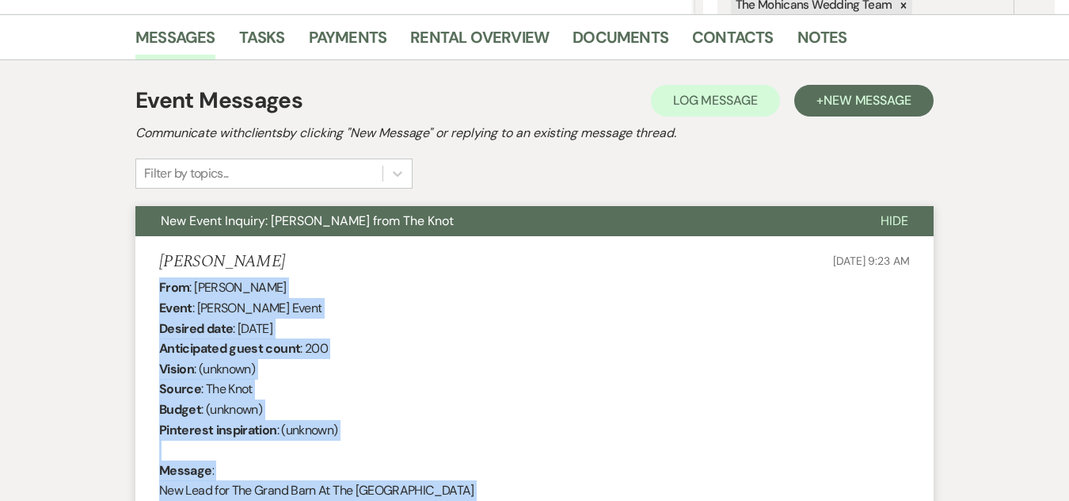
scroll to position [0, 0]
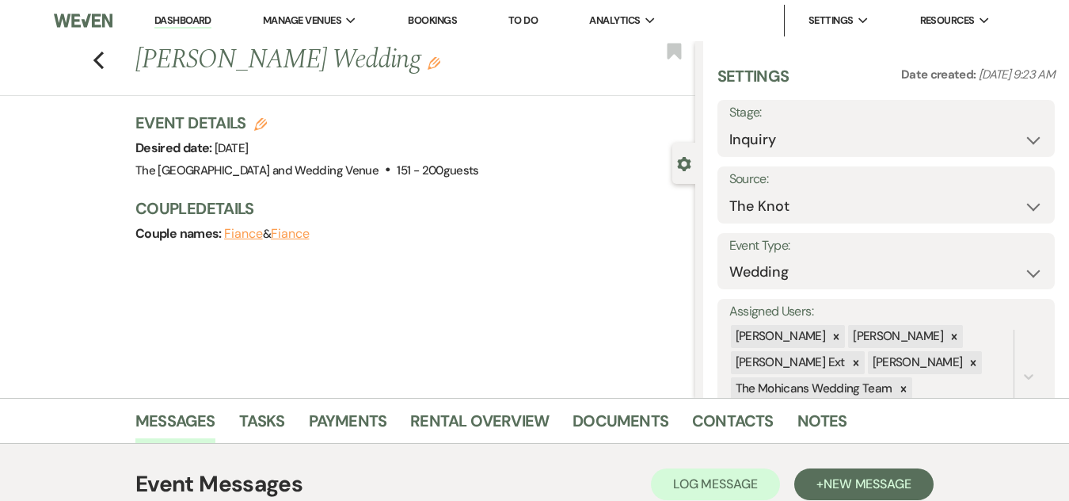
click at [166, 22] on link "Dashboard" at bounding box center [182, 20] width 57 height 15
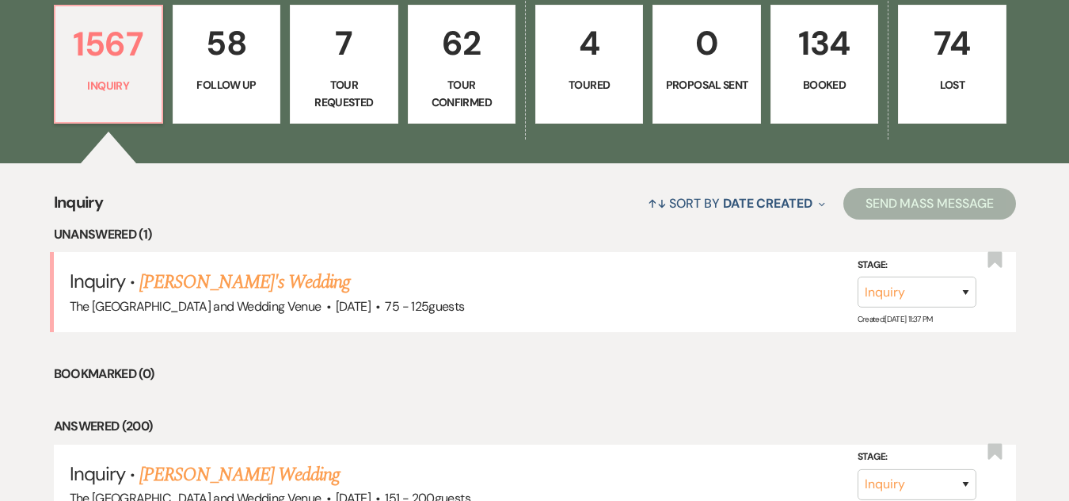
scroll to position [570, 0]
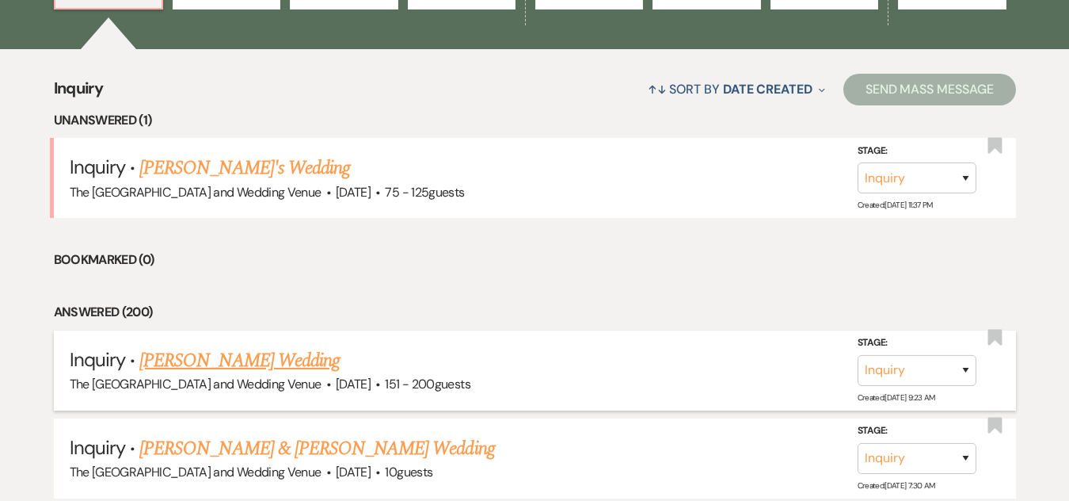
click at [260, 360] on link "[PERSON_NAME] Wedding" at bounding box center [239, 360] width 200 height 29
select select "2"
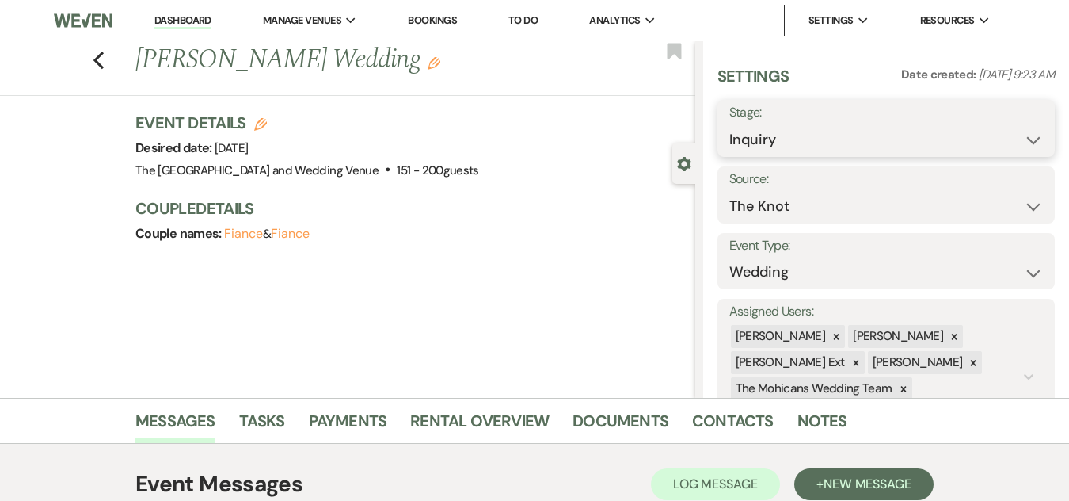
click at [802, 135] on select "Inquiry Follow Up Tour Requested Tour Confirmed Toured Proposal Sent Booked Lost" at bounding box center [887, 139] width 314 height 31
select select "9"
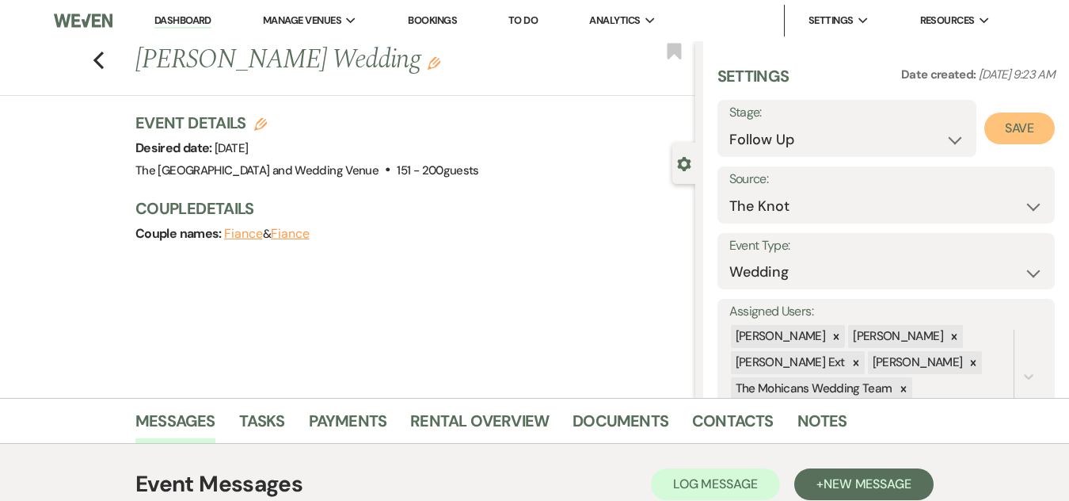
click at [1001, 134] on button "Save" at bounding box center [1020, 128] width 71 height 32
click at [187, 27] on link "Dashboard" at bounding box center [182, 20] width 57 height 15
select select "9"
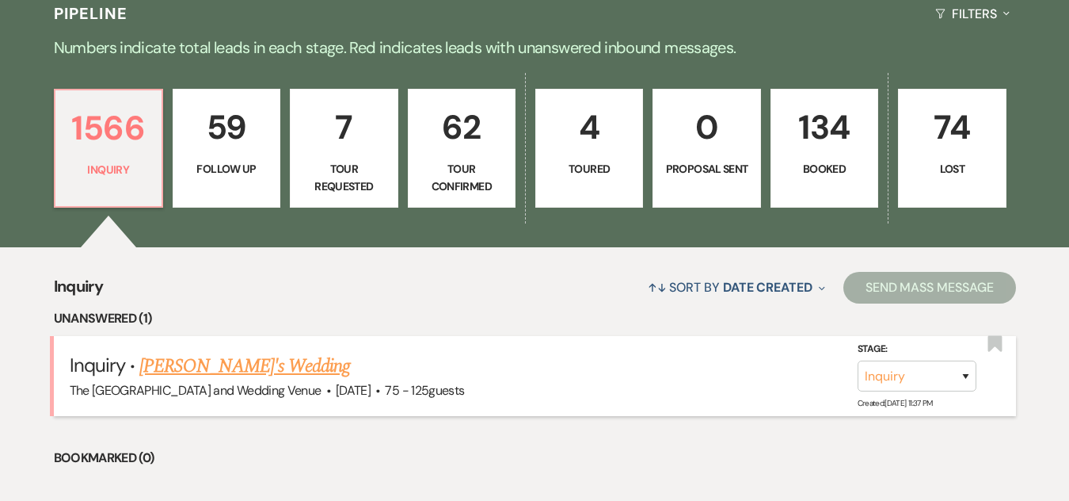
click at [220, 336] on li "Inquiry · Berri's Wedding The [GEOGRAPHIC_DATA] and Wedding Venue · [DATE] · 75…" at bounding box center [535, 376] width 962 height 80
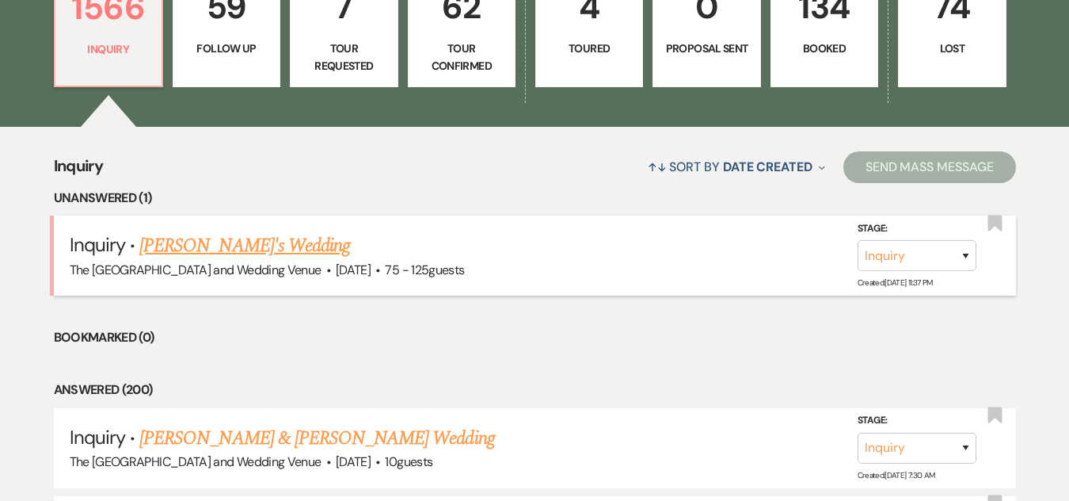
click at [220, 248] on link "[PERSON_NAME]'s Wedding" at bounding box center [244, 245] width 211 height 29
select select "3"
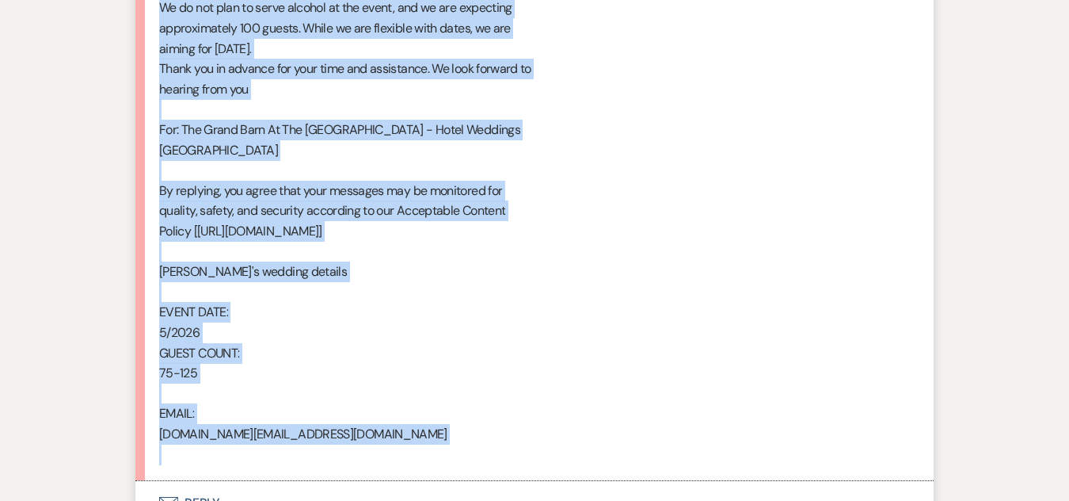
scroll to position [1025, 0]
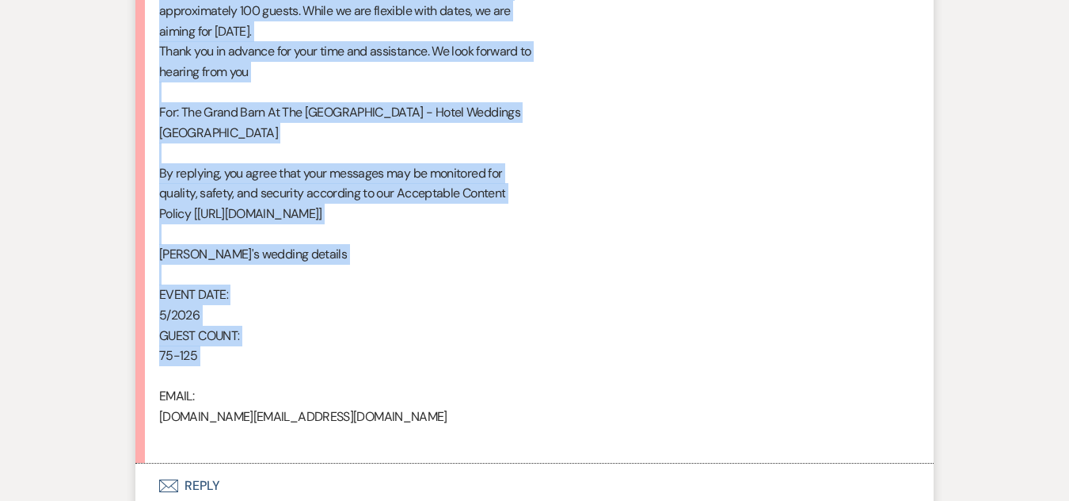
drag, startPoint x: 161, startPoint y: 77, endPoint x: 327, endPoint y: 372, distance: 339.1
click at [327, 372] on div "From : Berri Event : [PERSON_NAME]'s Event Desired date : [DATE] Anticipated gu…" at bounding box center [534, 41] width 751 height 811
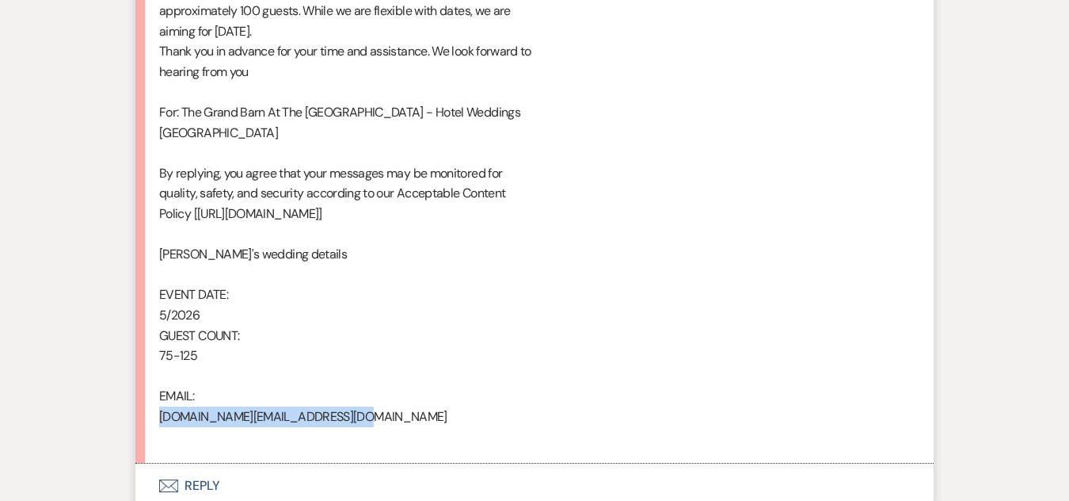
drag, startPoint x: 375, startPoint y: 413, endPoint x: 149, endPoint y: 414, distance: 225.8
click at [149, 414] on li "Berri [DATE] 11:37 PM From : Berri Event : [PERSON_NAME]'s Event Desired date :…" at bounding box center [534, 29] width 799 height 870
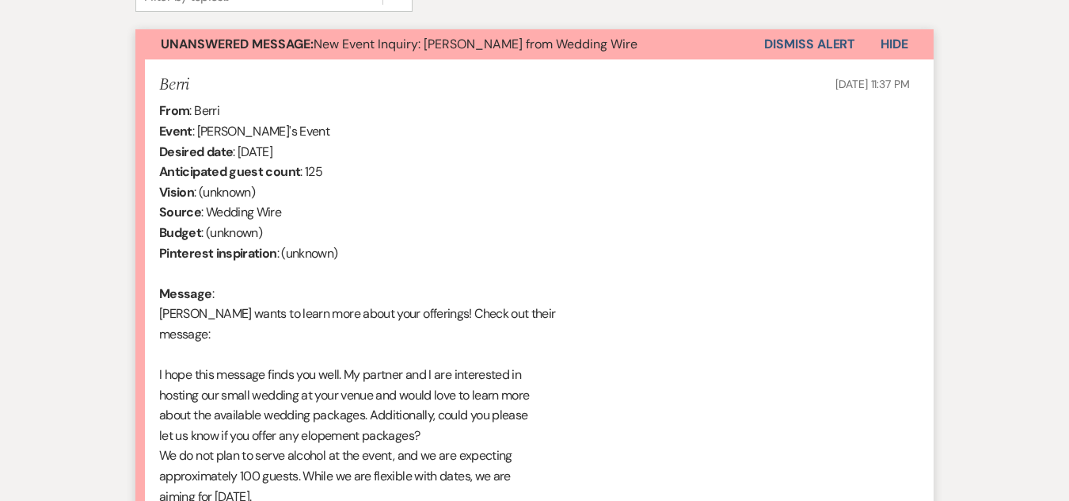
scroll to position [402, 0]
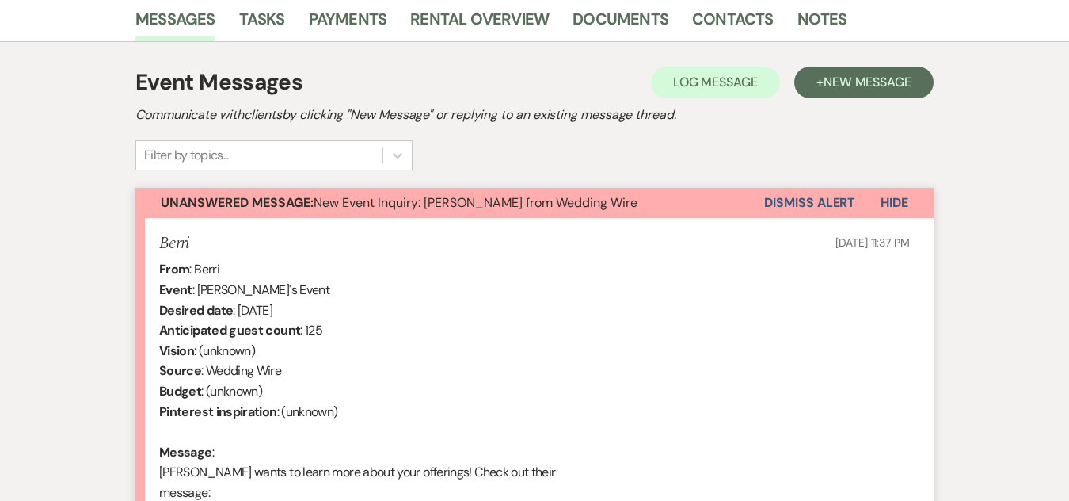
click at [786, 200] on button "Dismiss Alert" at bounding box center [809, 203] width 91 height 30
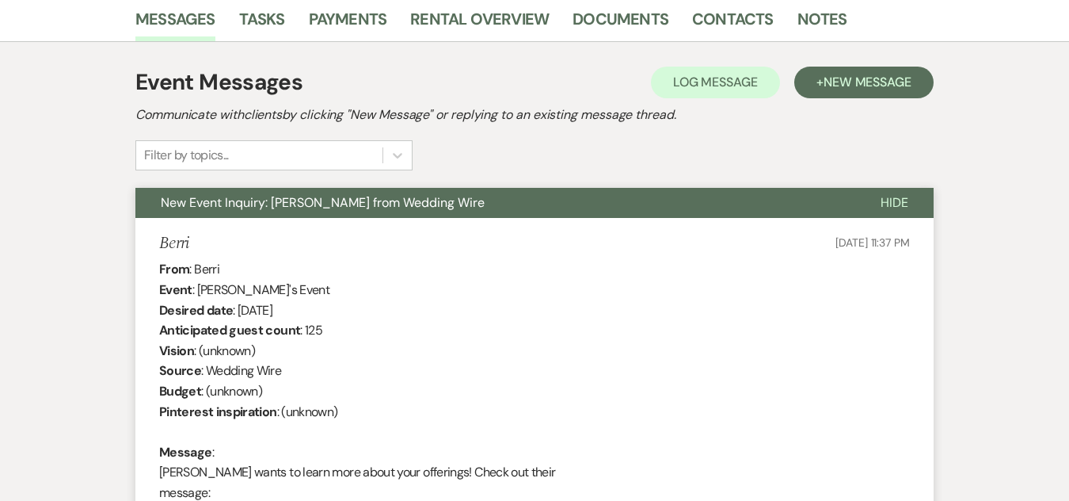
scroll to position [0, 0]
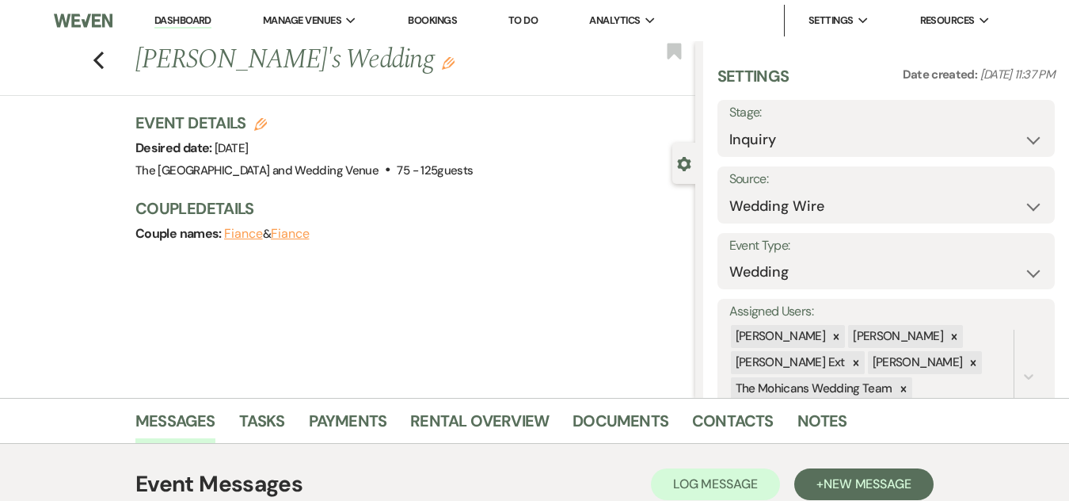
click at [181, 23] on link "Dashboard" at bounding box center [182, 20] width 57 height 15
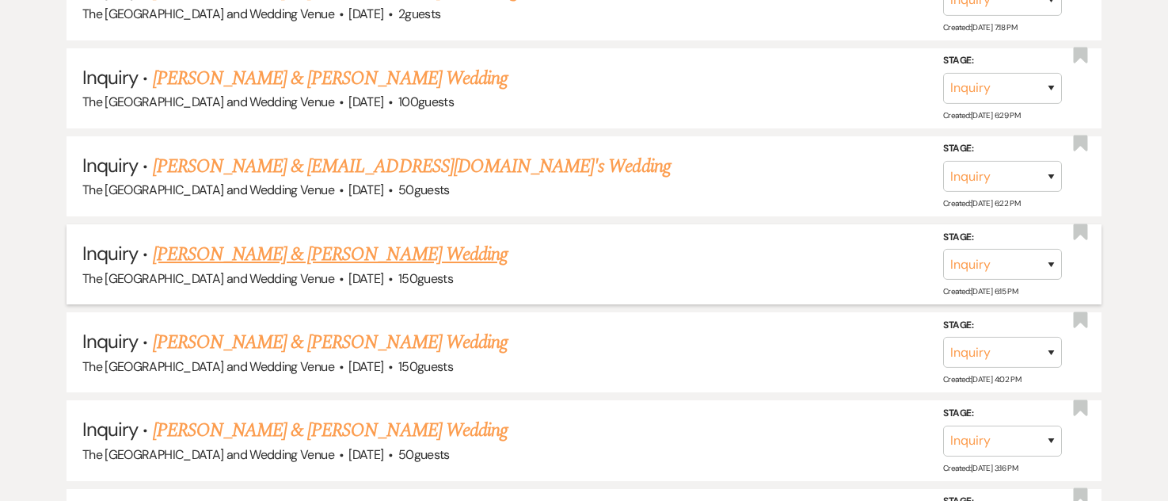
scroll to position [1277, 0]
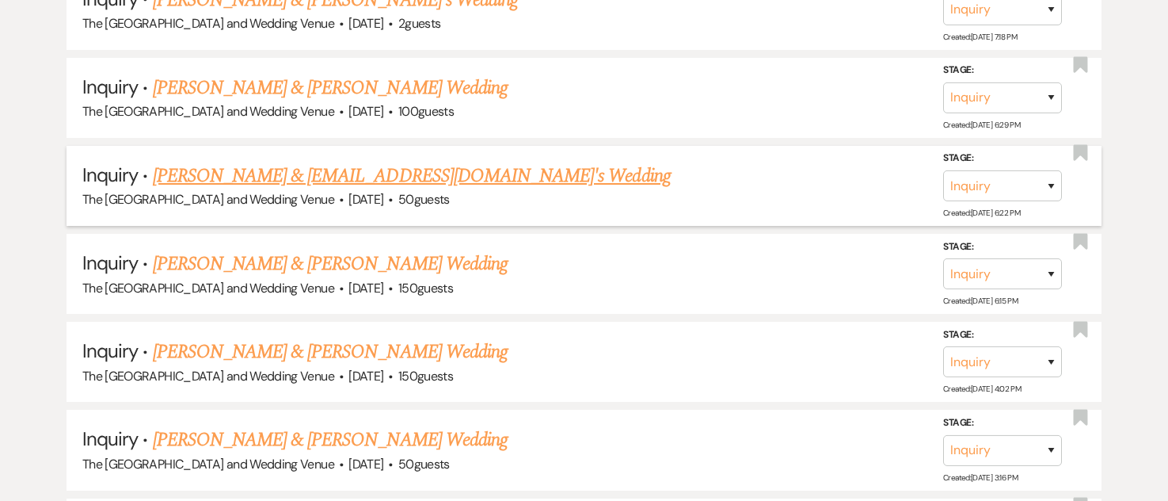
click at [502, 181] on link "[PERSON_NAME] & [EMAIL_ADDRESS][DOMAIN_NAME]'s Wedding" at bounding box center [412, 176] width 518 height 29
select select "5"
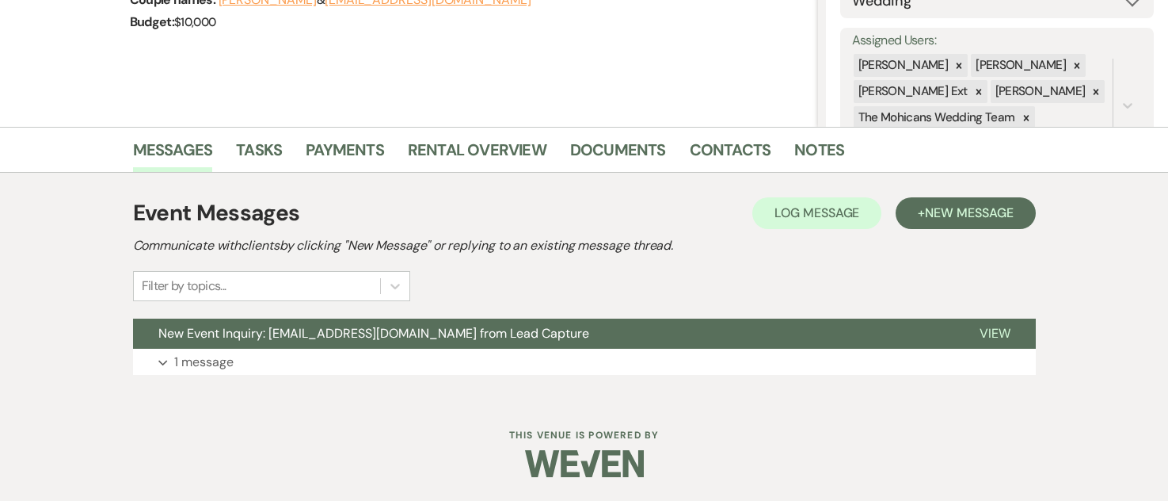
scroll to position [271, 0]
click at [215, 363] on p "1 message" at bounding box center [203, 362] width 59 height 21
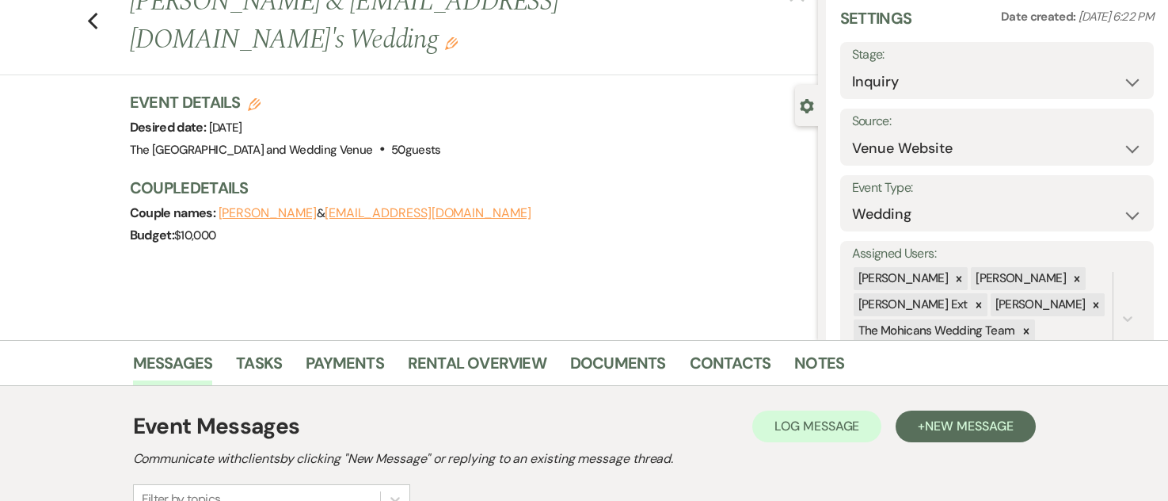
scroll to position [0, 0]
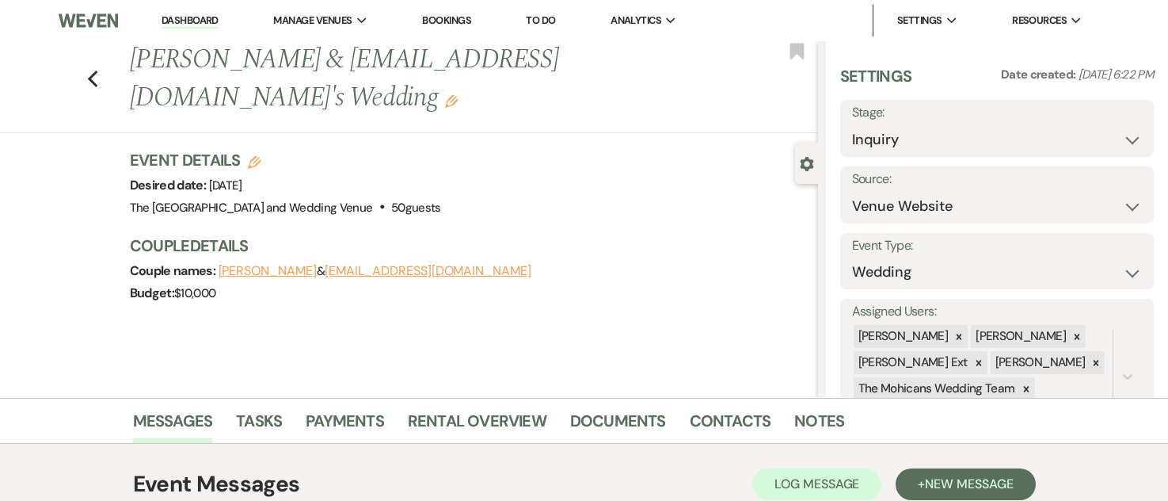
click at [178, 23] on link "Dashboard" at bounding box center [190, 20] width 57 height 15
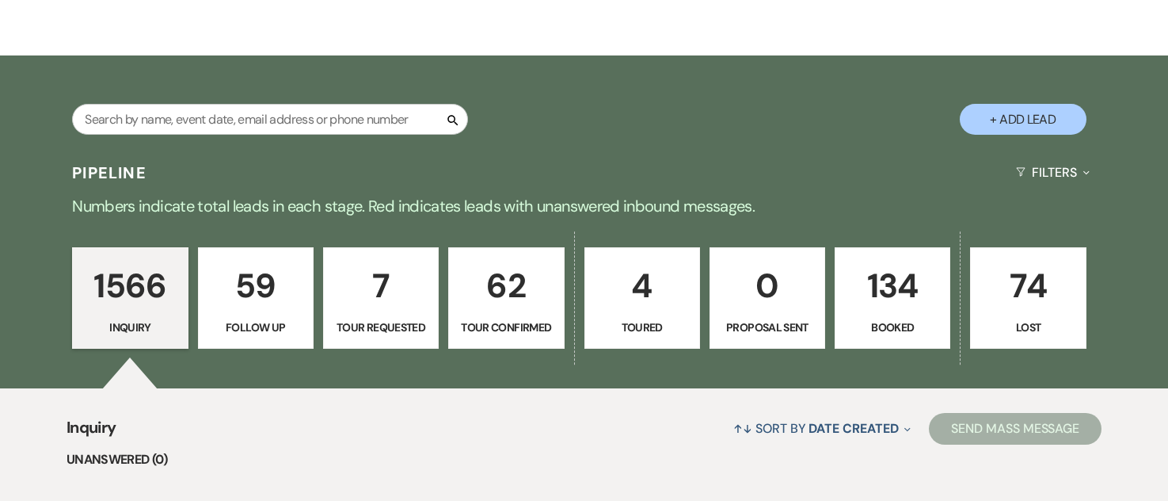
scroll to position [303, 0]
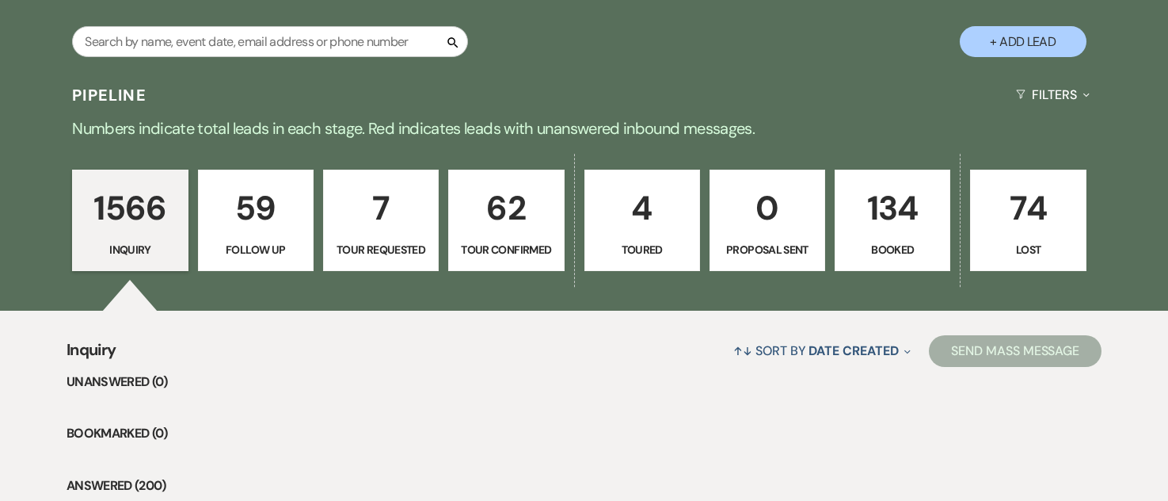
click at [269, 224] on p "59" at bounding box center [255, 207] width 95 height 53
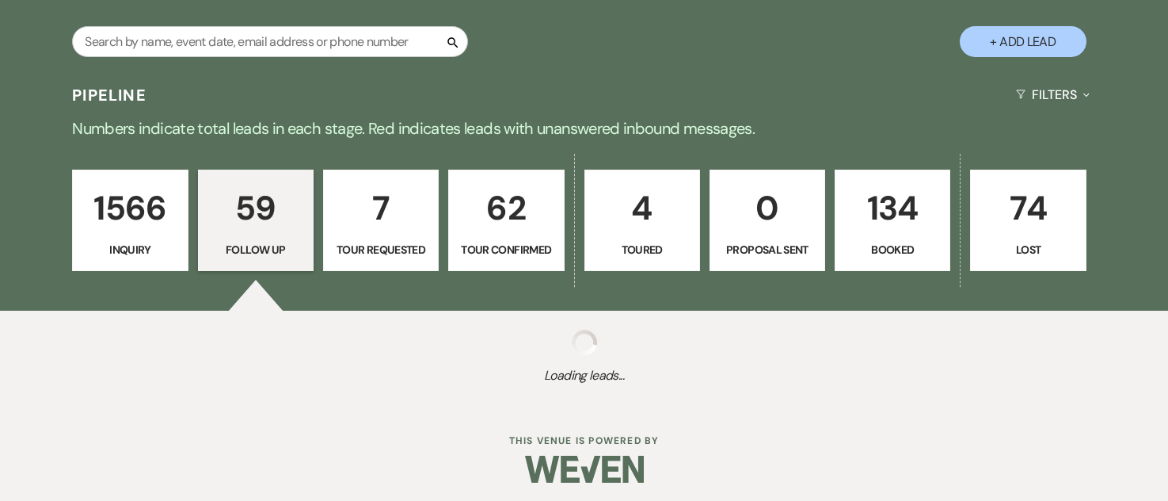
select select "9"
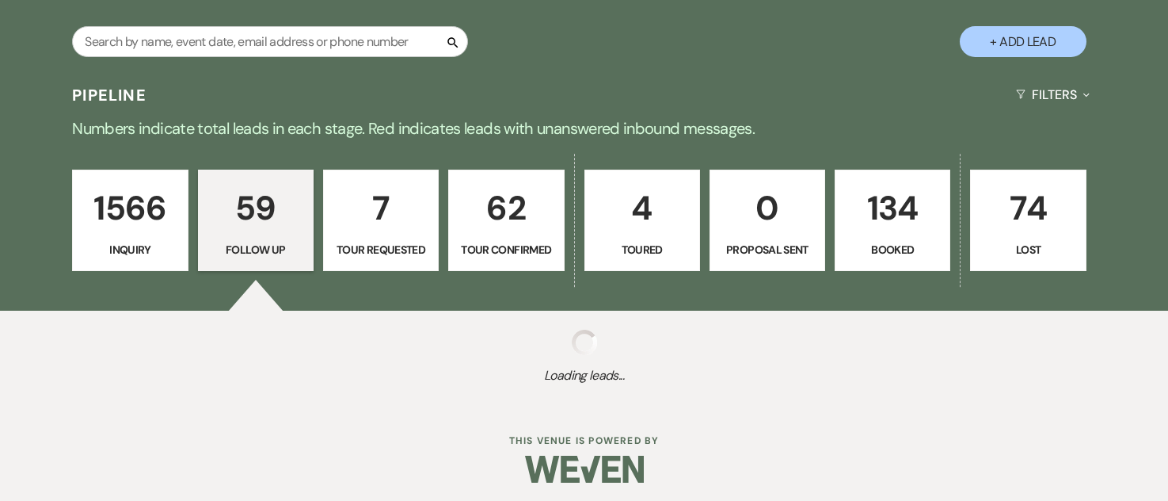
select select "9"
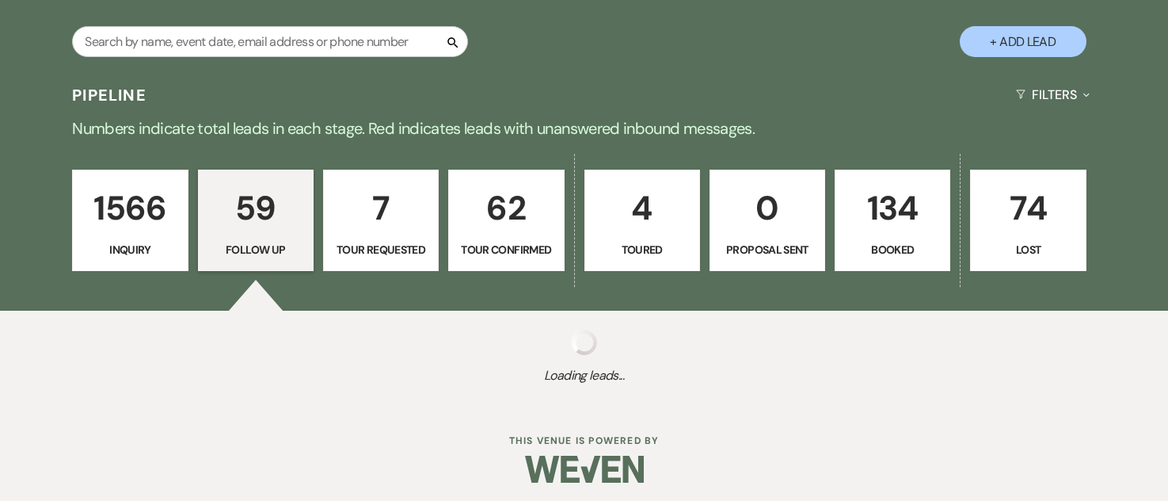
select select "9"
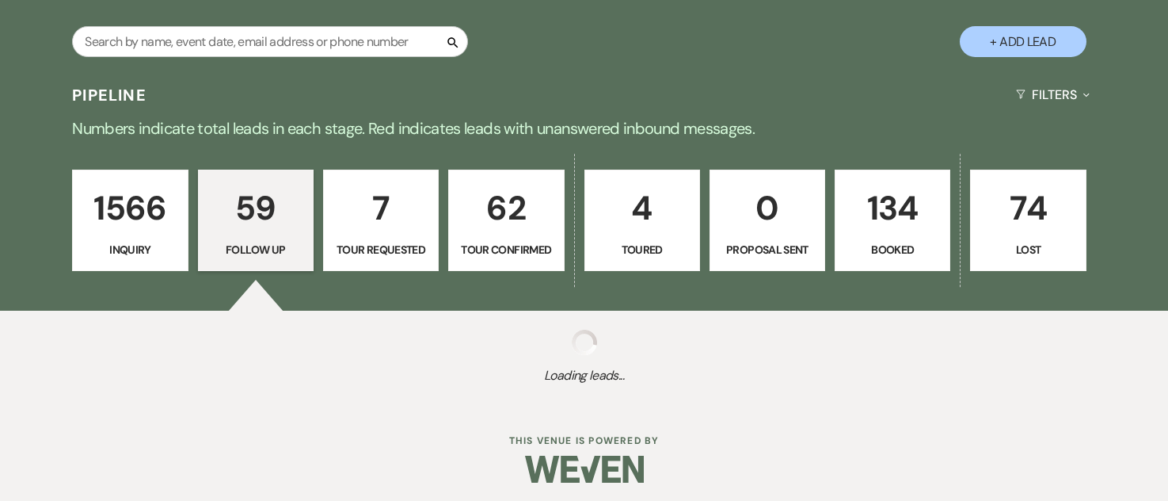
select select "9"
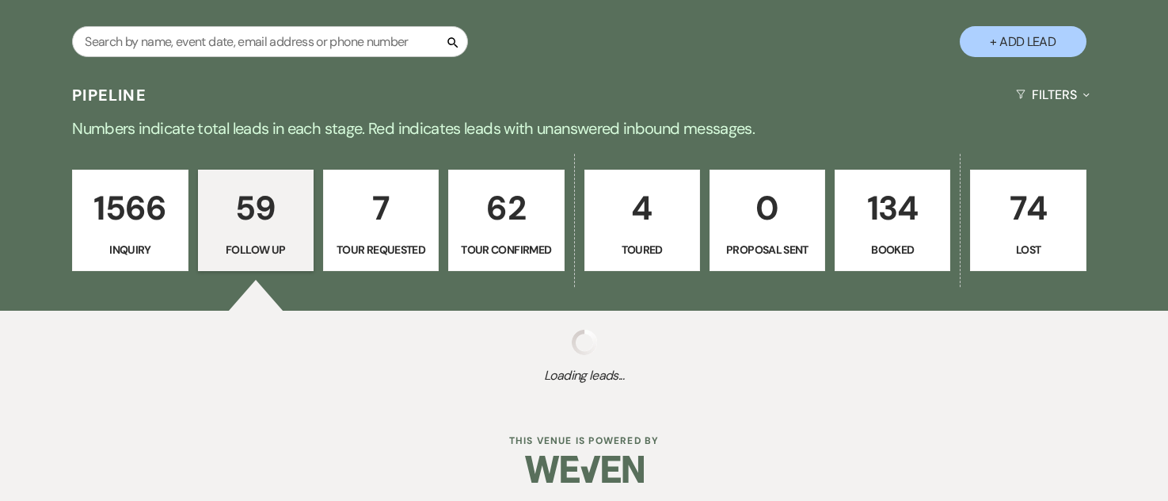
select select "9"
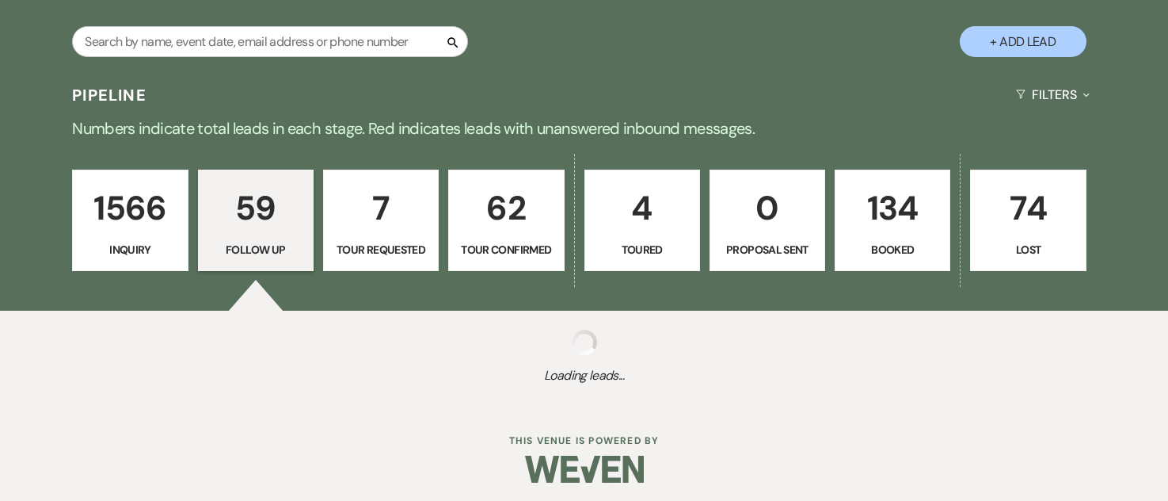
select select "9"
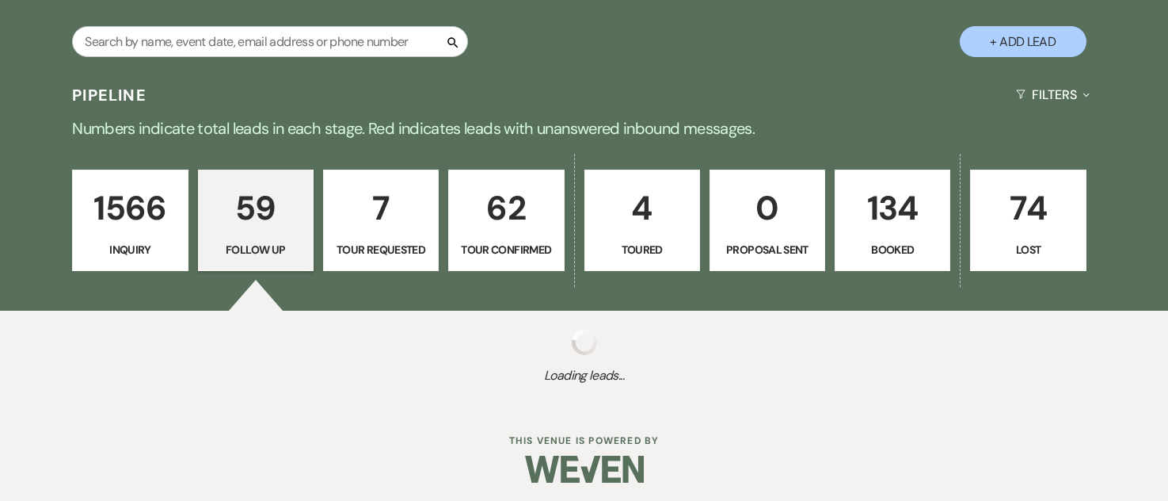
select select "9"
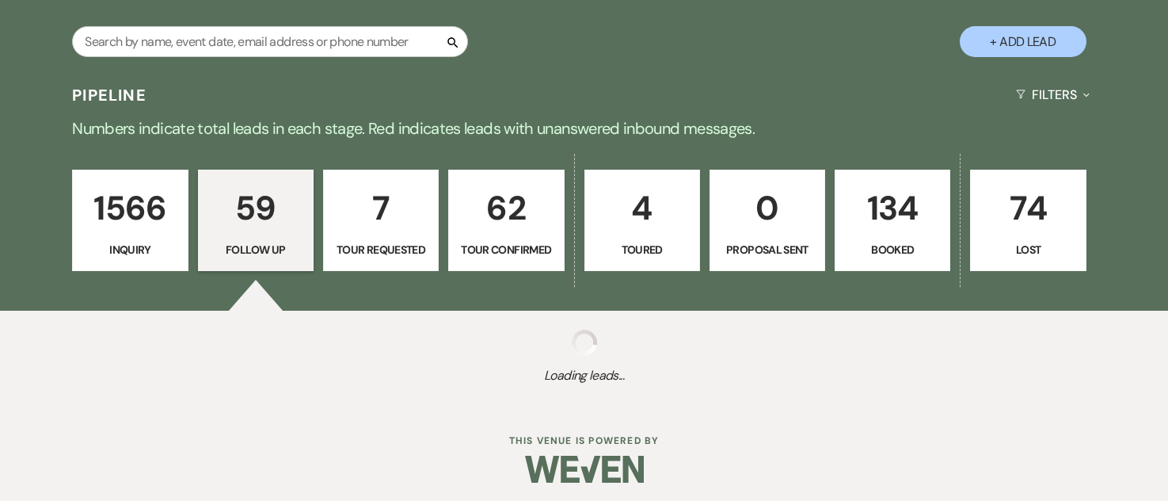
select select "9"
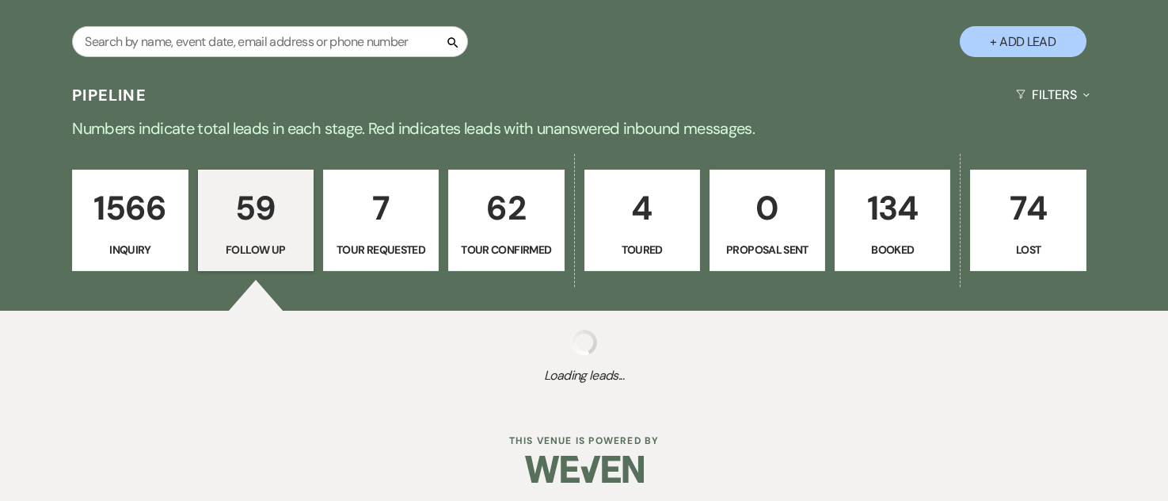
select select "9"
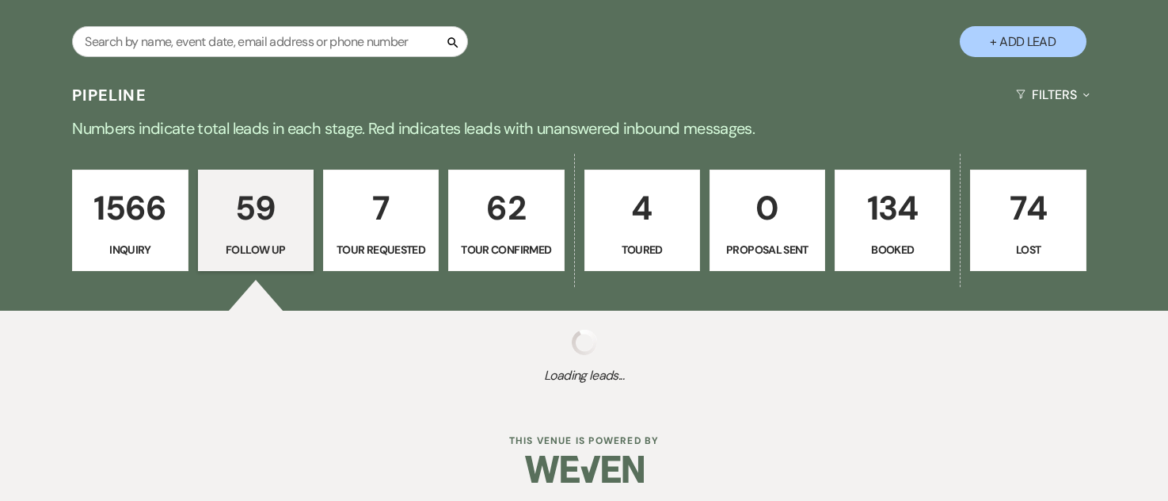
select select "9"
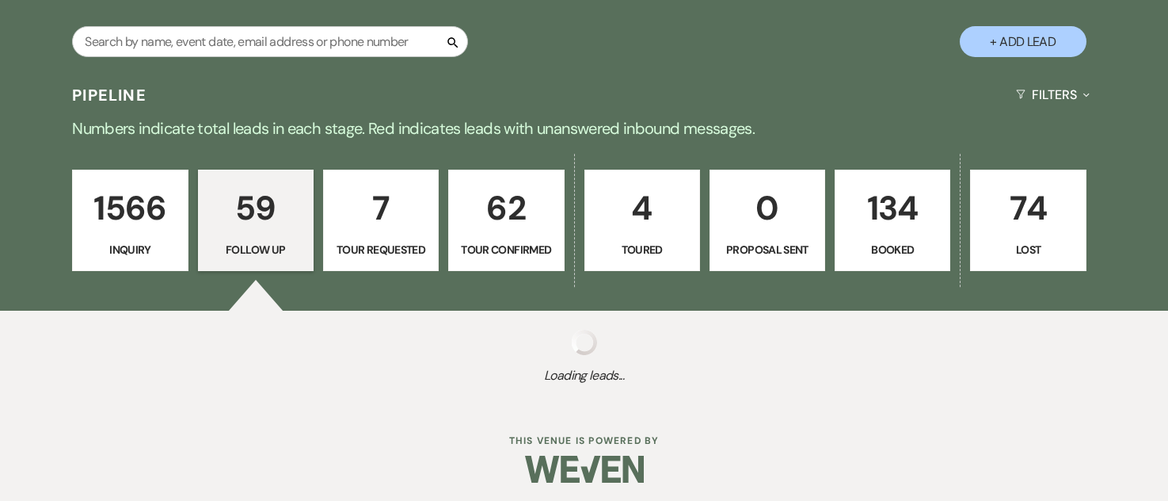
select select "9"
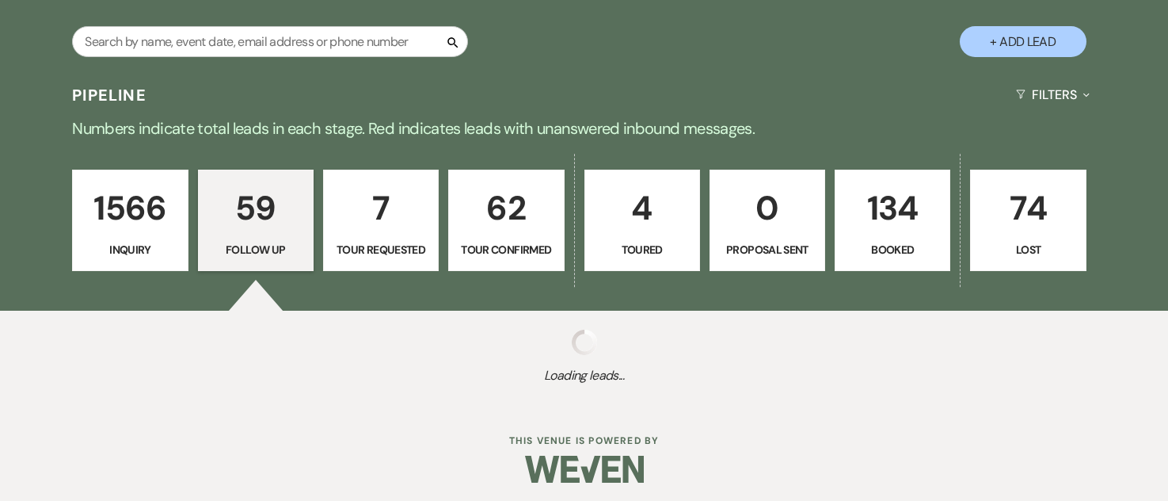
select select "9"
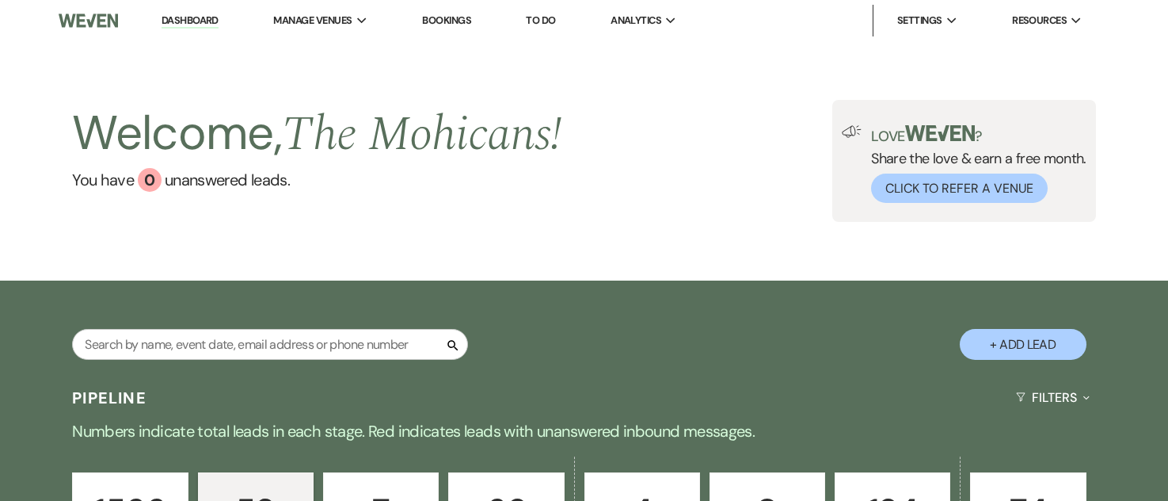
click at [196, 25] on link "Dashboard" at bounding box center [190, 20] width 57 height 15
